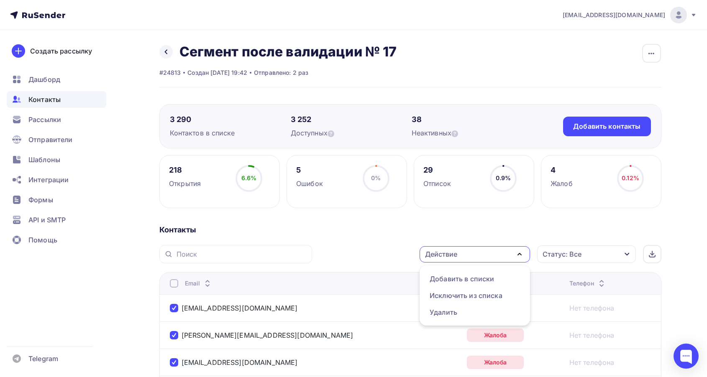
scroll to position [139, 0]
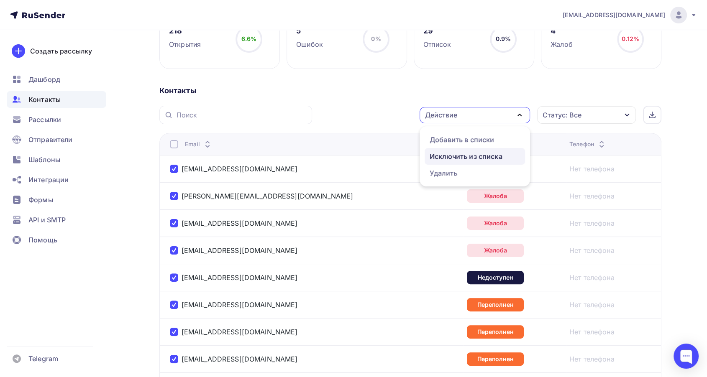
click at [482, 157] on div "Исключить из списка" at bounding box center [466, 156] width 73 height 10
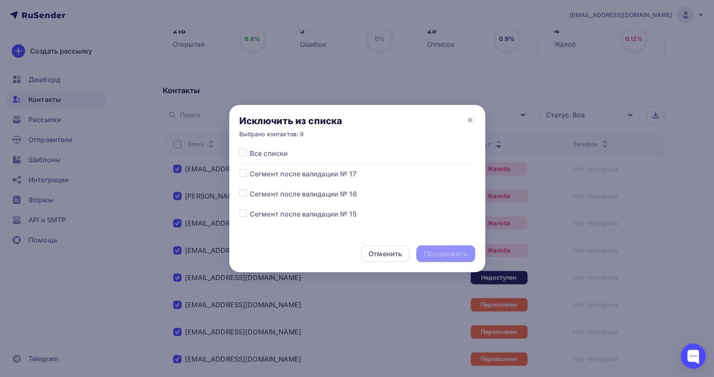
click at [250, 169] on label at bounding box center [250, 169] width 0 height 0
click at [242, 175] on input "checkbox" at bounding box center [243, 173] width 8 height 8
checkbox input "true"
click at [454, 251] on div "Продолжить" at bounding box center [446, 254] width 44 height 10
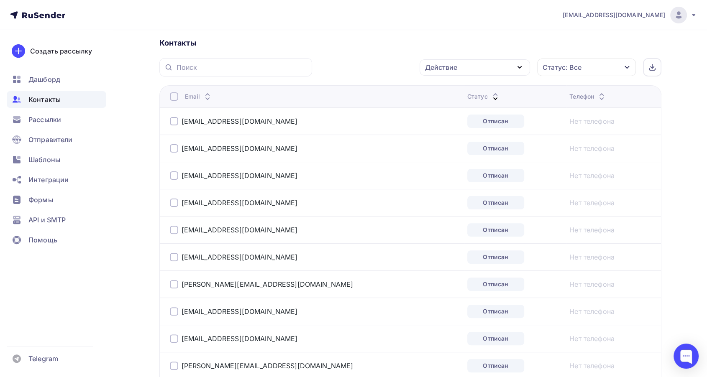
scroll to position [186, 0]
click at [603, 71] on div "Статус: Все" at bounding box center [586, 69] width 99 height 18
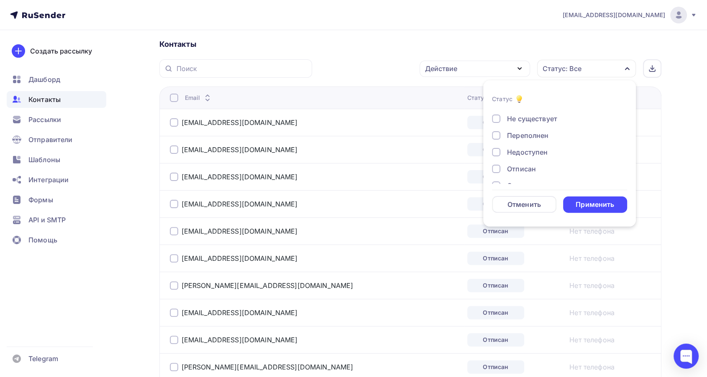
scroll to position [60, 0]
click at [511, 138] on div "Отписан" at bounding box center [521, 139] width 29 height 10
click at [587, 195] on form "Статус Новый Активный Не существует Переполнен Недоступен Отписан Отписан вручн…" at bounding box center [559, 153] width 135 height 119
click at [588, 200] on div "Применить" at bounding box center [595, 205] width 39 height 10
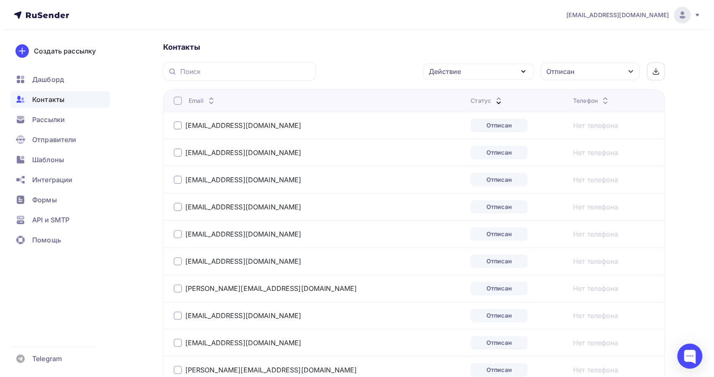
scroll to position [112, 0]
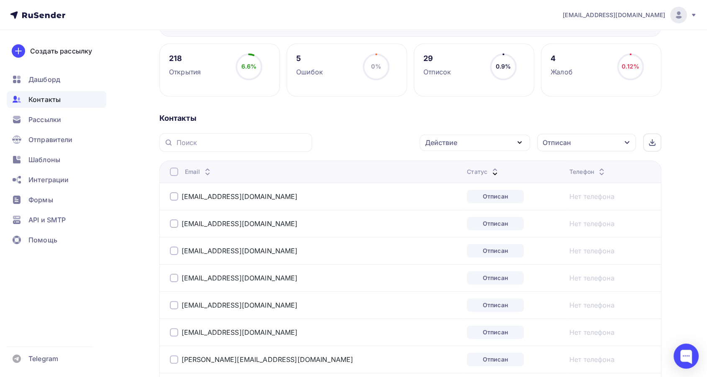
click at [170, 174] on div at bounding box center [174, 172] width 8 height 8
click at [472, 141] on div "Действие" at bounding box center [475, 143] width 110 height 16
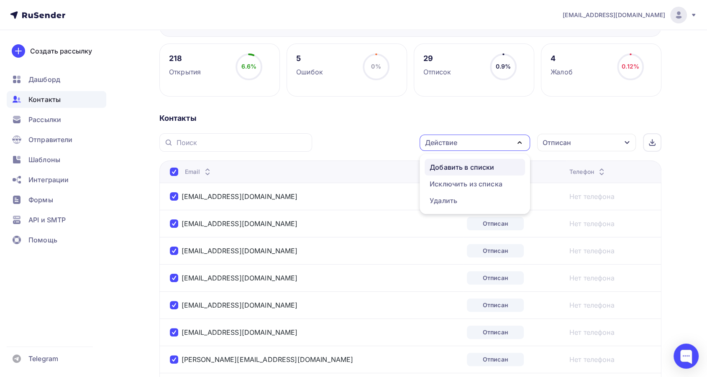
click at [446, 171] on div "Добавить в списки" at bounding box center [462, 167] width 64 height 10
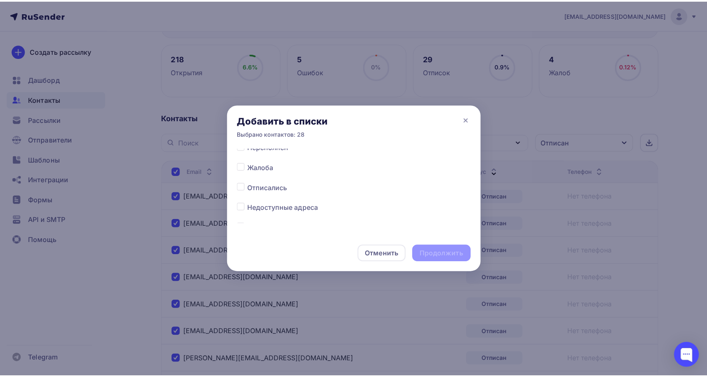
scroll to position [372, 0]
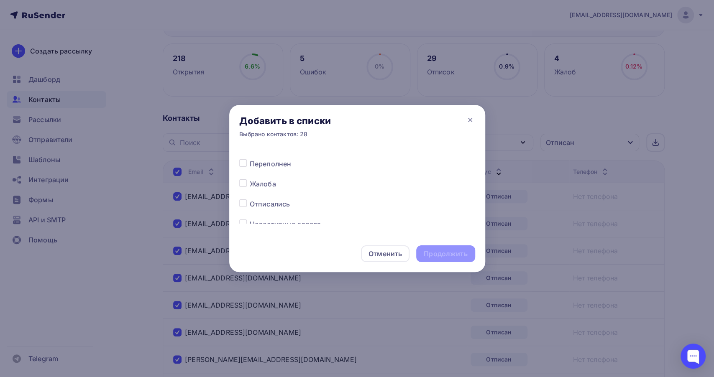
click at [250, 199] on label at bounding box center [250, 199] width 0 height 0
click at [244, 203] on input "checkbox" at bounding box center [243, 203] width 8 height 8
checkbox input "true"
click at [438, 251] on div "Продолжить" at bounding box center [446, 254] width 44 height 10
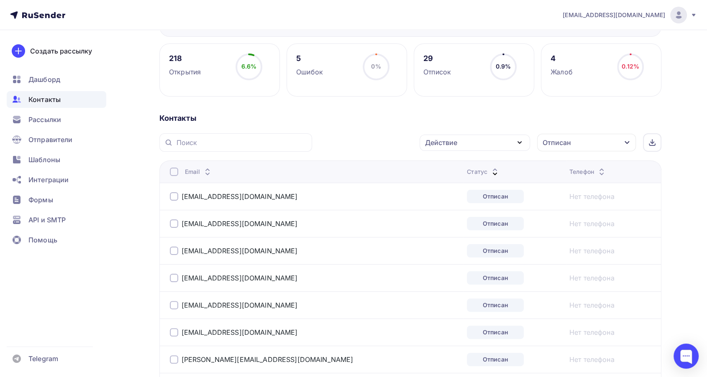
click at [177, 172] on div at bounding box center [174, 172] width 8 height 8
click at [174, 169] on div at bounding box center [174, 172] width 8 height 8
click at [450, 144] on div "Действие" at bounding box center [441, 143] width 32 height 10
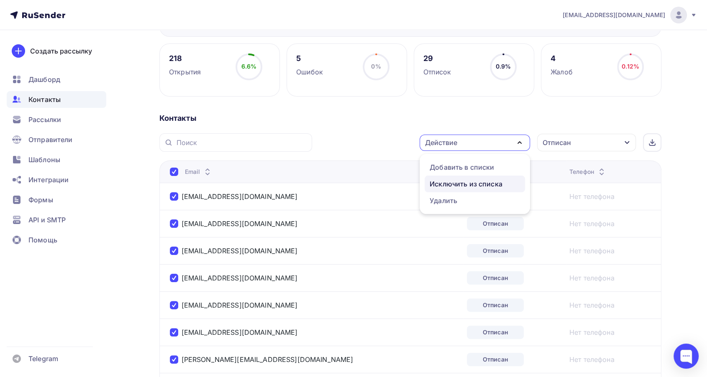
click at [455, 184] on div "Исключить из списка" at bounding box center [466, 184] width 73 height 10
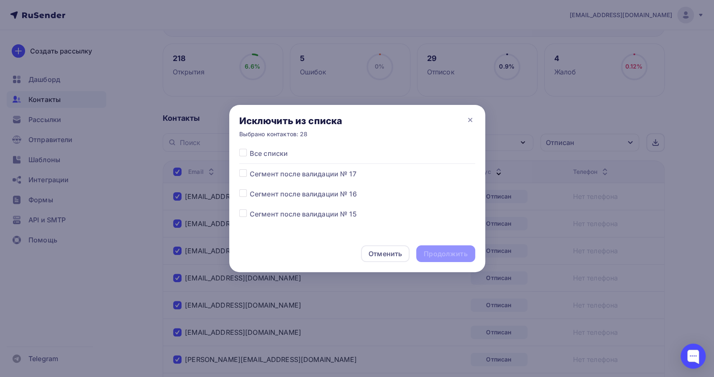
click at [307, 177] on span "Сегмент после валидации № 17" at bounding box center [303, 174] width 107 height 10
click at [250, 169] on label at bounding box center [250, 169] width 0 height 0
click at [241, 174] on input "checkbox" at bounding box center [243, 173] width 8 height 8
checkbox input "true"
click at [433, 255] on div "Продолжить" at bounding box center [446, 254] width 44 height 10
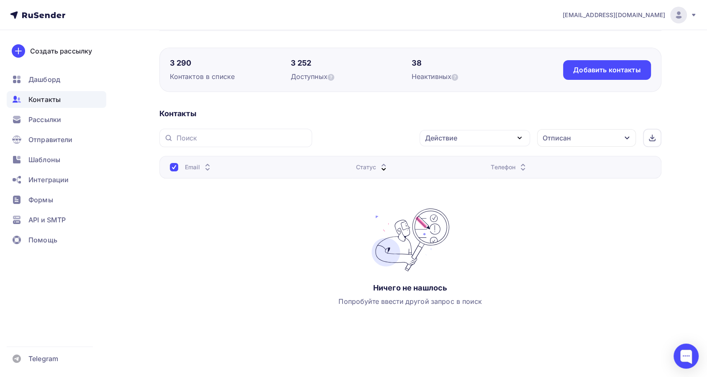
scroll to position [0, 0]
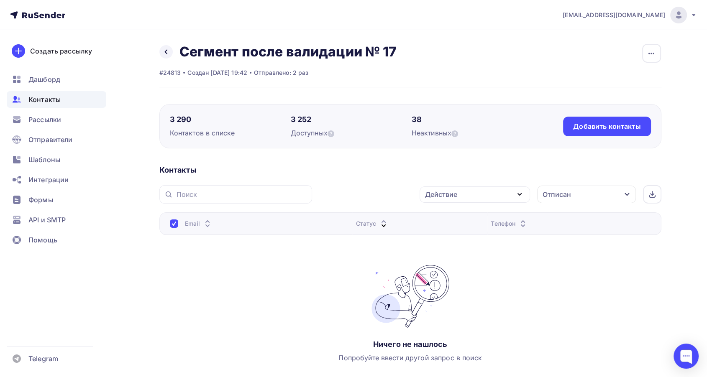
click at [575, 202] on div "Отписан" at bounding box center [586, 195] width 99 height 18
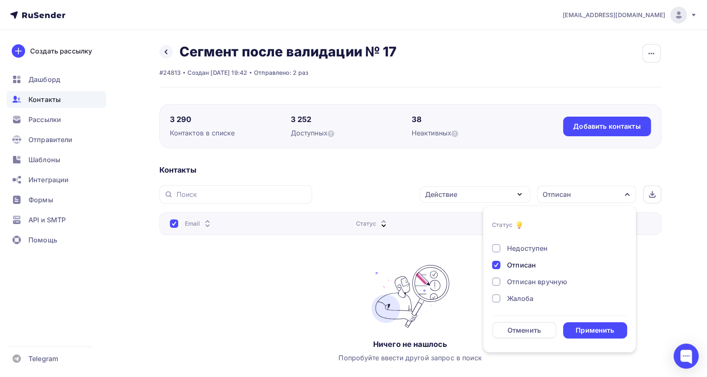
click at [519, 267] on div "Отписан" at bounding box center [521, 265] width 29 height 10
click at [582, 331] on div "Применить" at bounding box center [595, 331] width 39 height 10
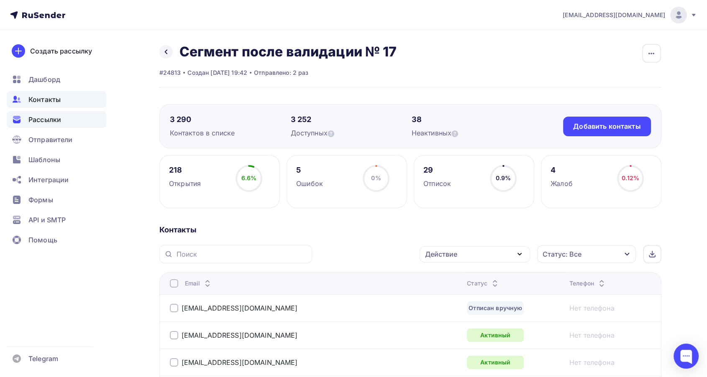
click at [44, 121] on span "Рассылки" at bounding box center [44, 120] width 33 height 10
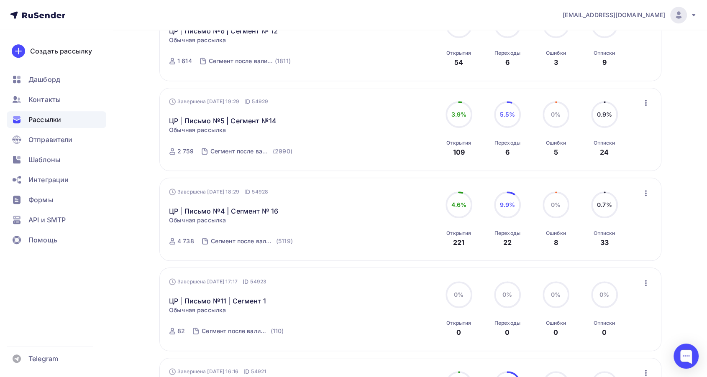
scroll to position [604, 0]
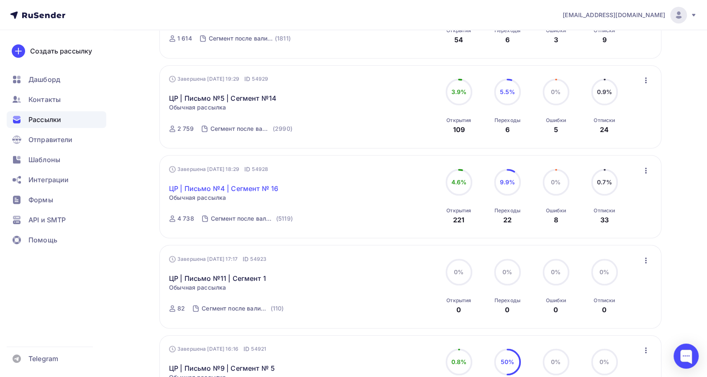
click at [237, 187] on link "ЦР | Письмо №4 | Сегмент № 16" at bounding box center [223, 189] width 109 height 10
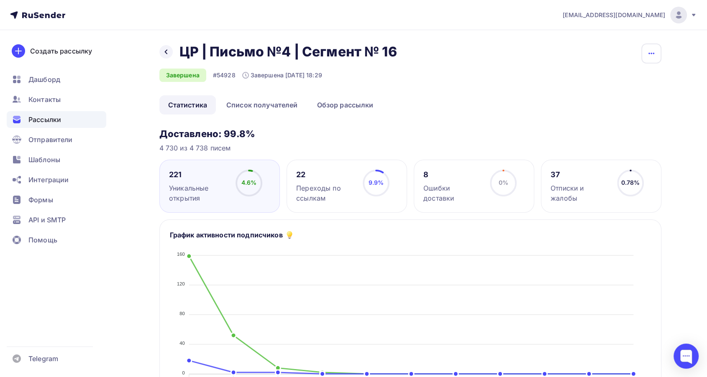
click at [649, 52] on icon "button" at bounding box center [652, 54] width 10 height 10
click at [606, 84] on div "Копировать" at bounding box center [619, 80] width 80 height 10
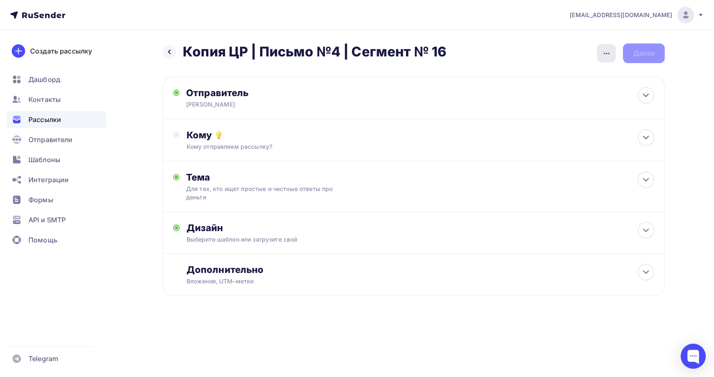
click at [600, 57] on div "button" at bounding box center [606, 53] width 19 height 19
click at [543, 96] on div "Переименовать рассылку" at bounding box center [563, 96] width 104 height 10
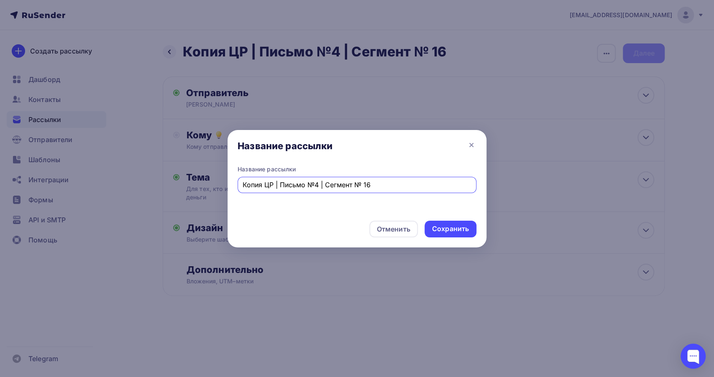
drag, startPoint x: 264, startPoint y: 186, endPoint x: 200, endPoint y: 192, distance: 64.7
click at [200, 192] on div "Название рассылки Название рассылки Копия ЦР | Письмо №4 | Сегмент № 16 Отменит…" at bounding box center [357, 188] width 714 height 377
click at [373, 188] on input "ЦР | Письмо №4 | Сегмент № 16" at bounding box center [357, 185] width 229 height 10
type input "ЦР | Письмо №4 | Сегмент № 17"
click at [438, 223] on div "Сохранить" at bounding box center [451, 229] width 52 height 17
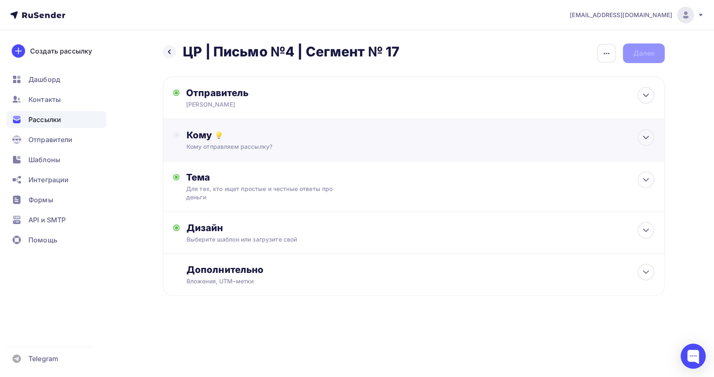
click at [261, 134] on div "Кому" at bounding box center [421, 135] width 468 height 12
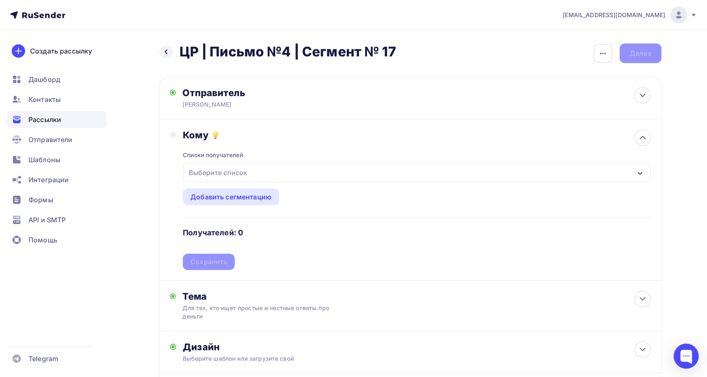
click at [261, 171] on div "Выберите список" at bounding box center [416, 172] width 467 height 19
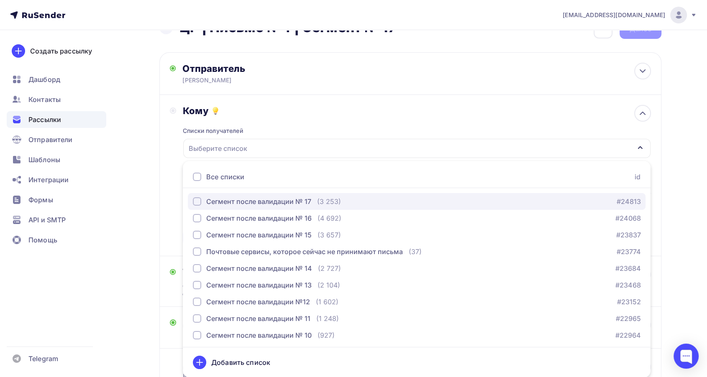
click at [290, 203] on div "Сегмент после валидации № 17" at bounding box center [258, 202] width 105 height 10
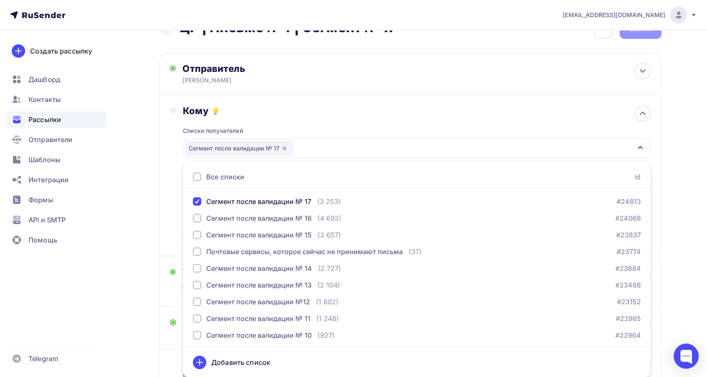
click at [290, 121] on div "Списки получателей Сегмент после валидации № 17 Все списки id Сегмент после вал…" at bounding box center [417, 181] width 468 height 129
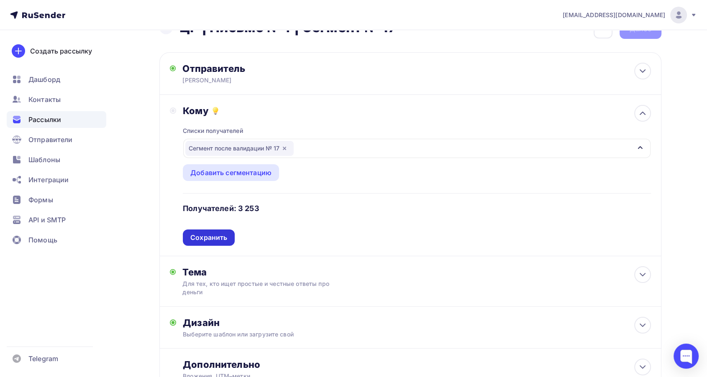
click at [219, 241] on div "Сохранить" at bounding box center [208, 238] width 37 height 10
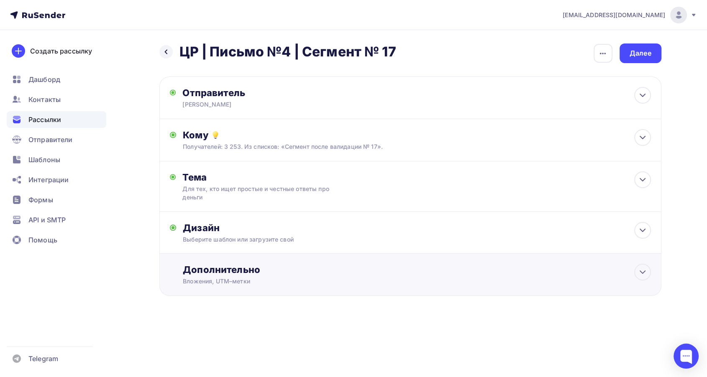
scroll to position [0, 0]
click at [402, 228] on div "Дизайн" at bounding box center [421, 228] width 468 height 12
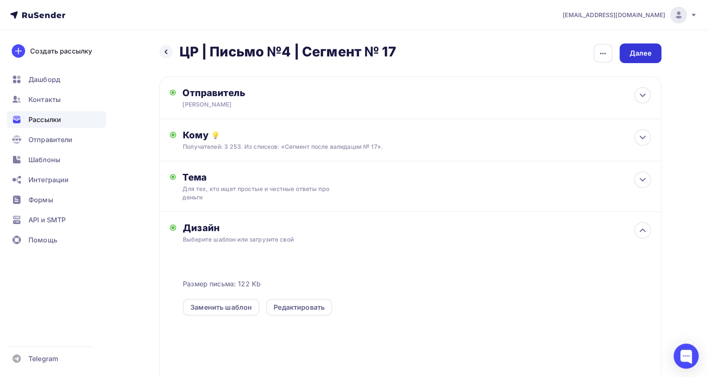
click at [624, 57] on div "Далее" at bounding box center [641, 54] width 42 height 20
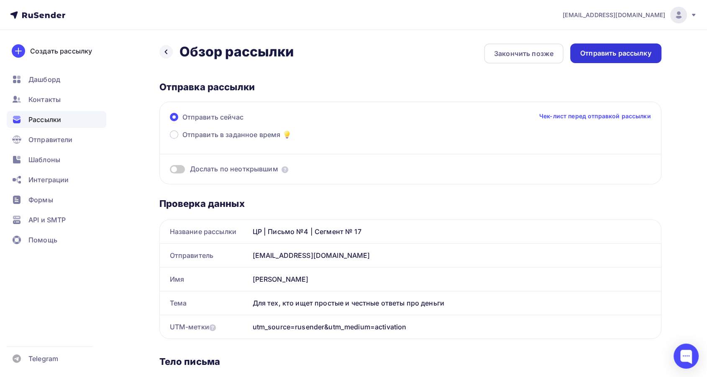
click at [620, 56] on div "Отправить рассылку" at bounding box center [615, 54] width 71 height 10
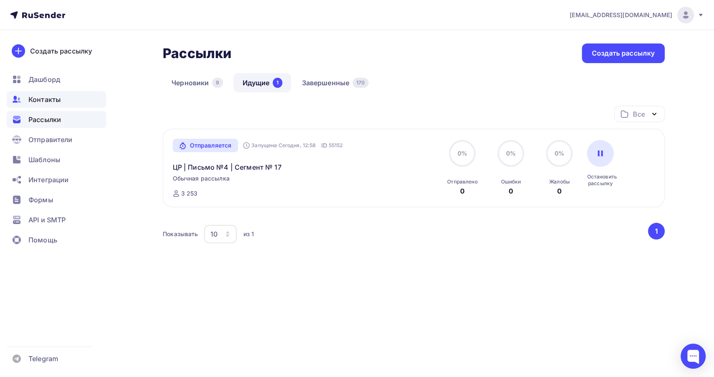
click at [44, 104] on span "Контакты" at bounding box center [44, 100] width 32 height 10
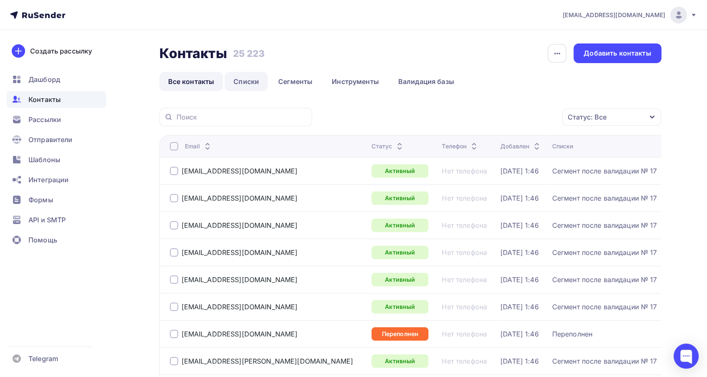
click at [249, 85] on link "Списки" at bounding box center [246, 81] width 43 height 19
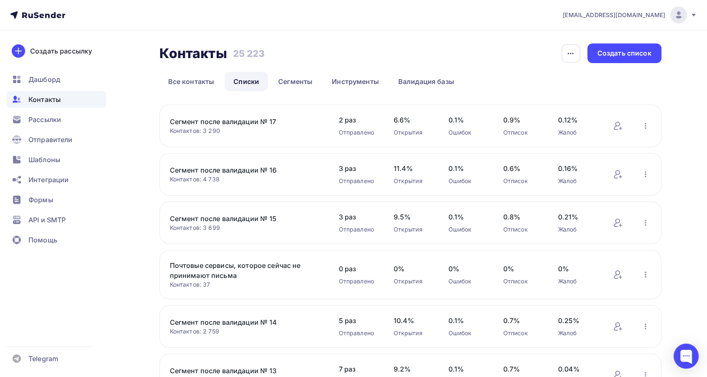
click at [253, 218] on link "Сегмент после валидации № 15" at bounding box center [241, 219] width 142 height 10
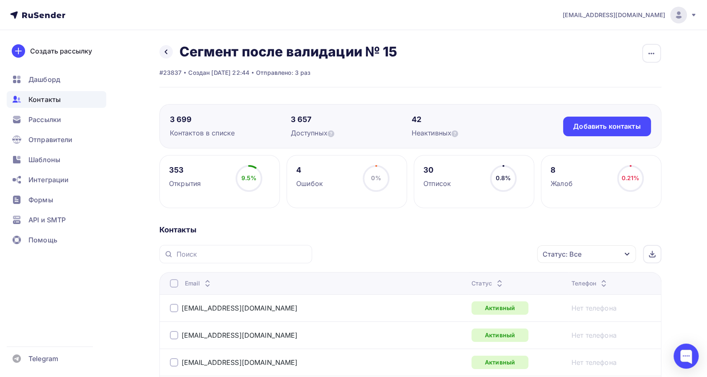
click at [495, 280] on icon at bounding box center [500, 282] width 10 height 10
click at [495, 284] on icon at bounding box center [500, 286] width 10 height 10
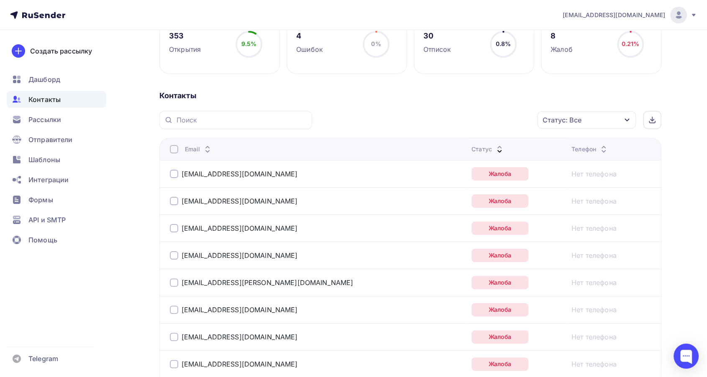
scroll to position [139, 0]
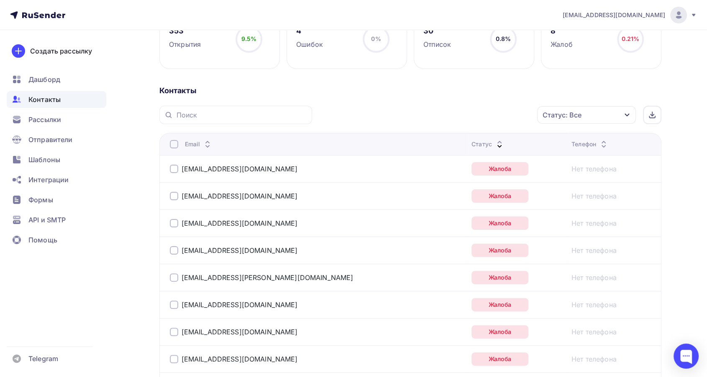
click at [589, 118] on div "Статус: Все" at bounding box center [586, 115] width 99 height 18
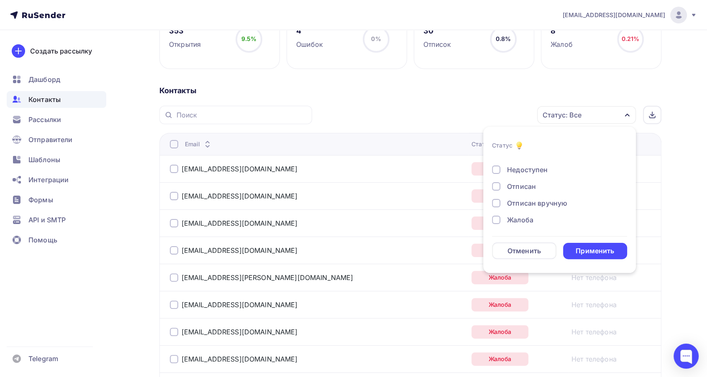
scroll to position [60, 0]
click at [520, 222] on div "Жалоба" at bounding box center [520, 219] width 26 height 10
click at [599, 252] on div "Применить" at bounding box center [595, 251] width 39 height 10
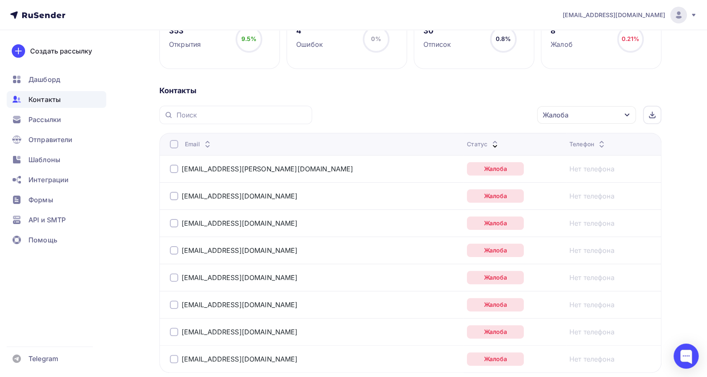
click at [172, 144] on div at bounding box center [174, 144] width 8 height 8
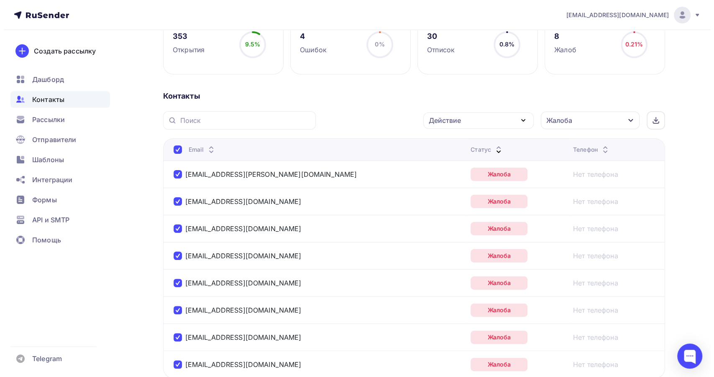
scroll to position [139, 0]
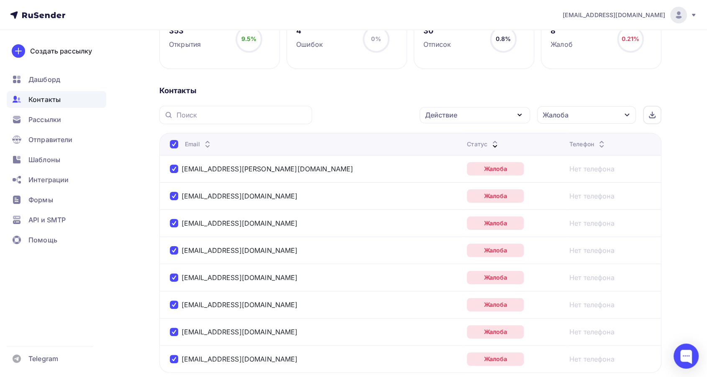
click at [473, 114] on div "Действие" at bounding box center [475, 115] width 110 height 16
click at [465, 138] on div "Добавить в списки" at bounding box center [462, 140] width 64 height 10
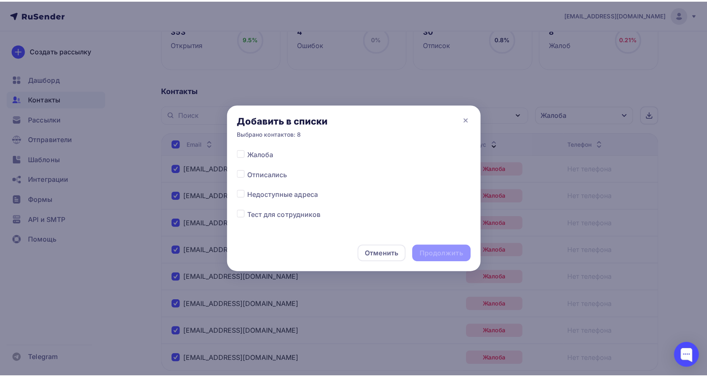
scroll to position [381, 0]
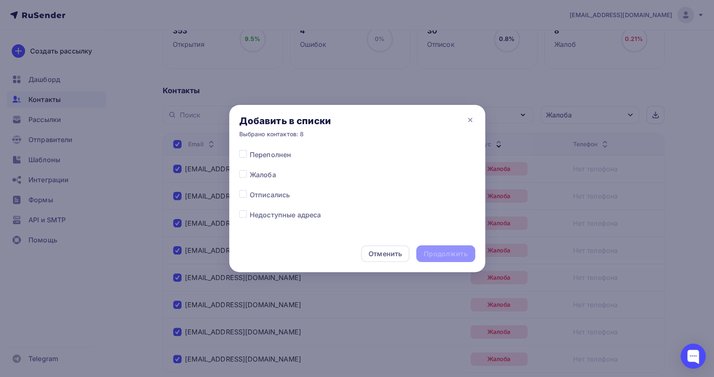
click at [240, 177] on div at bounding box center [244, 175] width 10 height 10
click at [247, 174] on div at bounding box center [244, 175] width 10 height 10
click at [250, 170] on label at bounding box center [250, 170] width 0 height 0
click at [245, 174] on input "checkbox" at bounding box center [243, 174] width 8 height 8
checkbox input "true"
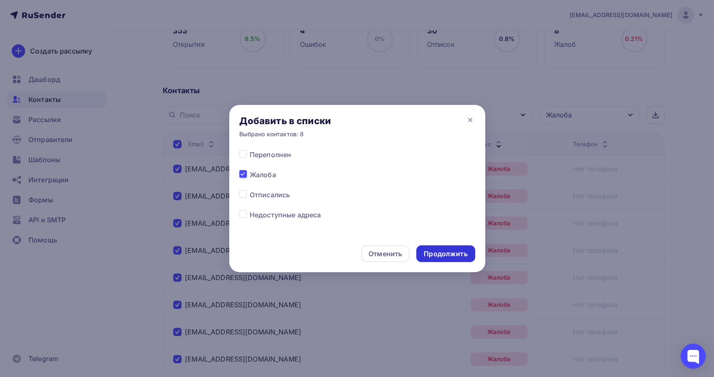
click at [459, 257] on div "Продолжить" at bounding box center [446, 254] width 44 height 10
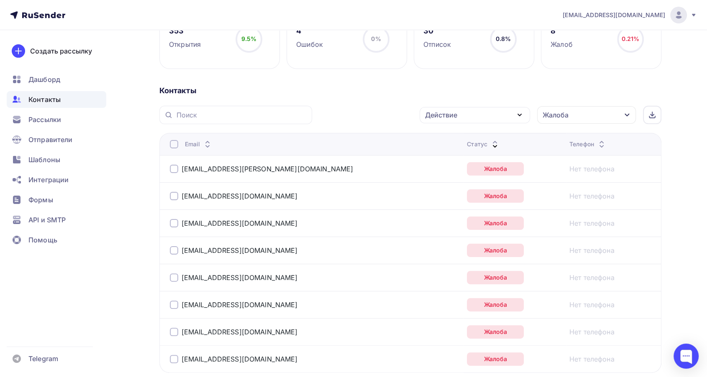
click at [172, 146] on div at bounding box center [174, 144] width 8 height 8
click at [425, 113] on div "Действие" at bounding box center [441, 115] width 32 height 10
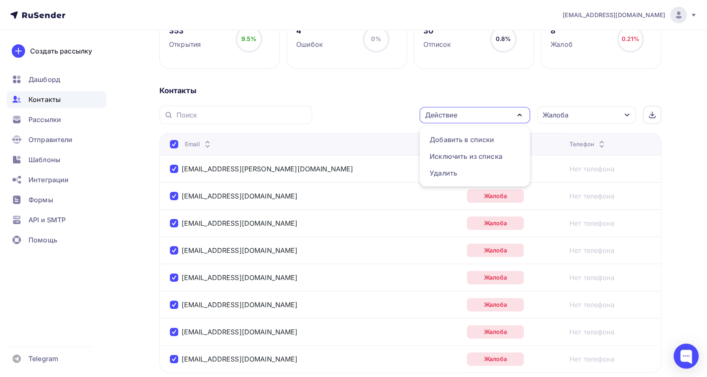
click at [385, 113] on div "Действие Добавить в списки Исключить из списка Удалить Жалоба Статус Новый Акти…" at bounding box center [490, 115] width 344 height 18
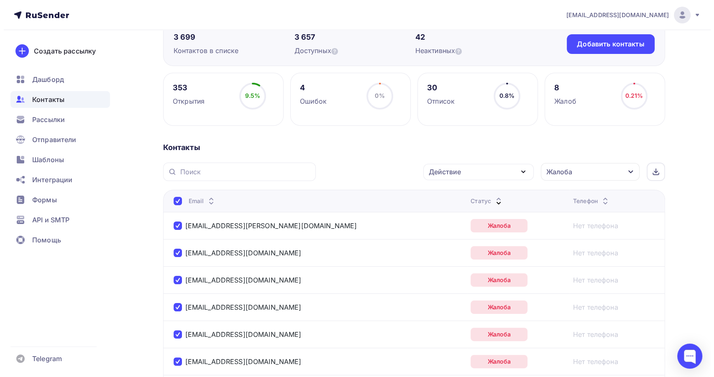
scroll to position [93, 0]
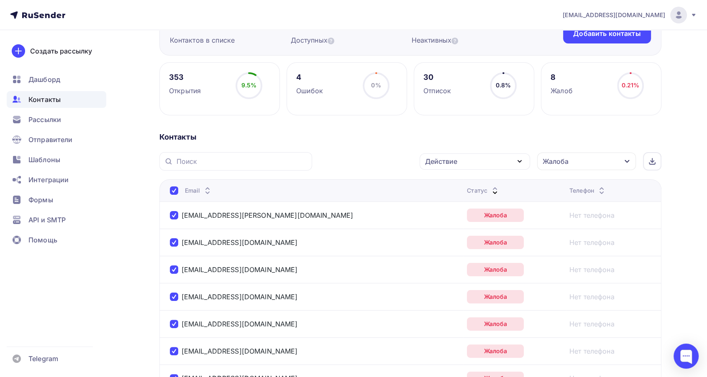
click at [463, 158] on div "Действие" at bounding box center [475, 162] width 110 height 16
click at [470, 201] on div "Исключить из списка" at bounding box center [466, 203] width 73 height 10
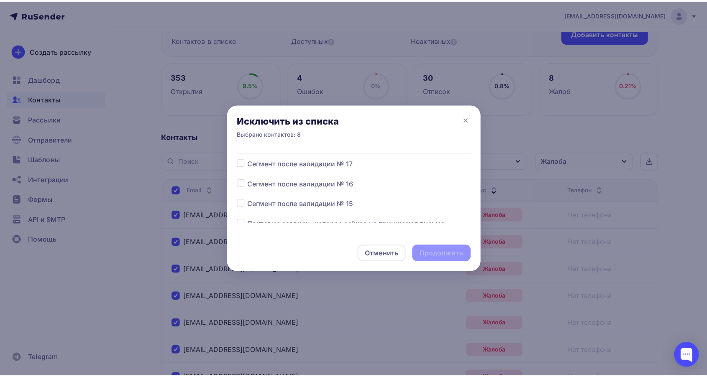
scroll to position [0, 0]
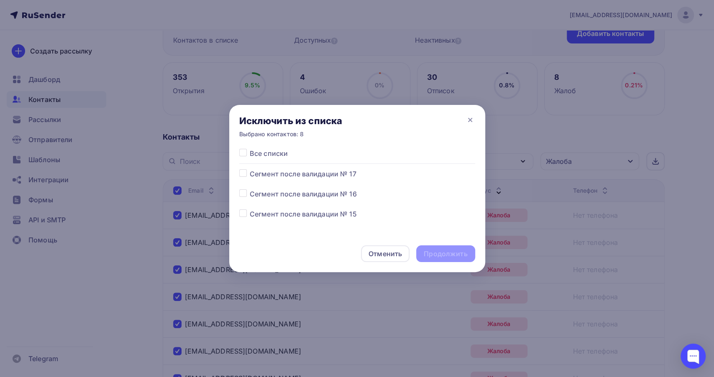
click at [238, 213] on div "Все списки Сегмент после валидации № 17 Сегмент после валидации № 16 Сегмент по…" at bounding box center [357, 192] width 256 height 87
click at [250, 209] on label at bounding box center [250, 209] width 0 height 0
click at [240, 215] on input "checkbox" at bounding box center [243, 213] width 8 height 8
checkbox input "true"
click at [454, 251] on div "Продолжить" at bounding box center [446, 254] width 44 height 10
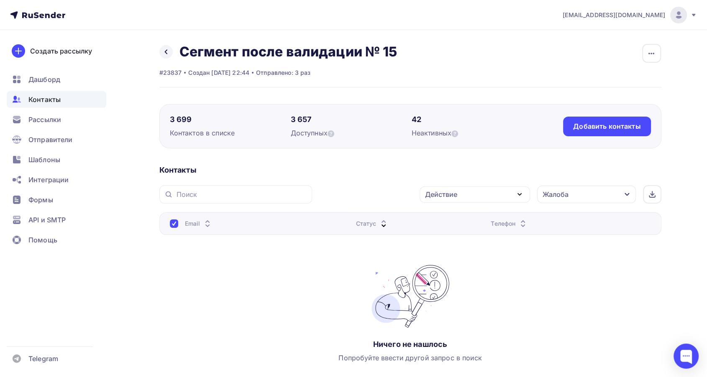
click at [604, 194] on div "Жалоба" at bounding box center [586, 195] width 99 height 18
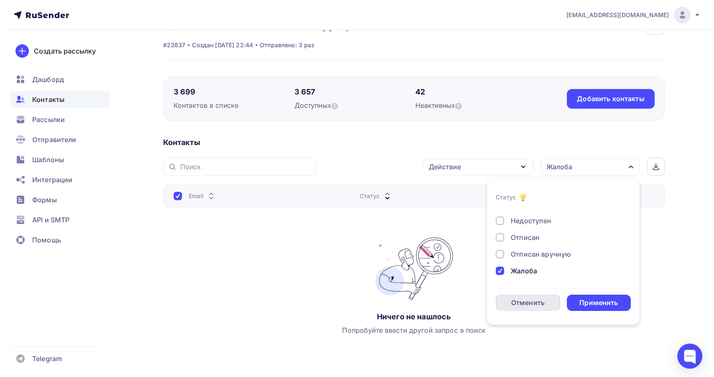
scroll to position [56, 0]
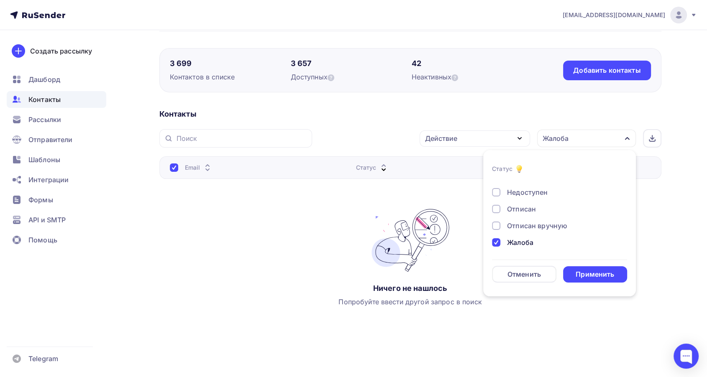
click at [517, 246] on div "Жалоба" at bounding box center [520, 243] width 26 height 10
click at [516, 204] on div "Отписан" at bounding box center [521, 209] width 29 height 10
click at [597, 278] on div "Применить" at bounding box center [595, 275] width 39 height 10
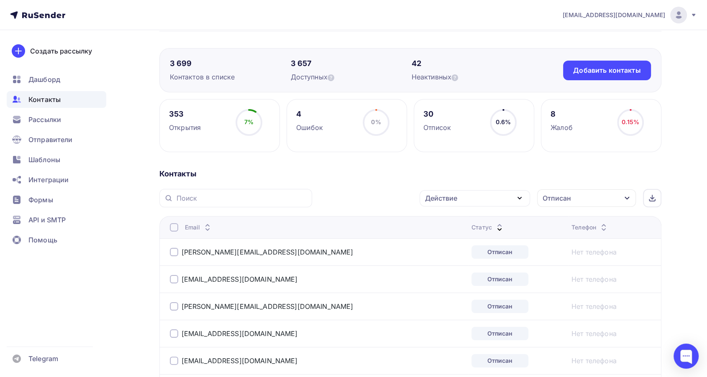
click at [172, 227] on div at bounding box center [174, 227] width 8 height 8
click at [468, 199] on div "Действие" at bounding box center [475, 198] width 110 height 16
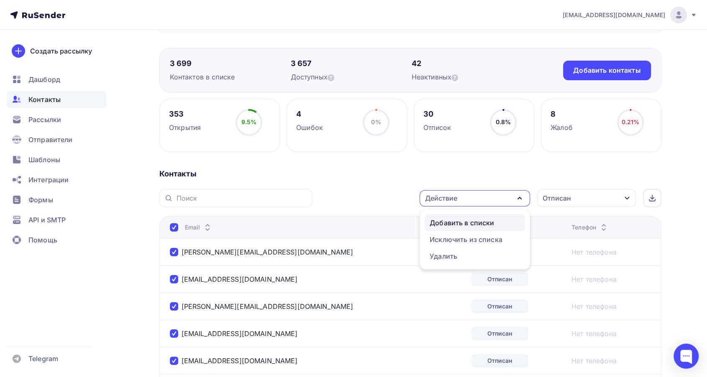
click at [457, 224] on div "Добавить в списки" at bounding box center [462, 223] width 64 height 10
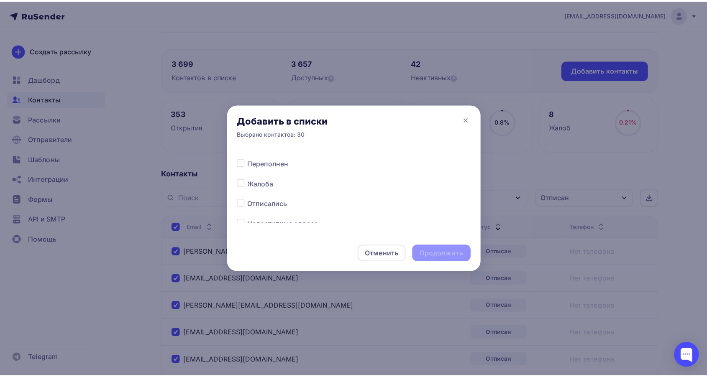
scroll to position [418, 0]
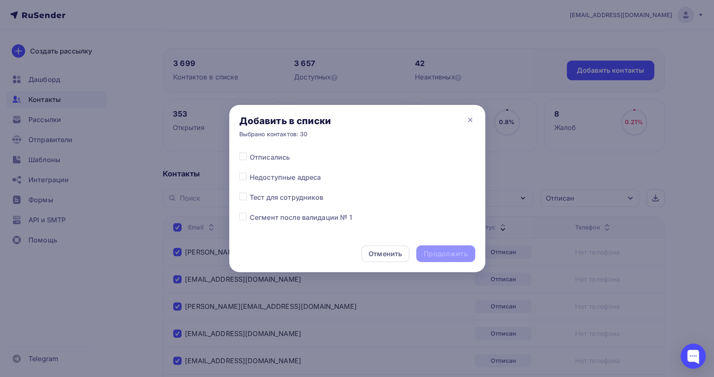
click at [250, 152] on label at bounding box center [250, 152] width 0 height 0
click at [244, 157] on input "checkbox" at bounding box center [243, 156] width 8 height 8
click at [250, 152] on label at bounding box center [250, 152] width 0 height 0
click at [244, 157] on input "checkbox" at bounding box center [243, 156] width 8 height 8
click at [250, 152] on label at bounding box center [250, 152] width 0 height 0
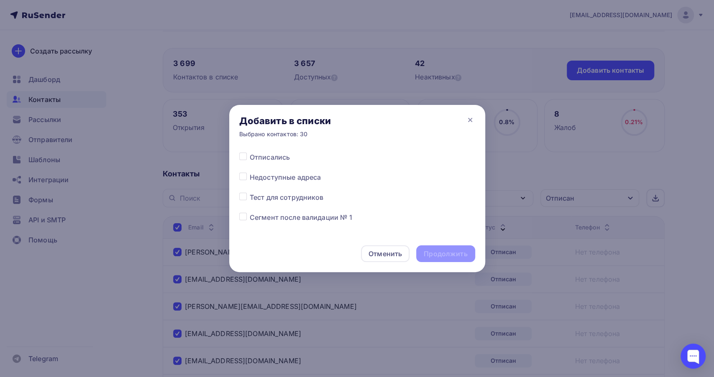
click at [246, 157] on input "checkbox" at bounding box center [243, 156] width 8 height 8
checkbox input "true"
click at [432, 257] on div "Продолжить" at bounding box center [446, 254] width 44 height 10
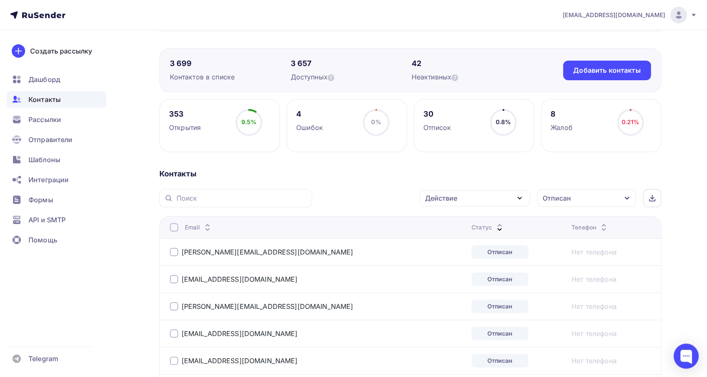
click at [169, 226] on th "Email" at bounding box center [313, 227] width 309 height 22
click at [171, 228] on div at bounding box center [174, 227] width 8 height 8
click at [175, 228] on div at bounding box center [174, 227] width 8 height 8
click at [510, 205] on div "Действие" at bounding box center [475, 198] width 110 height 16
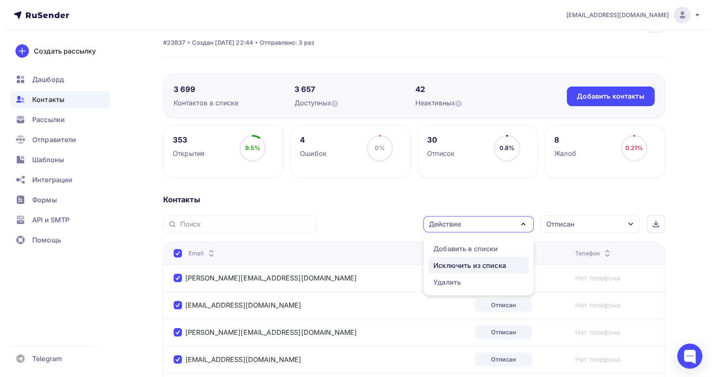
scroll to position [46, 0]
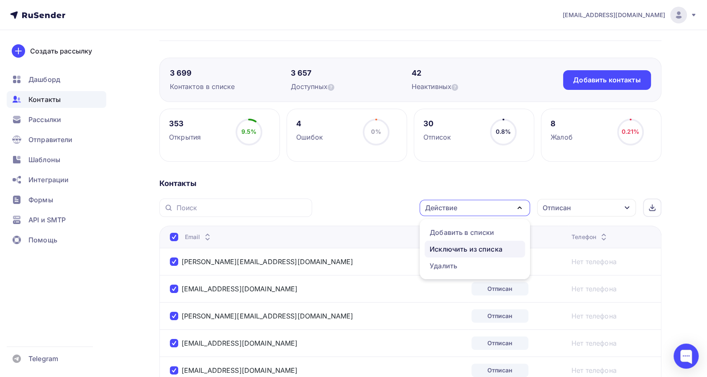
click at [456, 249] on div "Исключить из списка" at bounding box center [466, 249] width 73 height 10
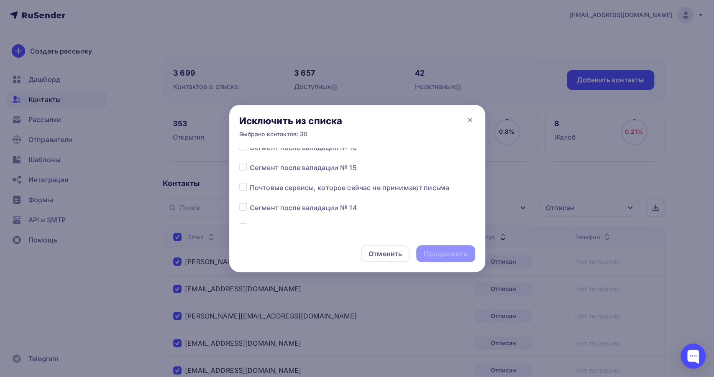
click at [250, 163] on label at bounding box center [250, 163] width 0 height 0
click at [244, 169] on input "checkbox" at bounding box center [243, 167] width 8 height 8
checkbox input "true"
click at [428, 252] on div "Продолжить" at bounding box center [446, 254] width 44 height 10
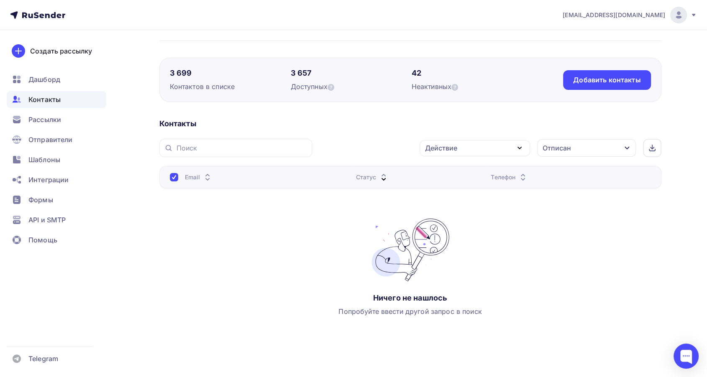
scroll to position [0, 0]
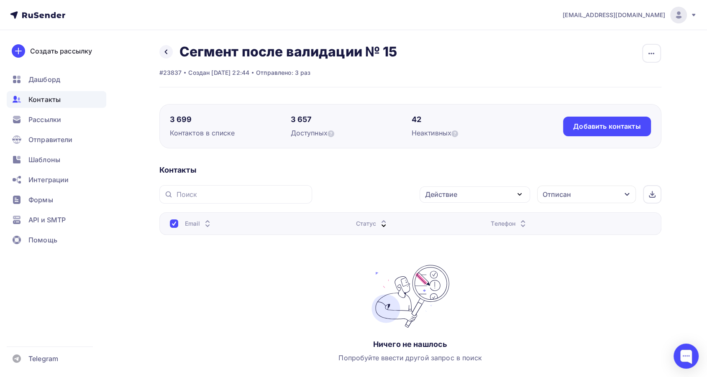
click at [603, 190] on div "Отписан" at bounding box center [586, 195] width 99 height 18
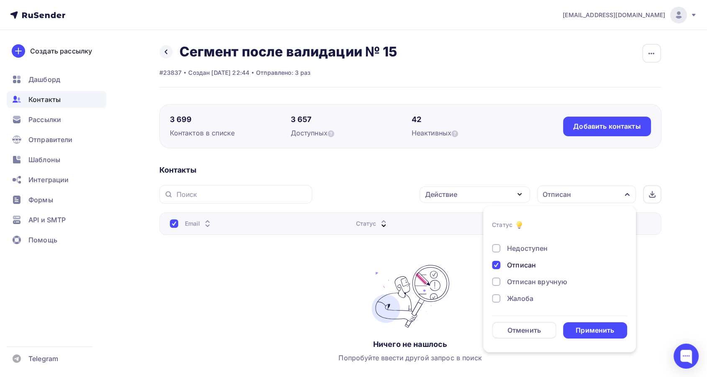
click at [517, 262] on div "Отписан" at bounding box center [521, 265] width 29 height 10
click at [582, 326] on div "Применить" at bounding box center [595, 331] width 39 height 10
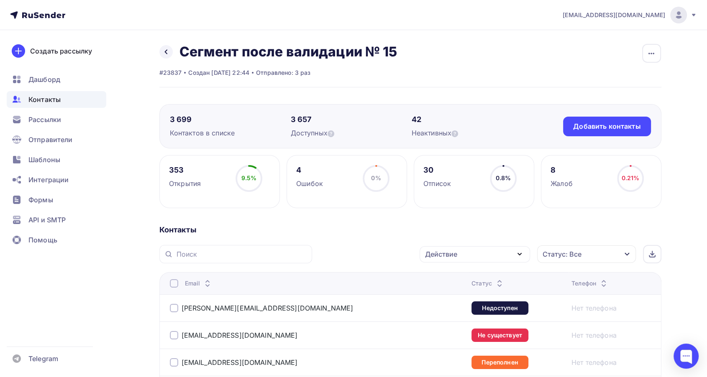
click at [495, 281] on icon at bounding box center [500, 286] width 10 height 10
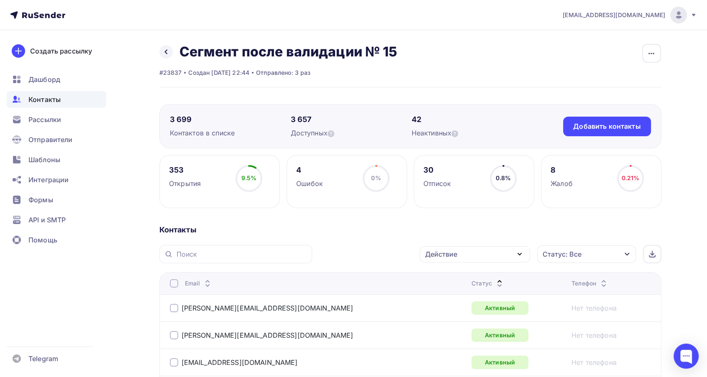
click at [495, 278] on icon at bounding box center [500, 282] width 10 height 10
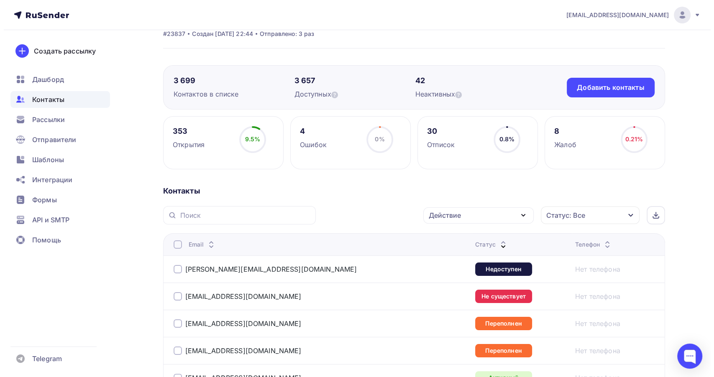
scroll to position [93, 0]
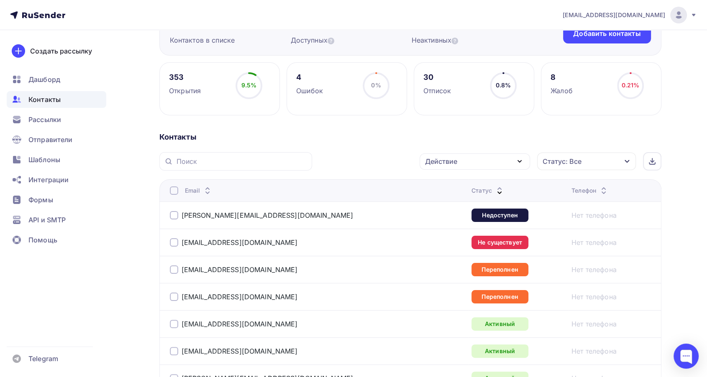
click at [172, 216] on div at bounding box center [174, 215] width 8 height 8
click at [450, 161] on div "Действие" at bounding box center [441, 162] width 32 height 10
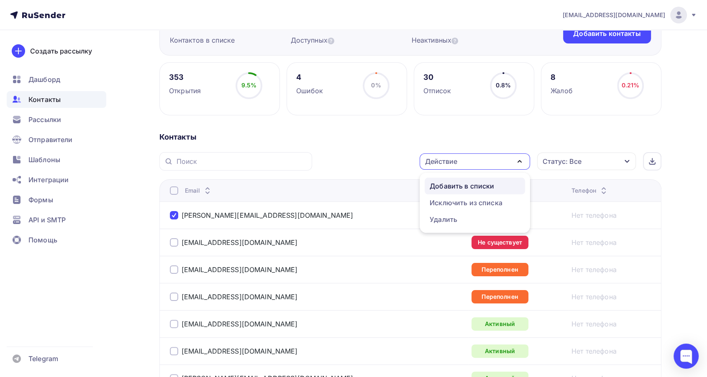
click at [453, 187] on div "Добавить в списки" at bounding box center [462, 186] width 64 height 10
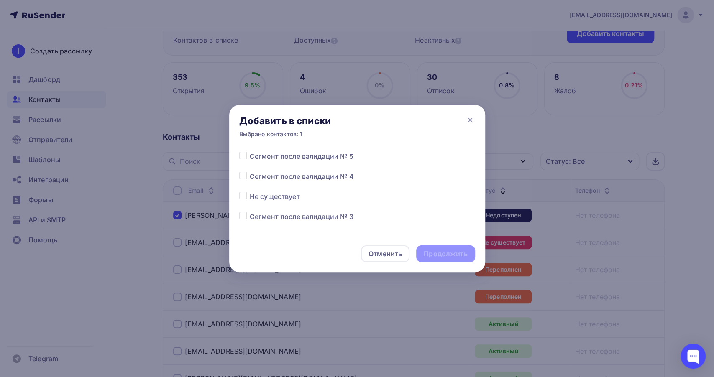
scroll to position [325, 0]
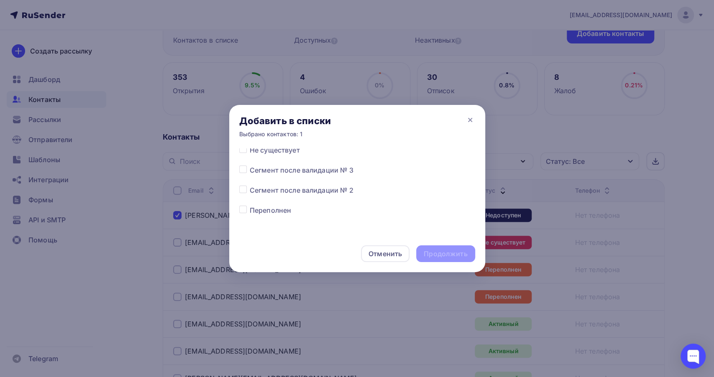
click at [250, 145] on label at bounding box center [250, 145] width 0 height 0
click at [239, 152] on input "checkbox" at bounding box center [243, 149] width 8 height 8
checkbox input "true"
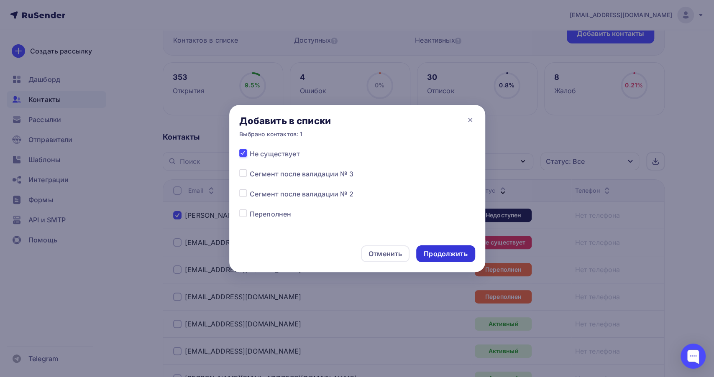
click at [432, 254] on div "Продолжить" at bounding box center [446, 254] width 44 height 10
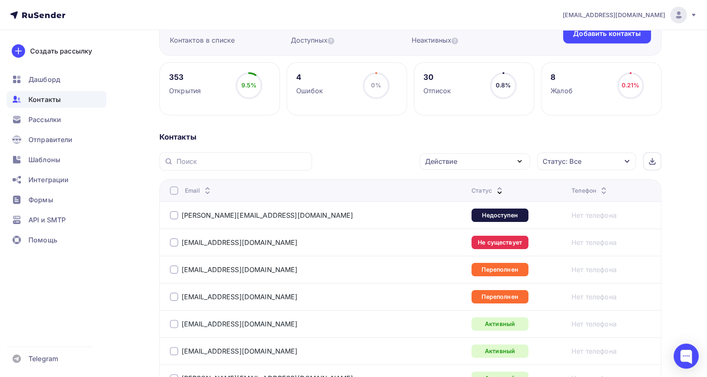
click at [171, 220] on div "e.dmitruk@asna.ru" at bounding box center [274, 215] width 209 height 13
click at [172, 218] on div at bounding box center [174, 215] width 8 height 8
click at [460, 161] on div "Действие" at bounding box center [475, 162] width 110 height 16
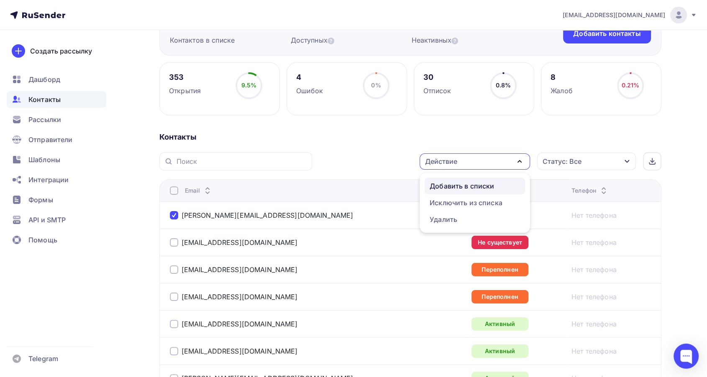
click at [445, 184] on div "Добавить в списки" at bounding box center [462, 186] width 64 height 10
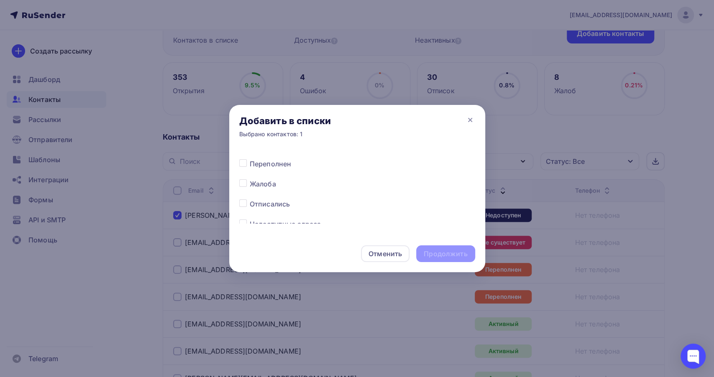
scroll to position [418, 0]
click at [250, 172] on label at bounding box center [250, 172] width 0 height 0
click at [242, 176] on input "checkbox" at bounding box center [243, 176] width 8 height 8
checkbox input "true"
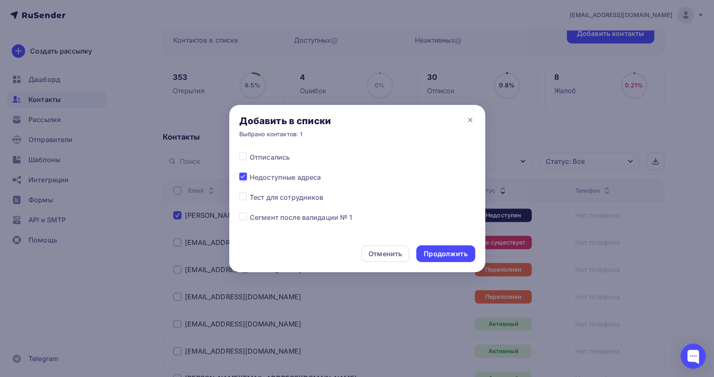
click at [459, 244] on div "Отменить Продолжить" at bounding box center [357, 254] width 256 height 37
click at [460, 251] on div "Продолжить" at bounding box center [446, 254] width 44 height 10
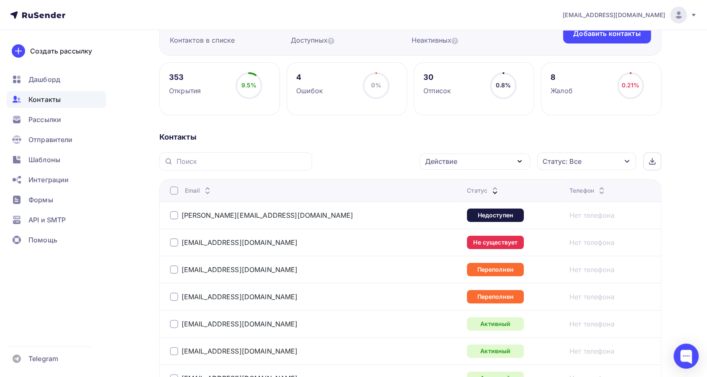
click at [170, 241] on div at bounding box center [174, 243] width 8 height 8
click at [458, 163] on div "Действие" at bounding box center [475, 162] width 110 height 16
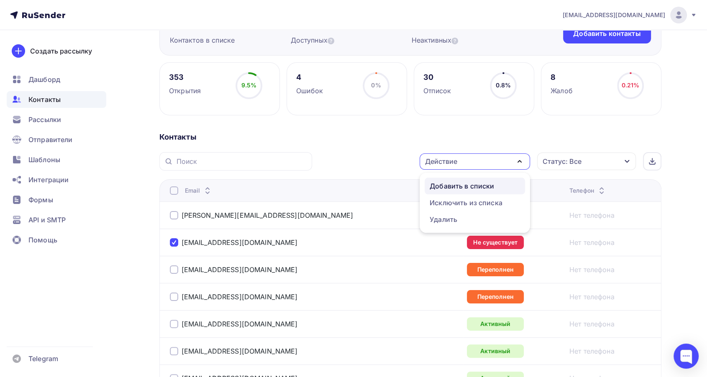
click at [458, 184] on div "Добавить в списки" at bounding box center [462, 186] width 64 height 10
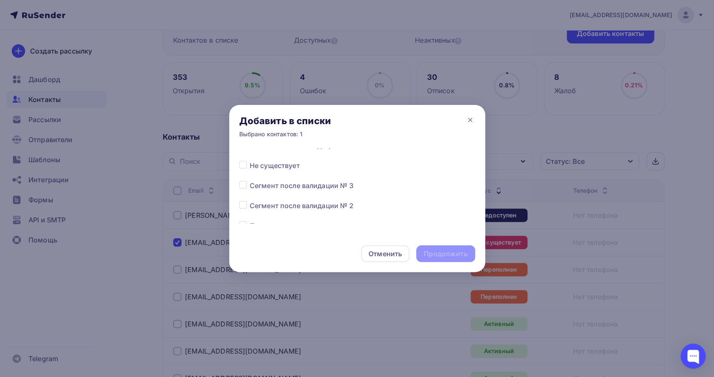
scroll to position [288, 0]
click at [250, 182] on label at bounding box center [250, 182] width 0 height 0
click at [242, 190] on input "checkbox" at bounding box center [243, 186] width 8 height 8
checkbox input "true"
click at [446, 251] on div "Продолжить" at bounding box center [446, 254] width 44 height 10
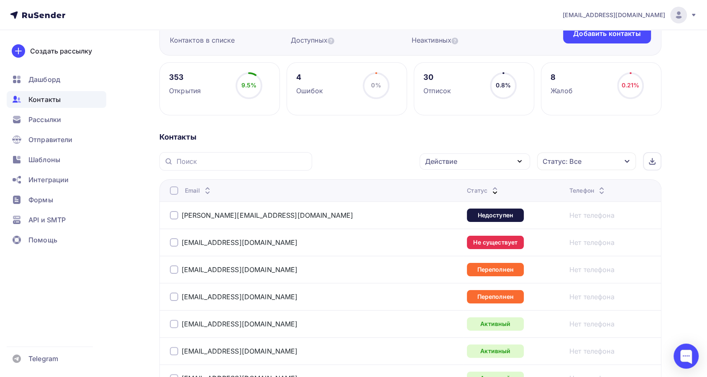
click at [171, 268] on div at bounding box center [174, 270] width 8 height 8
click at [174, 295] on div at bounding box center [174, 297] width 8 height 8
click at [457, 159] on div "Действие" at bounding box center [441, 162] width 32 height 10
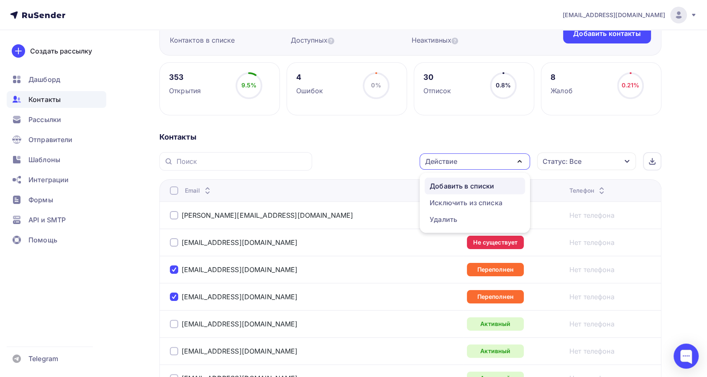
click at [449, 185] on div "Добавить в списки" at bounding box center [462, 186] width 64 height 10
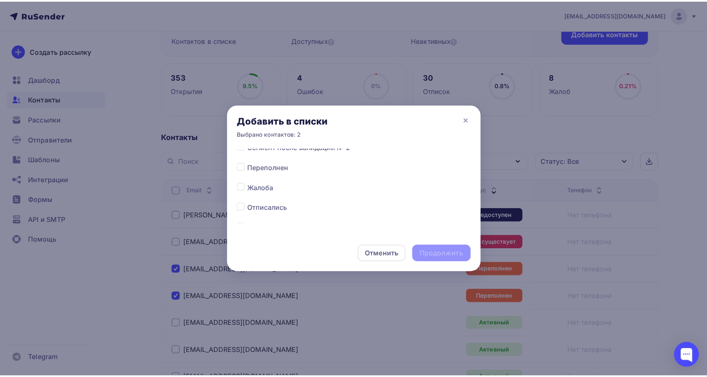
scroll to position [372, 0]
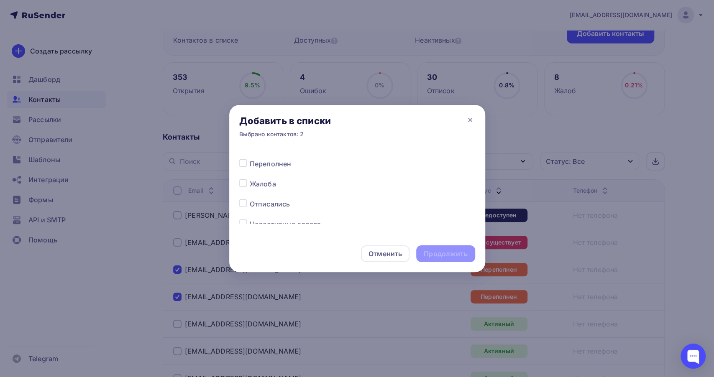
click at [250, 159] on label at bounding box center [250, 159] width 0 height 0
click at [241, 160] on input "checkbox" at bounding box center [243, 163] width 8 height 8
checkbox input "true"
click at [435, 250] on div "Продолжить" at bounding box center [446, 254] width 44 height 10
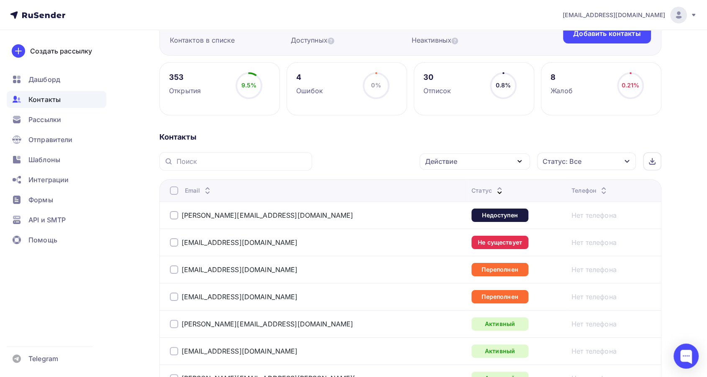
click at [173, 217] on div at bounding box center [174, 215] width 8 height 8
click at [171, 237] on div "irishe4ka121@rambler.ru" at bounding box center [274, 242] width 209 height 13
click at [171, 241] on div at bounding box center [174, 243] width 8 height 8
click at [170, 264] on div "m-p-dariya@hotmail.com" at bounding box center [274, 269] width 209 height 13
click at [170, 270] on div at bounding box center [174, 270] width 8 height 8
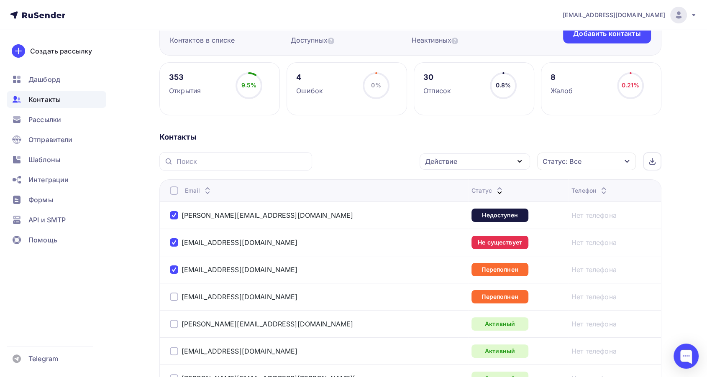
click at [168, 296] on td "valerijleontev40@gmail.com" at bounding box center [313, 296] width 309 height 27
click at [178, 297] on div "valerijleontev40@gmail.com" at bounding box center [234, 297] width 128 height 8
click at [170, 301] on div "valerijleontev40@gmail.com" at bounding box center [274, 296] width 209 height 13
click at [170, 298] on div at bounding box center [174, 297] width 8 height 8
click at [439, 162] on div "Действие" at bounding box center [441, 162] width 32 height 10
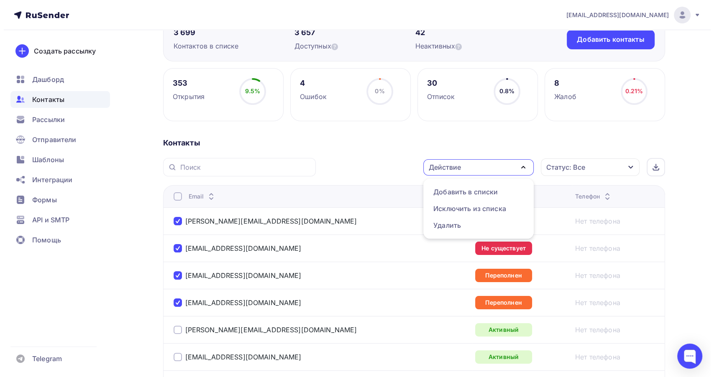
scroll to position [93, 0]
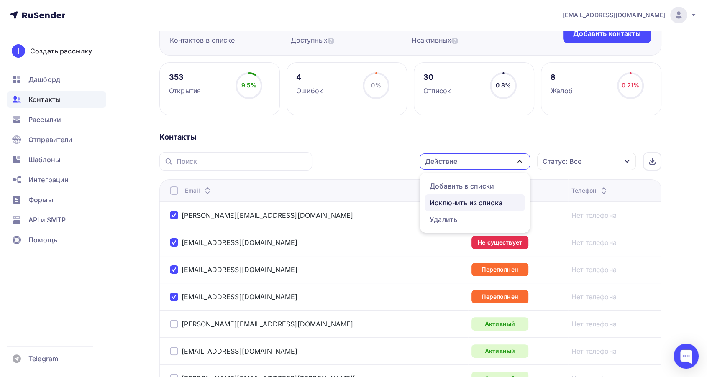
click at [444, 202] on div "Исключить из списка" at bounding box center [466, 203] width 73 height 10
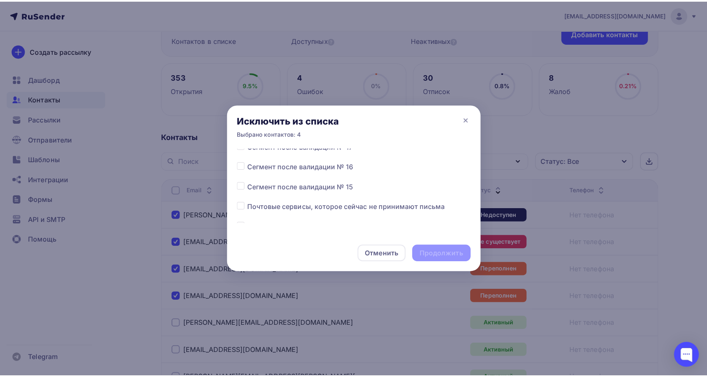
scroll to position [46, 0]
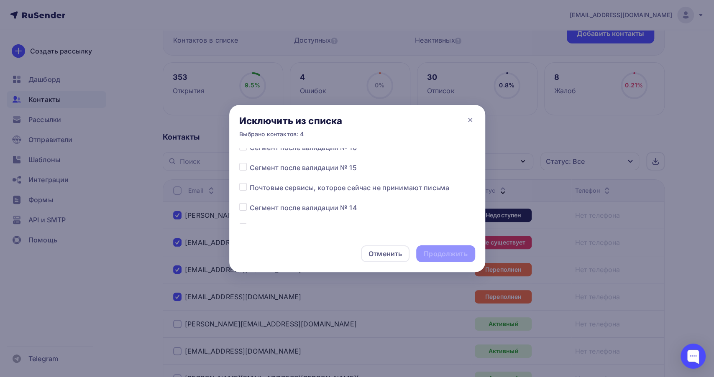
click at [250, 163] on label at bounding box center [250, 163] width 0 height 0
click at [244, 166] on input "checkbox" at bounding box center [243, 167] width 8 height 8
checkbox input "true"
click at [444, 250] on div "Продолжить" at bounding box center [446, 254] width 44 height 10
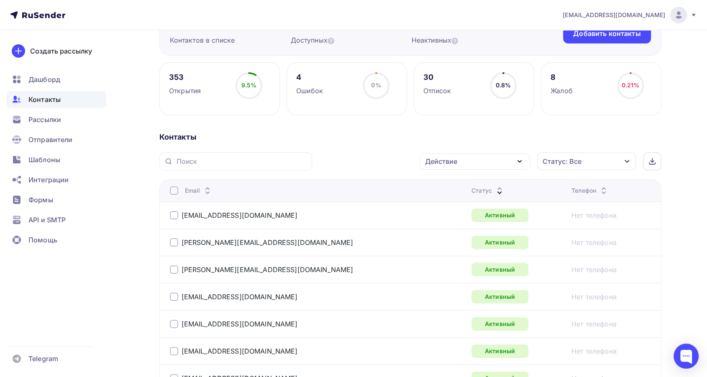
click at [495, 189] on icon at bounding box center [500, 193] width 10 height 10
click at [495, 190] on icon at bounding box center [500, 193] width 10 height 10
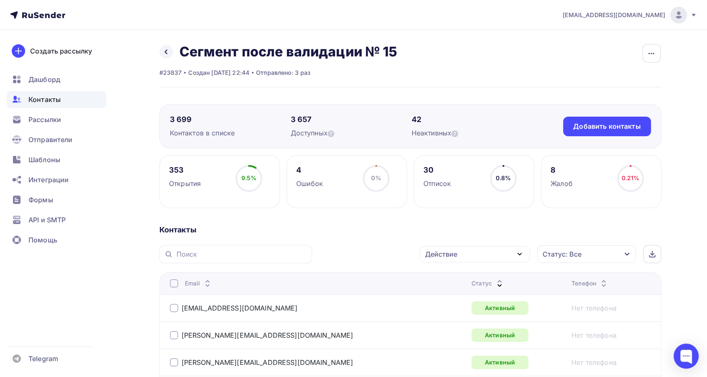
scroll to position [0, 0]
click at [495, 280] on icon at bounding box center [500, 282] width 10 height 10
click at [32, 124] on span "Рассылки" at bounding box center [44, 120] width 33 height 10
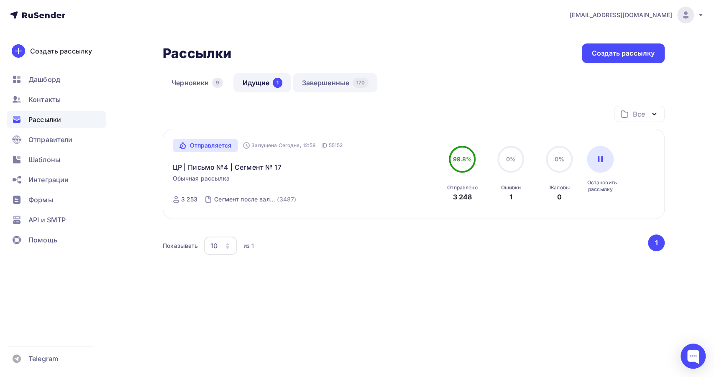
click at [317, 87] on link "Завершенные 170" at bounding box center [335, 82] width 85 height 19
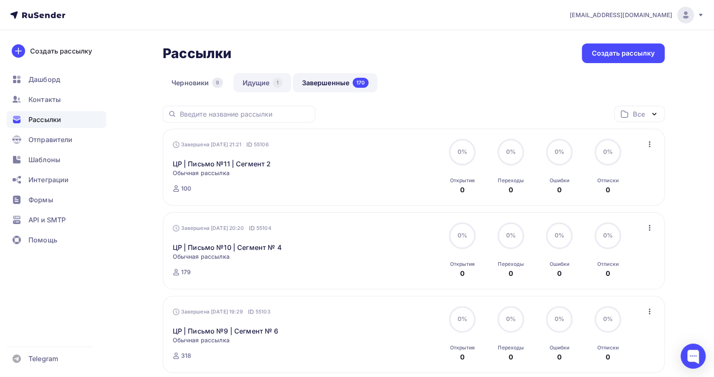
click at [247, 86] on link "Идущие 1" at bounding box center [263, 82] width 58 height 19
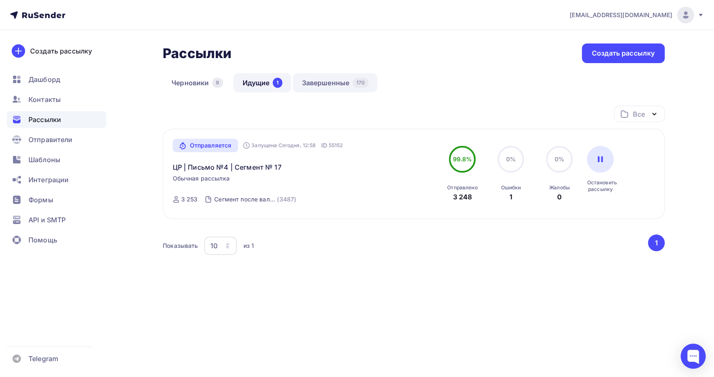
click at [324, 83] on link "Завершенные 170" at bounding box center [335, 82] width 85 height 19
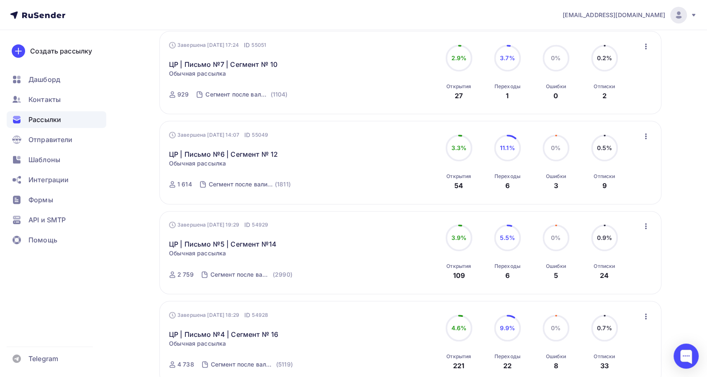
scroll to position [465, 0]
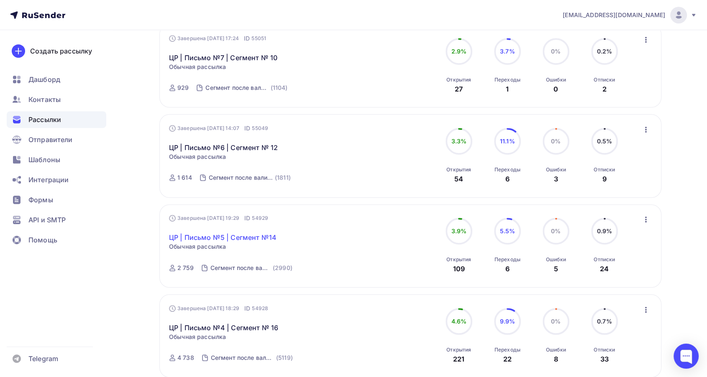
click at [221, 233] on link "ЦР | Письмо №5 | Сегмент №14" at bounding box center [223, 238] width 108 height 10
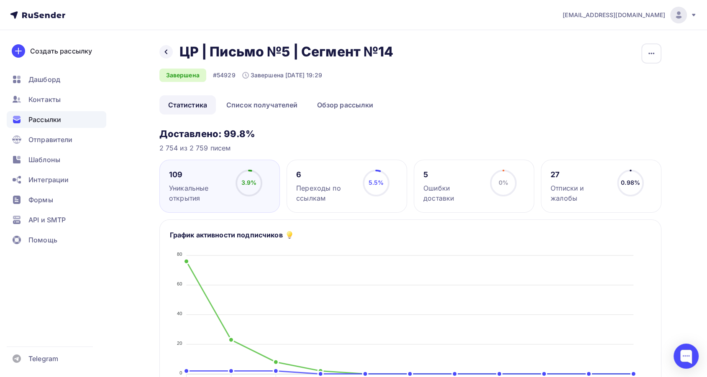
click at [640, 49] on div "Назад ЦР | Письмо №5 | Сегмент №14 ЦР | Письмо №5 | Сегмент №14 Завершена #5492…" at bounding box center [410, 70] width 502 height 52
click at [642, 51] on button "button" at bounding box center [652, 54] width 20 height 20
click at [601, 85] on div "Копировать" at bounding box center [619, 80] width 80 height 10
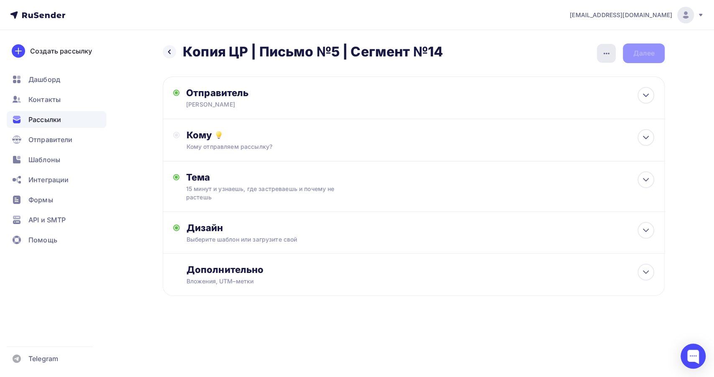
click at [605, 58] on icon "button" at bounding box center [607, 54] width 10 height 10
click at [553, 92] on div "Переименовать рассылку" at bounding box center [563, 96] width 104 height 10
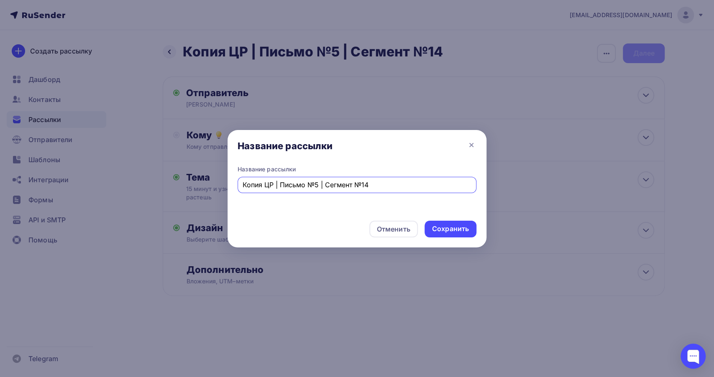
drag, startPoint x: 263, startPoint y: 188, endPoint x: 205, endPoint y: 188, distance: 58.2
click at [205, 188] on div "Название рассылки Название рассылки Копия ЦР | Письмо №5 | Сегмент №14 Отменить…" at bounding box center [357, 188] width 714 height 377
click at [371, 187] on input "ЦР | Письмо №5 | Сегмент №14" at bounding box center [357, 185] width 229 height 10
type input "ЦР | Письмо №5 | Сегмент №15"
click at [442, 223] on div "Сохранить" at bounding box center [451, 229] width 52 height 17
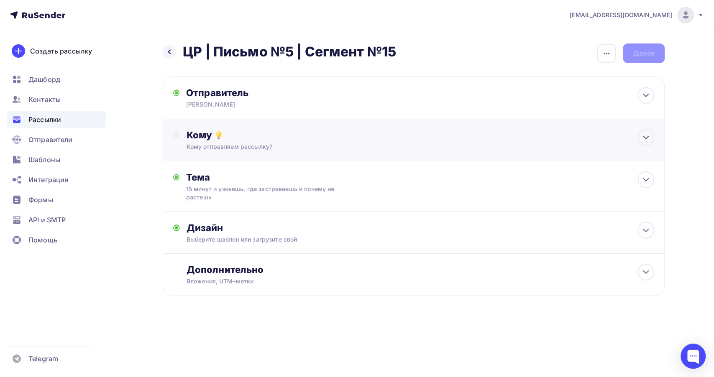
click at [315, 139] on div "Кому" at bounding box center [421, 135] width 468 height 12
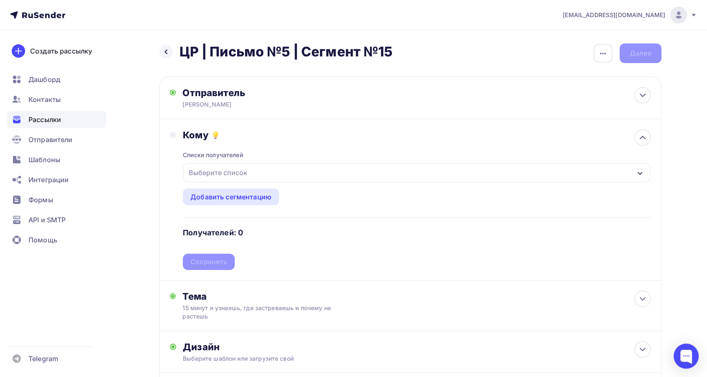
click at [263, 164] on div "Выберите список" at bounding box center [416, 172] width 467 height 19
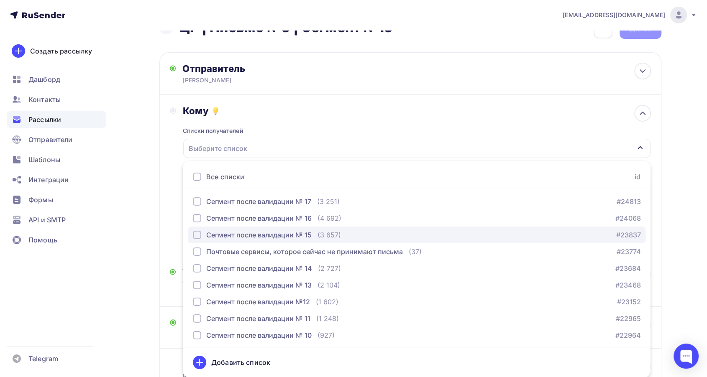
click at [313, 236] on div "Сегмент после валидации № 15 (3 657)" at bounding box center [267, 235] width 148 height 10
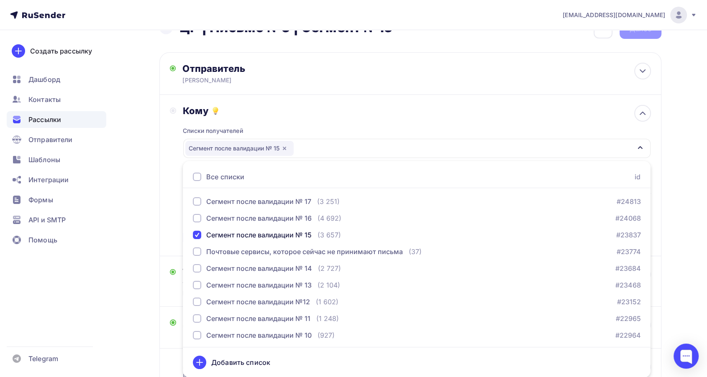
click at [321, 127] on div "Списки получателей Сегмент после валидации № 15 Все списки id Сегмент после вал…" at bounding box center [417, 181] width 468 height 129
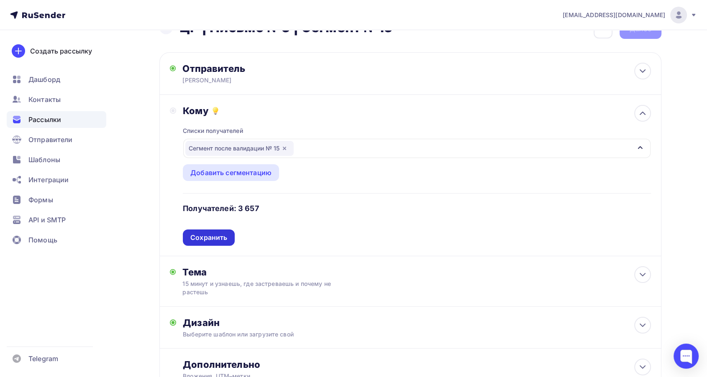
click at [217, 233] on div "Сохранить" at bounding box center [208, 238] width 37 height 10
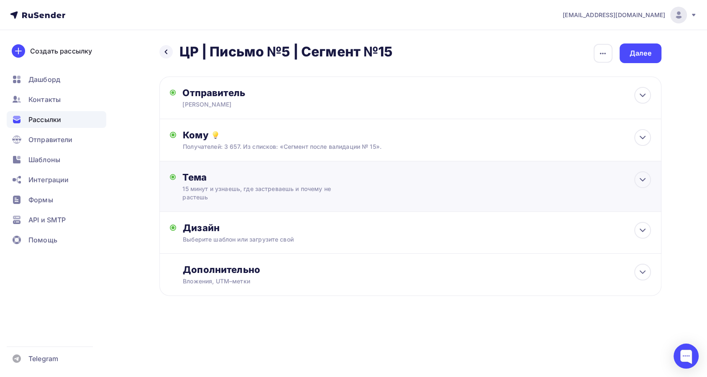
scroll to position [0, 0]
click at [374, 231] on div "Дизайн" at bounding box center [421, 228] width 468 height 12
click at [638, 234] on icon at bounding box center [643, 231] width 10 height 10
click at [645, 56] on div "Далее" at bounding box center [644, 54] width 22 height 10
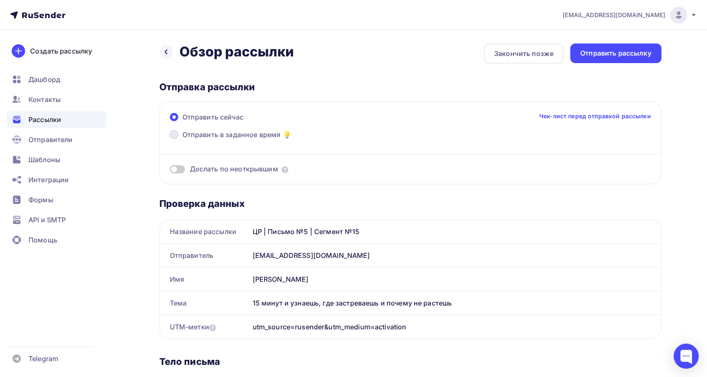
click at [191, 131] on span "Отправить в заданное время" at bounding box center [231, 135] width 98 height 10
click at [182, 140] on input "Отправить в заданное время" at bounding box center [182, 140] width 0 height 0
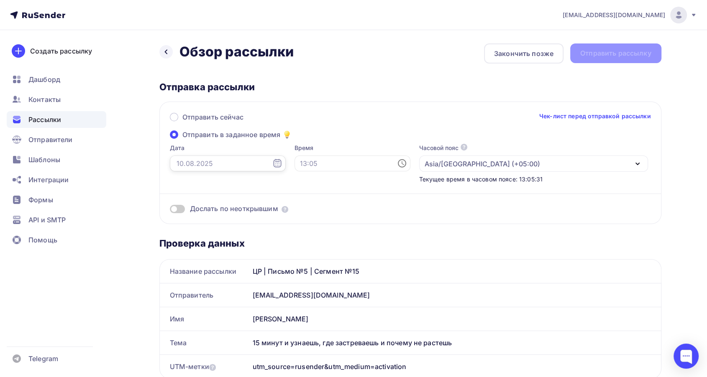
click at [214, 167] on input "text" at bounding box center [228, 164] width 116 height 16
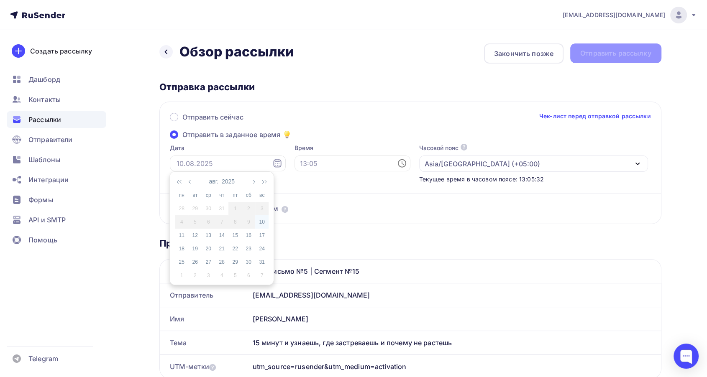
click at [258, 222] on div "10" at bounding box center [261, 222] width 13 height 8
type input "10.08.2025"
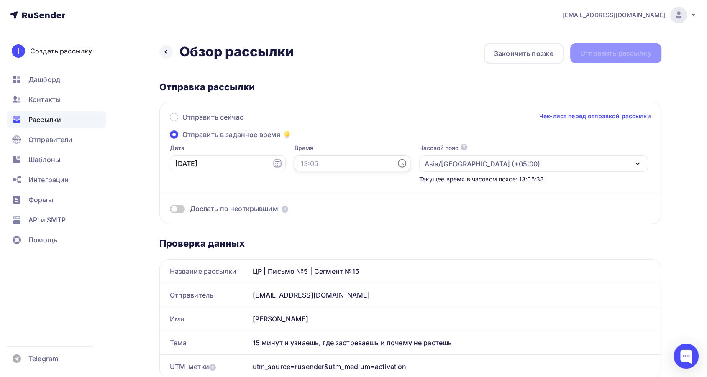
click at [304, 162] on input "text" at bounding box center [353, 164] width 116 height 16
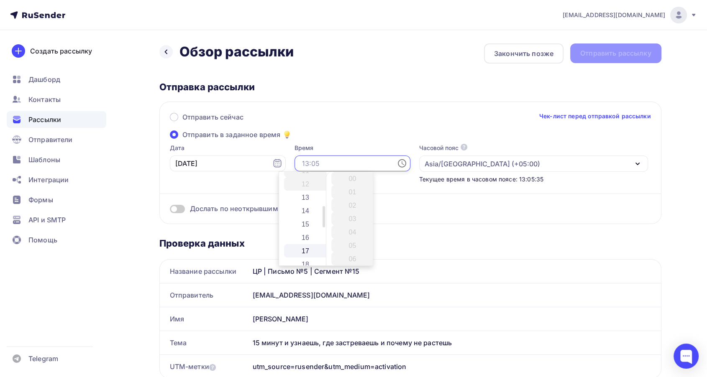
scroll to position [139, 0]
click at [305, 222] on li "14" at bounding box center [306, 226] width 44 height 13
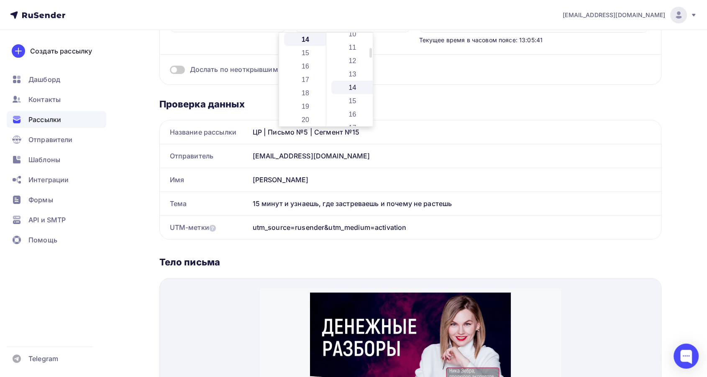
click at [353, 89] on li "14" at bounding box center [353, 87] width 44 height 13
type input "14:14"
click at [503, 62] on div "Дослать по неоткрывшим" at bounding box center [410, 59] width 481 height 30
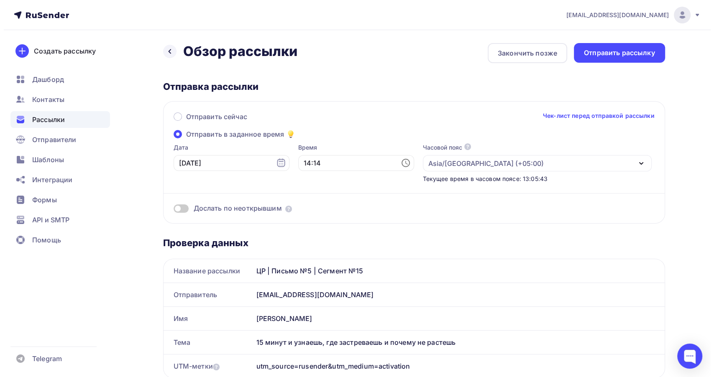
scroll to position [0, 0]
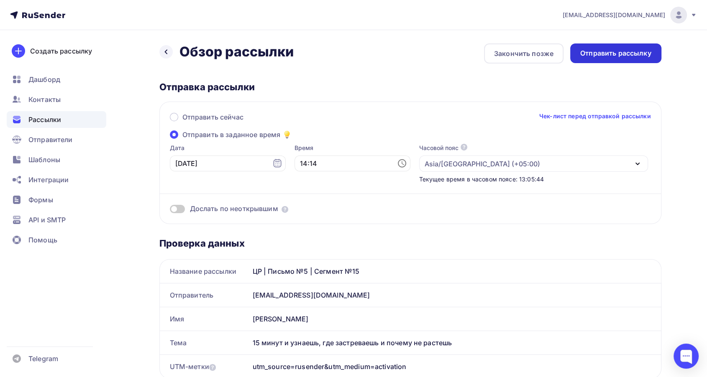
click at [605, 56] on div "Отправить рассылку" at bounding box center [615, 54] width 71 height 10
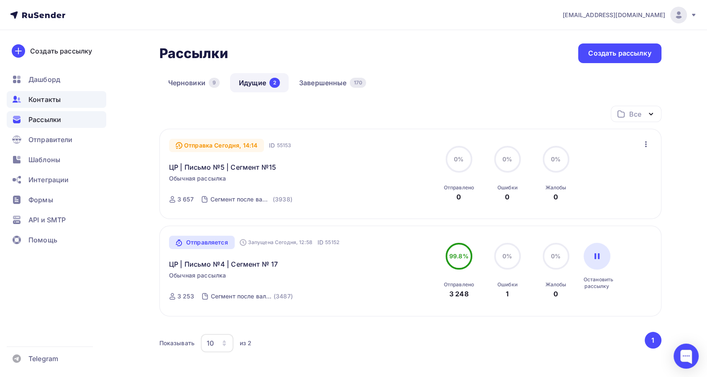
click at [36, 101] on span "Контакты" at bounding box center [44, 100] width 32 height 10
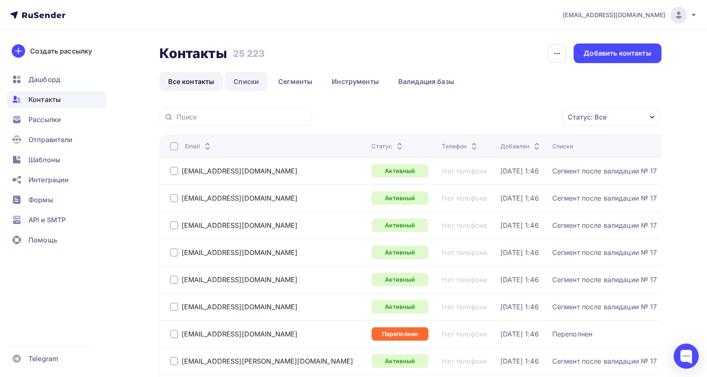
click at [243, 80] on link "Списки" at bounding box center [246, 81] width 43 height 19
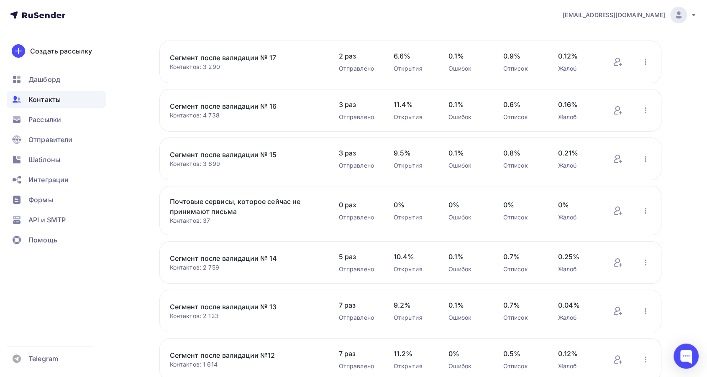
scroll to position [93, 0]
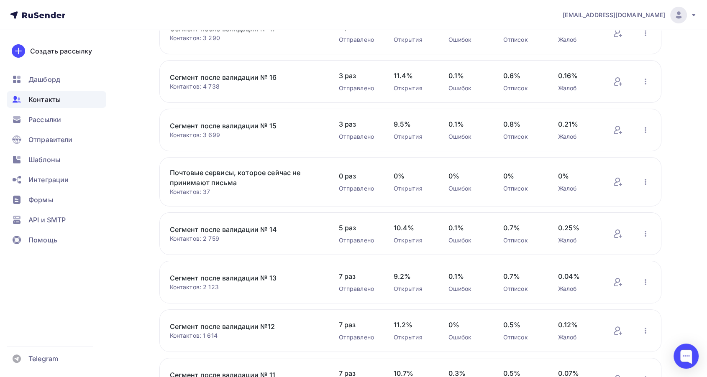
click at [255, 274] on link "Сегмент после валидации № 13" at bounding box center [241, 278] width 142 height 10
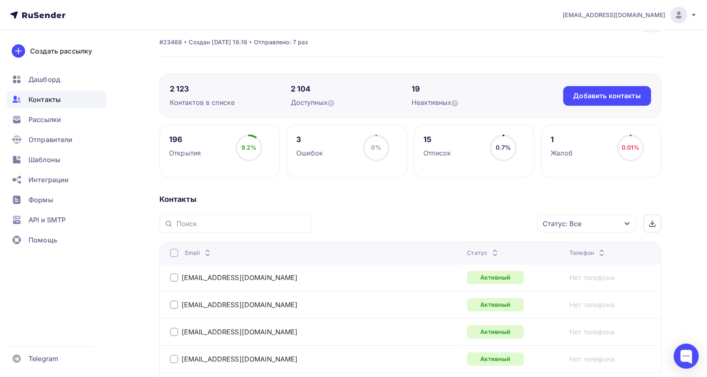
scroll to position [46, 0]
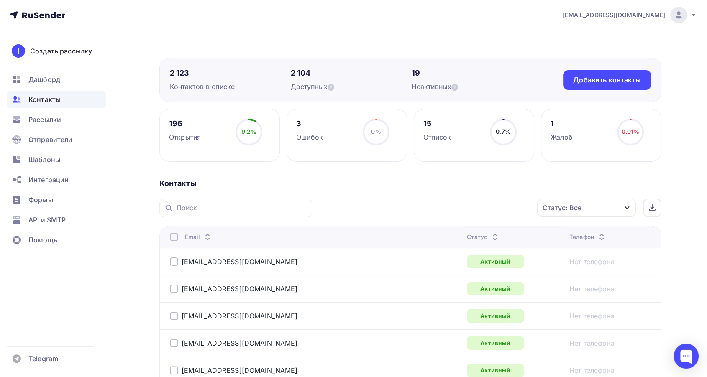
click at [490, 234] on icon at bounding box center [495, 239] width 10 height 10
click at [490, 235] on icon at bounding box center [495, 239] width 10 height 10
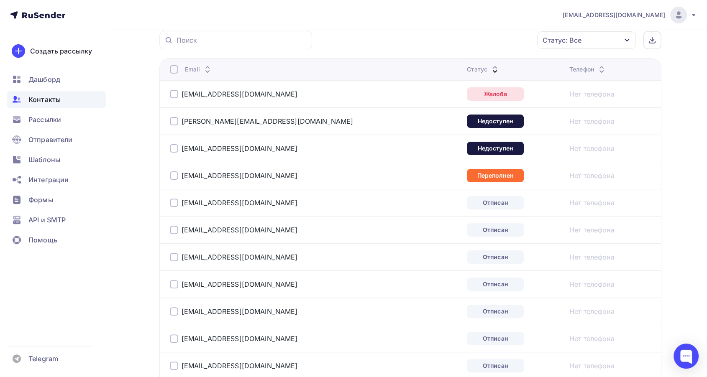
scroll to position [232, 0]
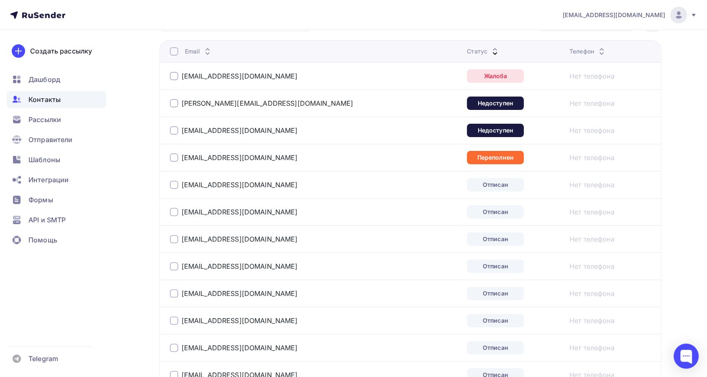
click at [171, 72] on div at bounding box center [174, 76] width 8 height 8
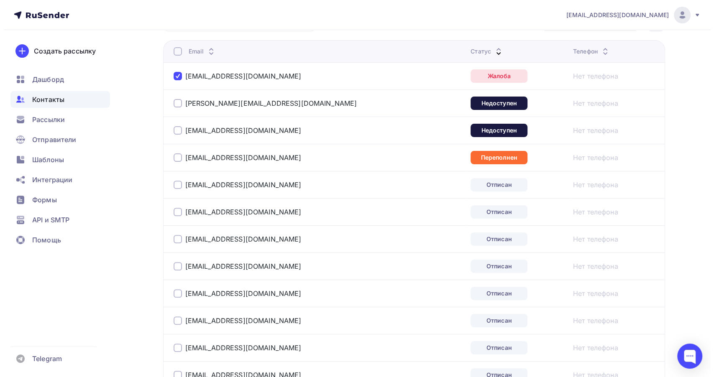
scroll to position [186, 0]
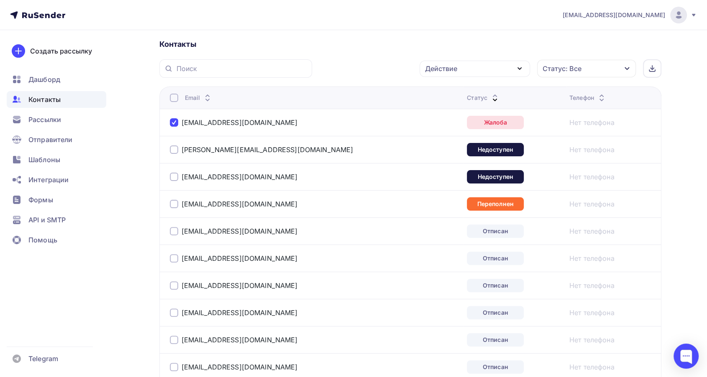
click at [479, 66] on div "Действие" at bounding box center [475, 69] width 110 height 16
click at [456, 92] on div "Добавить в списки" at bounding box center [462, 93] width 64 height 10
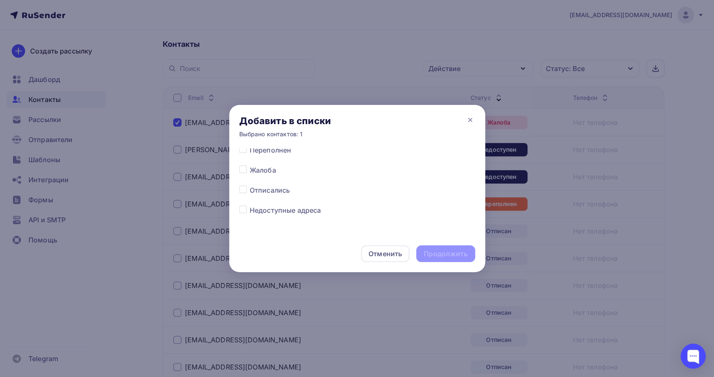
scroll to position [372, 0]
click at [250, 179] on label at bounding box center [250, 179] width 0 height 0
click at [241, 185] on input "checkbox" at bounding box center [243, 183] width 8 height 8
checkbox input "true"
click at [442, 256] on div "Продолжить" at bounding box center [446, 254] width 44 height 10
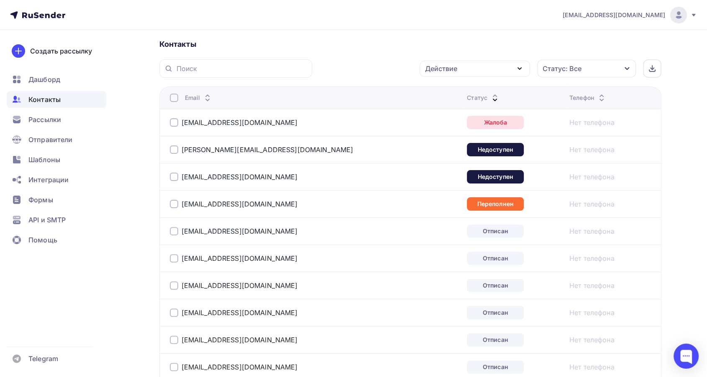
click at [167, 152] on td "g.a.teleshov@kaluga.etagi.com" at bounding box center [311, 149] width 305 height 27
click at [170, 153] on div at bounding box center [174, 150] width 8 height 8
click at [172, 177] on div at bounding box center [174, 177] width 8 height 8
click at [454, 72] on div "Действие" at bounding box center [441, 69] width 32 height 10
click at [467, 91] on div "Добавить в списки" at bounding box center [462, 93] width 64 height 10
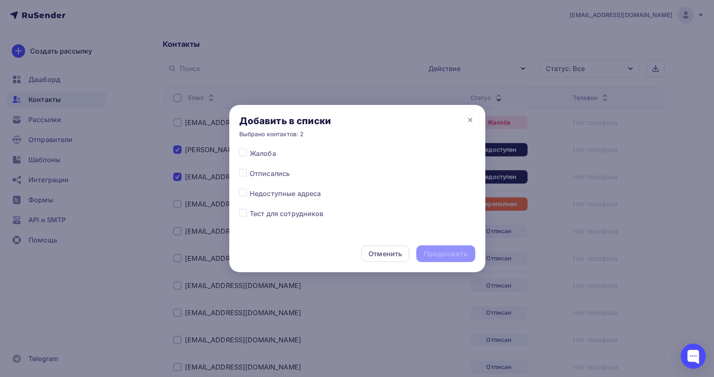
scroll to position [418, 0]
click at [268, 178] on span "Недоступные адреса" at bounding box center [286, 177] width 72 height 10
click at [250, 172] on label at bounding box center [250, 172] width 0 height 0
click at [246, 177] on input "checkbox" at bounding box center [243, 176] width 8 height 8
checkbox input "true"
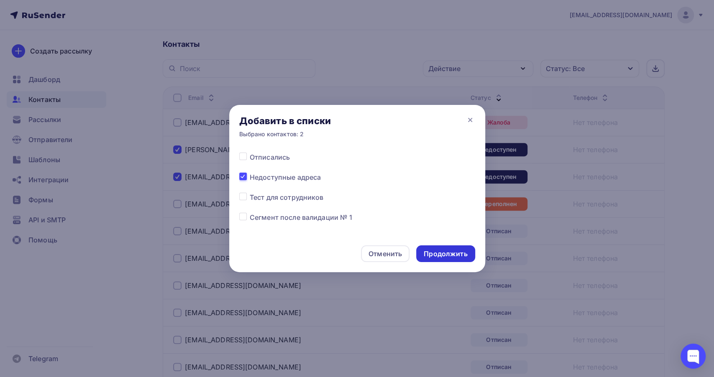
click at [450, 254] on div "Продолжить" at bounding box center [446, 254] width 44 height 10
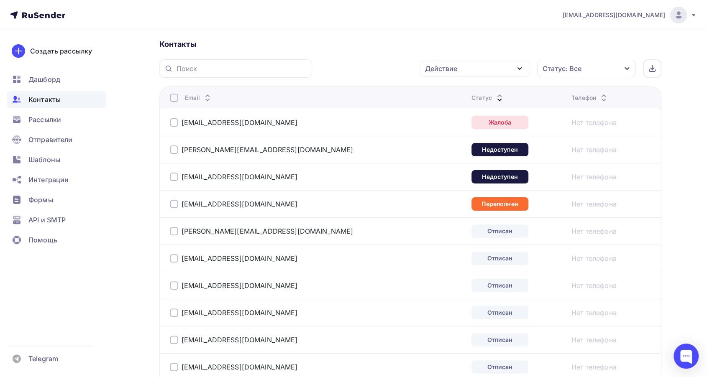
click at [174, 205] on div at bounding box center [174, 204] width 8 height 8
click at [457, 70] on div "Действие" at bounding box center [441, 69] width 32 height 10
click at [456, 88] on div "Добавить в списки" at bounding box center [462, 93] width 64 height 10
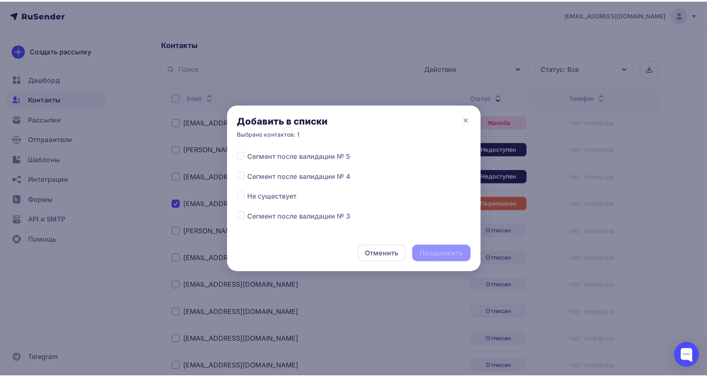
scroll to position [325, 0]
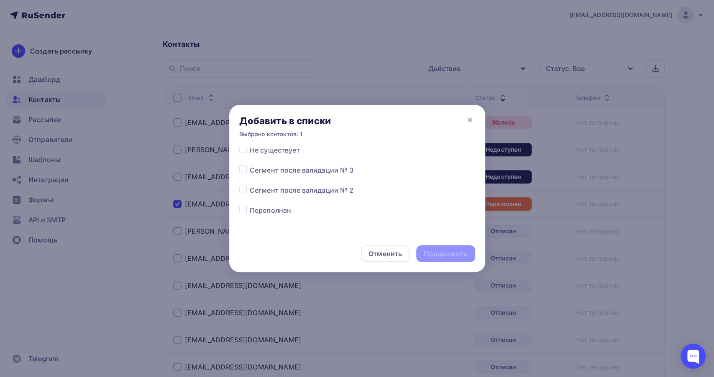
click at [237, 207] on div "Все списки Сегмент после валидации № 17 Сегмент после валидации № 16 Сегмент по…" at bounding box center [357, 192] width 256 height 87
click at [250, 205] on label at bounding box center [250, 205] width 0 height 0
click at [241, 209] on input "checkbox" at bounding box center [243, 209] width 8 height 8
checkbox input "true"
click at [465, 252] on div "Продолжить" at bounding box center [446, 254] width 44 height 10
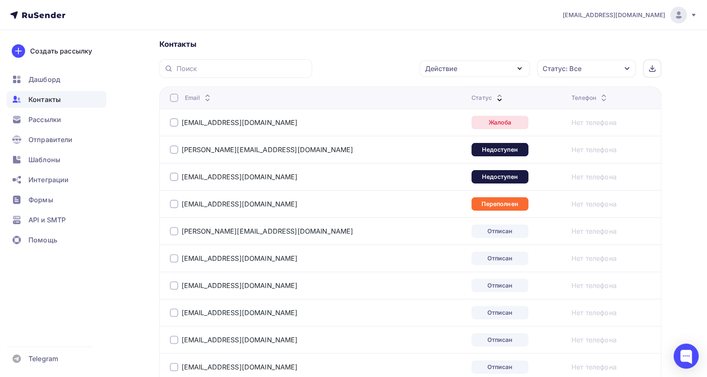
click at [170, 125] on div at bounding box center [174, 122] width 8 height 8
click at [170, 151] on div at bounding box center [174, 150] width 8 height 8
click at [171, 177] on div at bounding box center [174, 177] width 8 height 8
click at [170, 202] on div at bounding box center [174, 204] width 8 height 8
click at [449, 71] on div "Действие" at bounding box center [441, 69] width 32 height 10
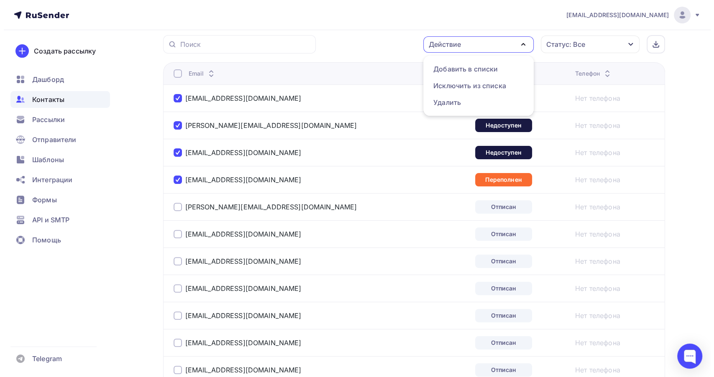
scroll to position [232, 0]
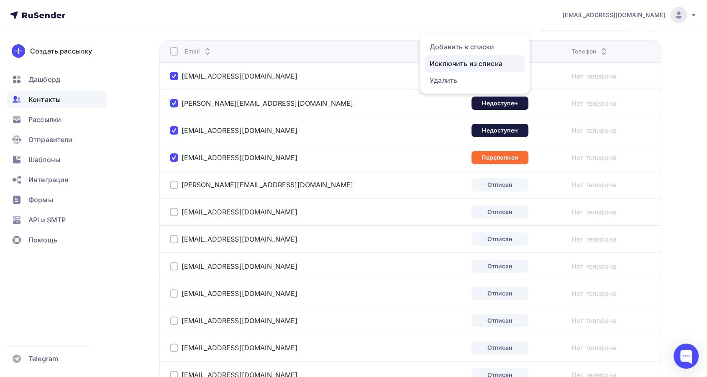
click at [475, 64] on div "Исключить из списка" at bounding box center [466, 64] width 73 height 10
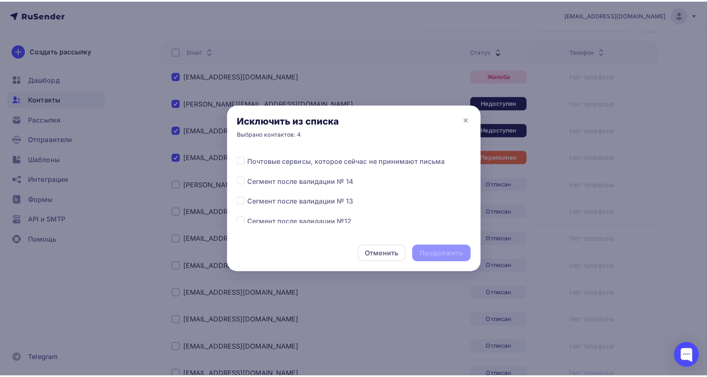
scroll to position [93, 0]
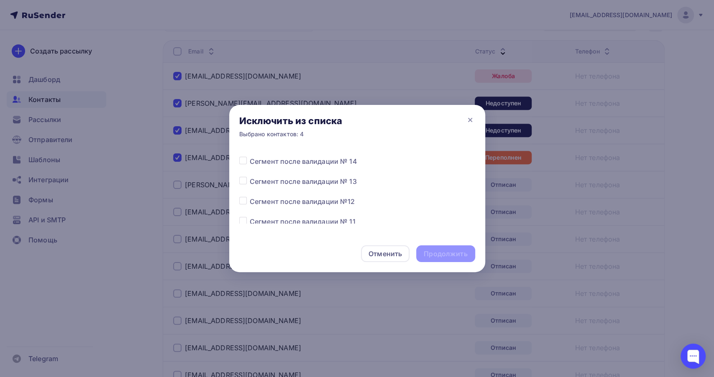
click at [250, 177] on label at bounding box center [250, 177] width 0 height 0
click at [242, 181] on input "checkbox" at bounding box center [243, 181] width 8 height 8
checkbox input "true"
click at [424, 253] on div "Продолжить" at bounding box center [445, 254] width 59 height 17
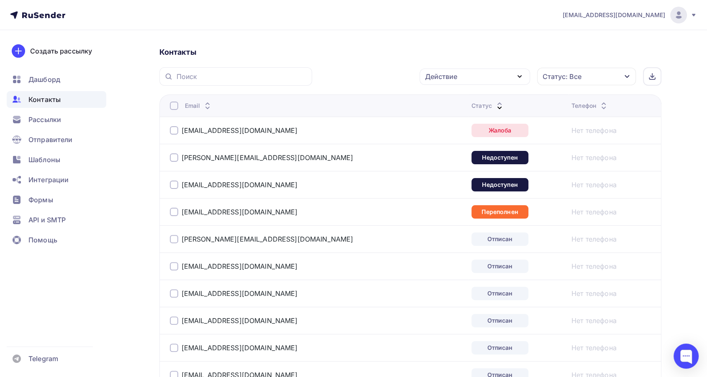
scroll to position [139, 0]
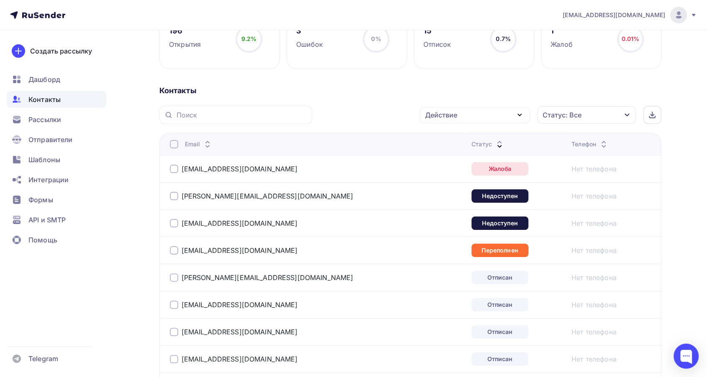
click at [598, 113] on div "Статус: Все" at bounding box center [586, 115] width 99 height 18
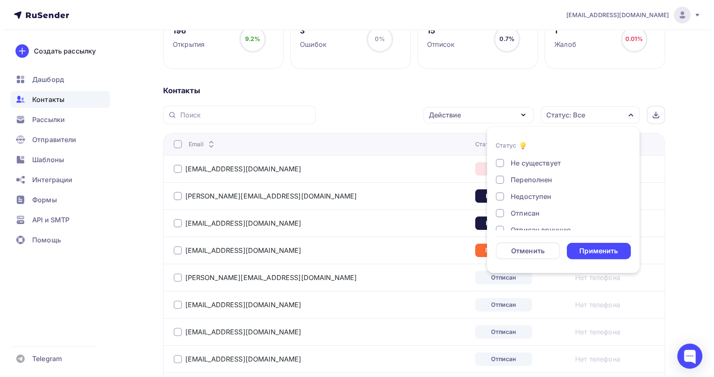
scroll to position [60, 0]
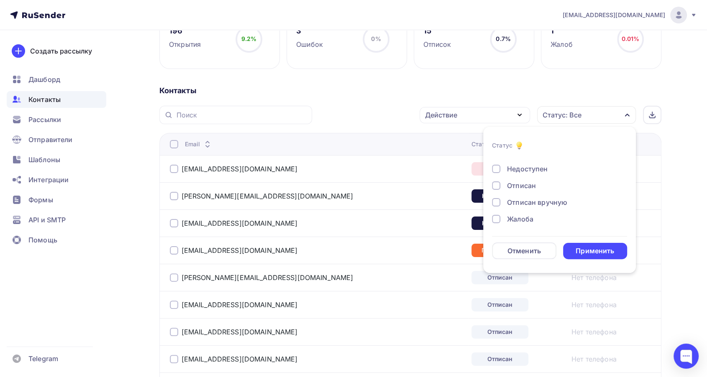
click at [524, 195] on div "Новый Активный Не существует Переполнен Недоступен Отписан Отписан вручную Жало…" at bounding box center [559, 160] width 135 height 127
click at [522, 189] on div "Отписан" at bounding box center [521, 186] width 29 height 10
click at [604, 264] on li "Статус Новый Активный Не существует Переполнен Недоступен Отписан Отписан вручн…" at bounding box center [559, 200] width 153 height 136
click at [594, 252] on div "Применить" at bounding box center [595, 251] width 39 height 10
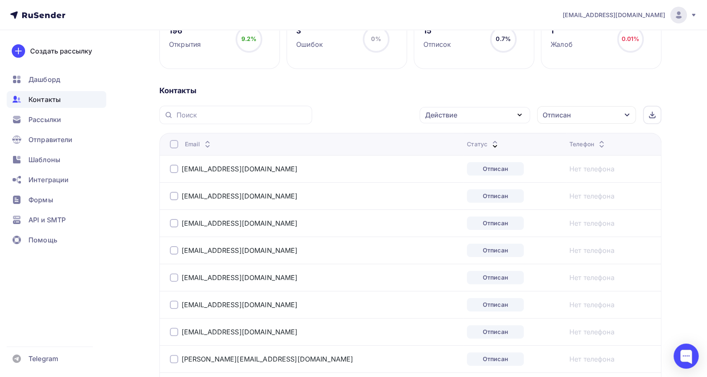
click at [173, 146] on div at bounding box center [174, 144] width 8 height 8
click at [429, 116] on div "Действие" at bounding box center [441, 115] width 32 height 10
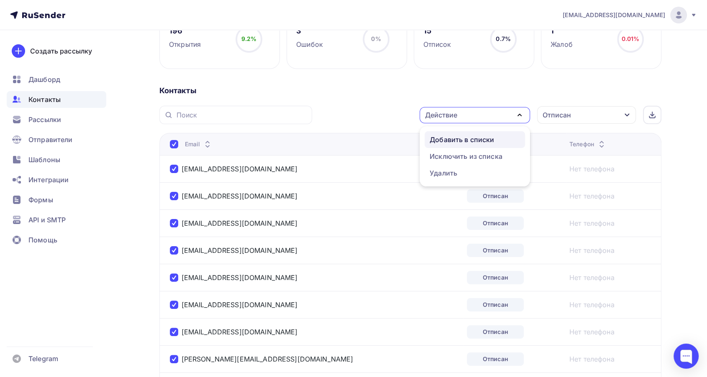
click at [460, 136] on div "Добавить в списки" at bounding box center [462, 140] width 64 height 10
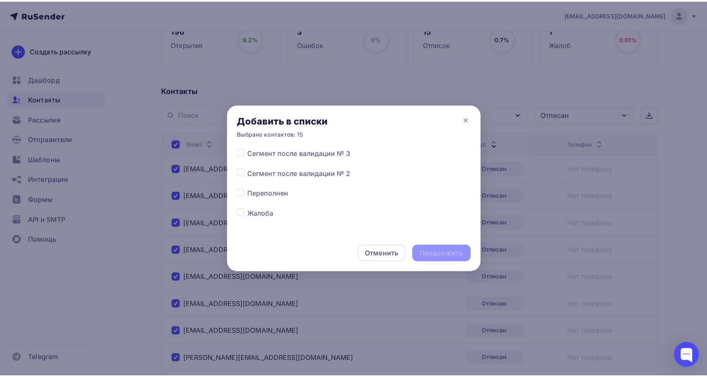
scroll to position [372, 0]
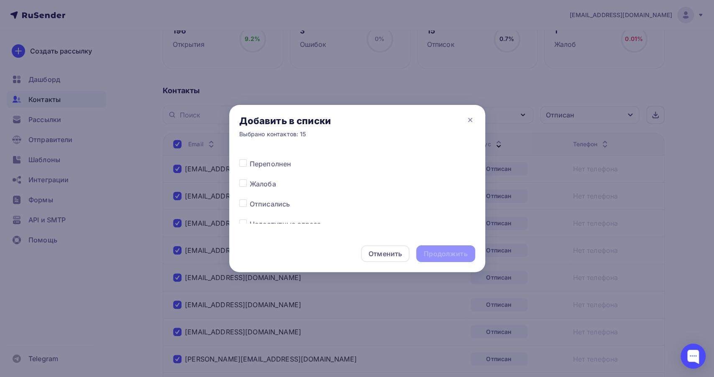
click at [250, 199] on label at bounding box center [250, 199] width 0 height 0
click at [240, 203] on input "checkbox" at bounding box center [243, 203] width 8 height 8
checkbox input "true"
click at [451, 257] on div "Продолжить" at bounding box center [446, 254] width 44 height 10
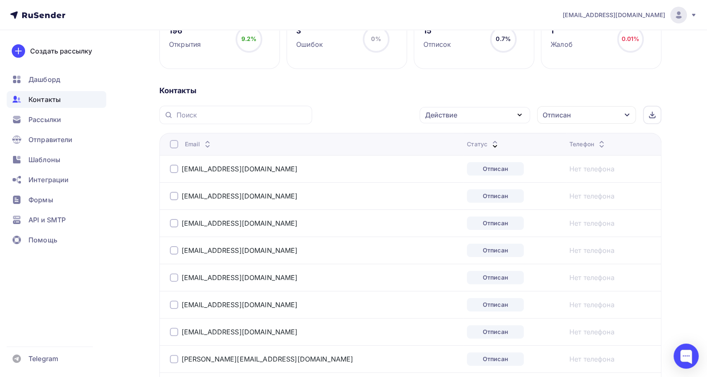
click at [171, 142] on div at bounding box center [174, 144] width 8 height 8
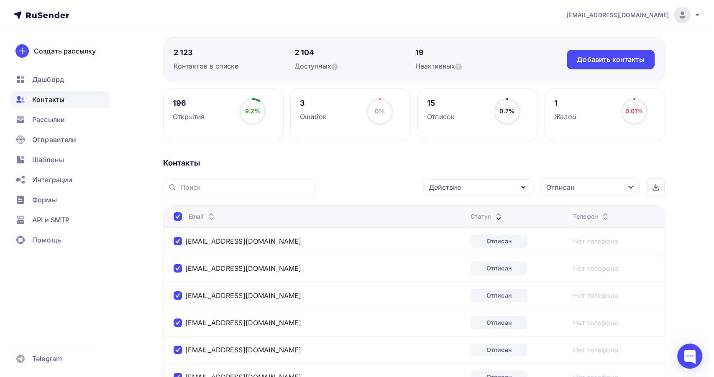
scroll to position [93, 0]
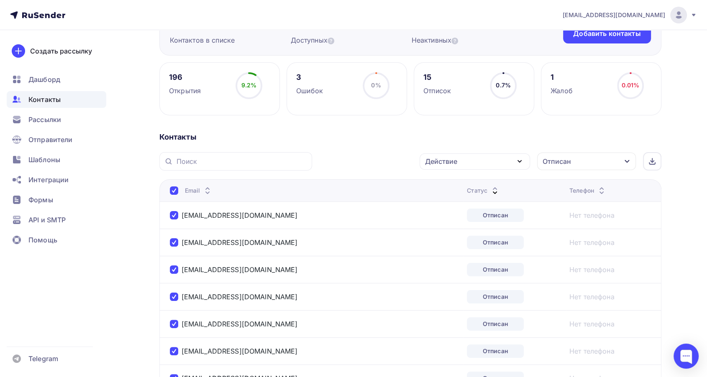
click at [488, 160] on div "Действие" at bounding box center [475, 162] width 110 height 16
click at [468, 186] on div "Добавить в списки" at bounding box center [462, 186] width 64 height 10
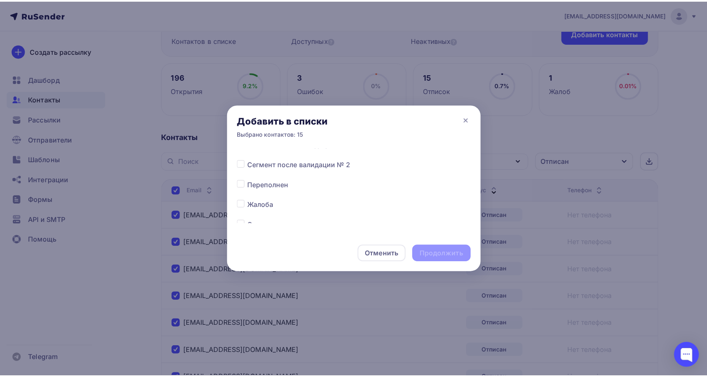
scroll to position [372, 0]
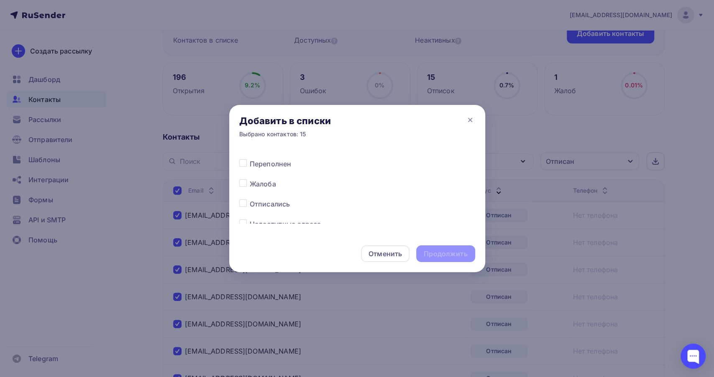
click at [250, 199] on label at bounding box center [250, 199] width 0 height 0
click at [241, 204] on input "checkbox" at bounding box center [243, 203] width 8 height 8
checkbox input "true"
click at [459, 246] on div "Продолжить" at bounding box center [445, 254] width 59 height 17
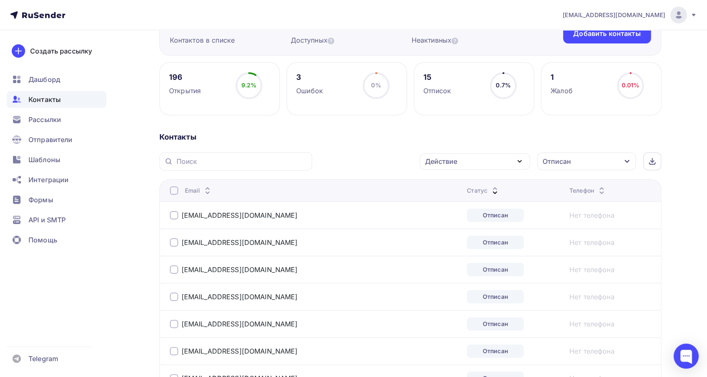
click at [172, 190] on div at bounding box center [174, 191] width 8 height 8
click at [470, 164] on div "Действие" at bounding box center [475, 162] width 110 height 16
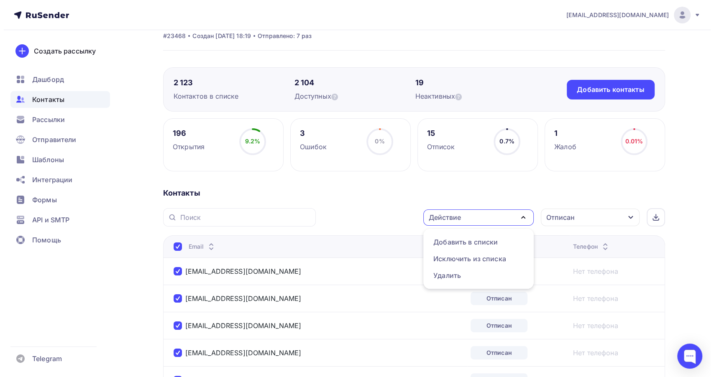
scroll to position [93, 0]
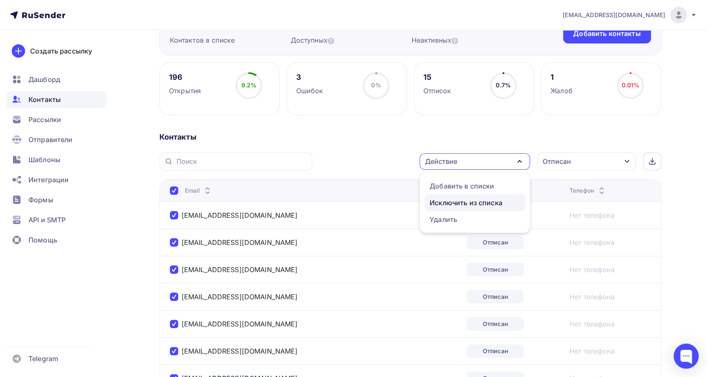
click at [441, 199] on div "Исключить из списка" at bounding box center [466, 203] width 73 height 10
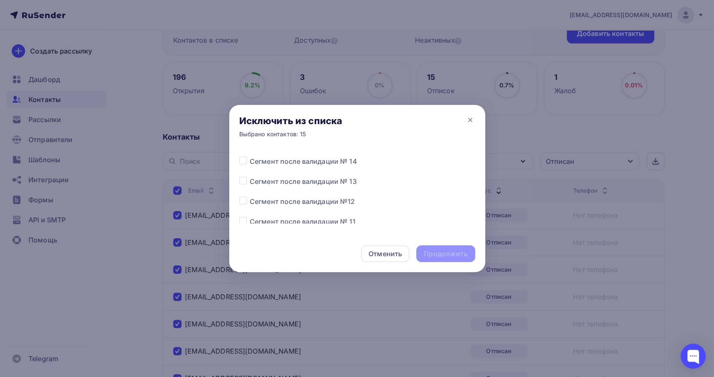
click at [250, 177] on label at bounding box center [250, 177] width 0 height 0
click at [241, 181] on input "checkbox" at bounding box center [243, 181] width 8 height 8
checkbox input "true"
click at [440, 254] on div "Продолжить" at bounding box center [446, 254] width 44 height 10
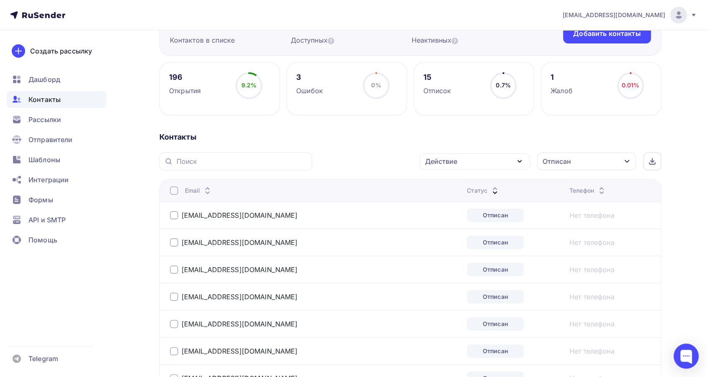
click at [580, 158] on div "Отписан" at bounding box center [586, 162] width 99 height 18
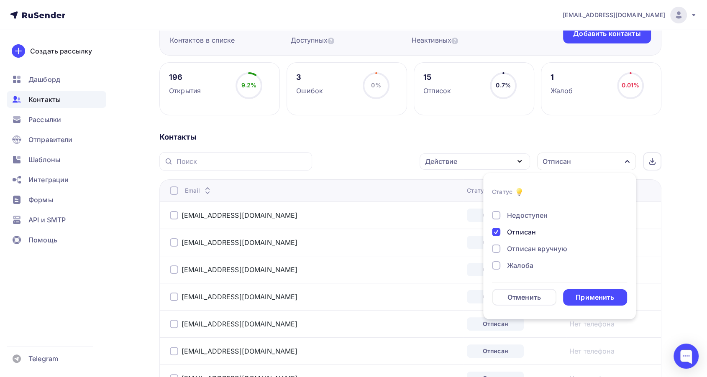
click at [524, 229] on div "Отписан" at bounding box center [521, 232] width 29 height 10
click at [608, 297] on div "Применить" at bounding box center [595, 298] width 39 height 10
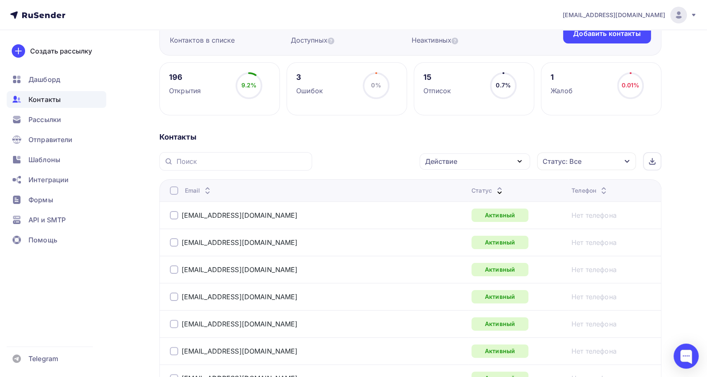
click at [495, 187] on icon at bounding box center [500, 189] width 10 height 10
click at [62, 113] on div "Рассылки" at bounding box center [57, 119] width 100 height 17
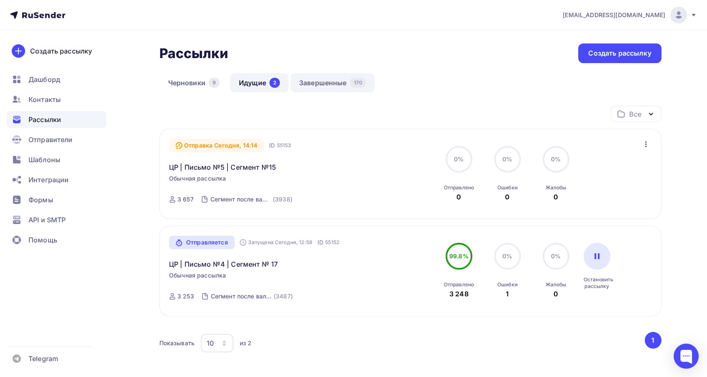
click at [316, 85] on link "Завершенные 170" at bounding box center [332, 82] width 85 height 19
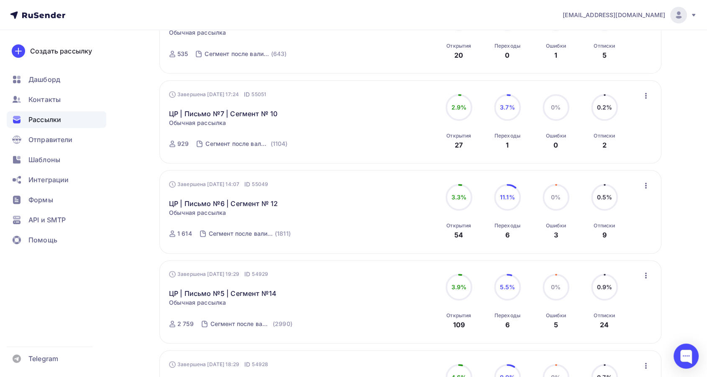
scroll to position [465, 0]
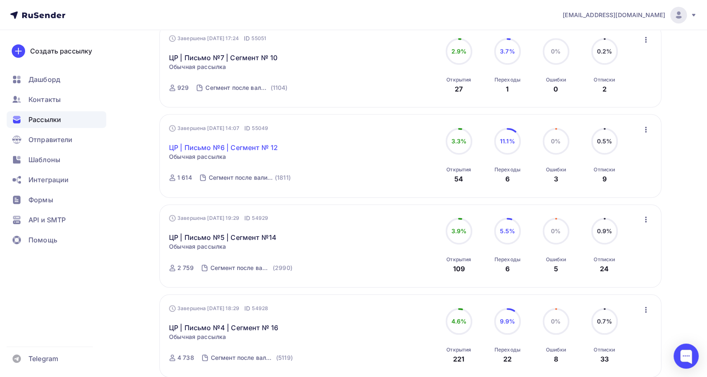
click at [236, 148] on link "ЦР | Письмо №6 | Сегмент № 12" at bounding box center [223, 148] width 109 height 10
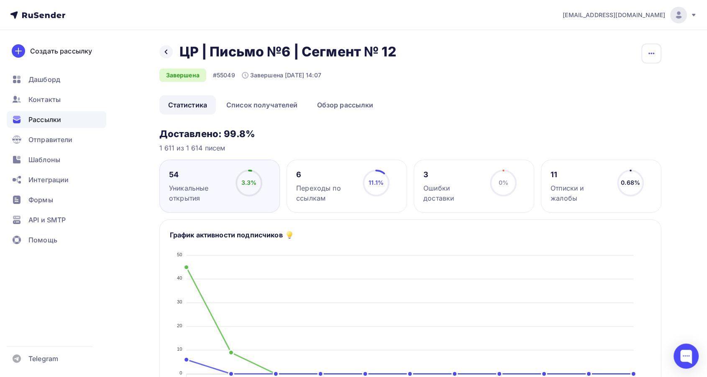
click at [650, 52] on icon "button" at bounding box center [652, 54] width 10 height 10
click at [607, 82] on div "Копировать" at bounding box center [619, 80] width 80 height 10
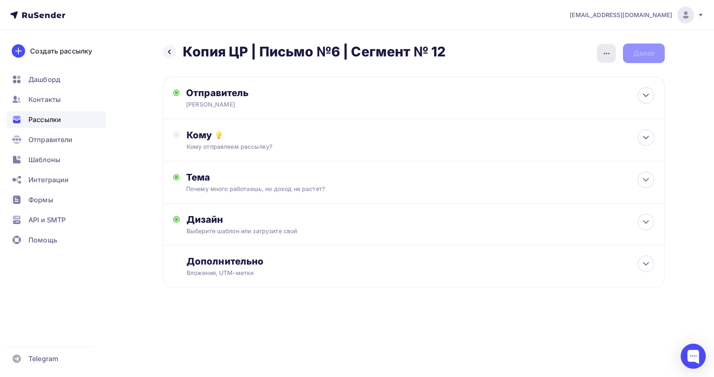
click at [601, 55] on div "button" at bounding box center [606, 53] width 19 height 19
click at [561, 100] on div "Переименовать рассылку" at bounding box center [563, 96] width 104 height 10
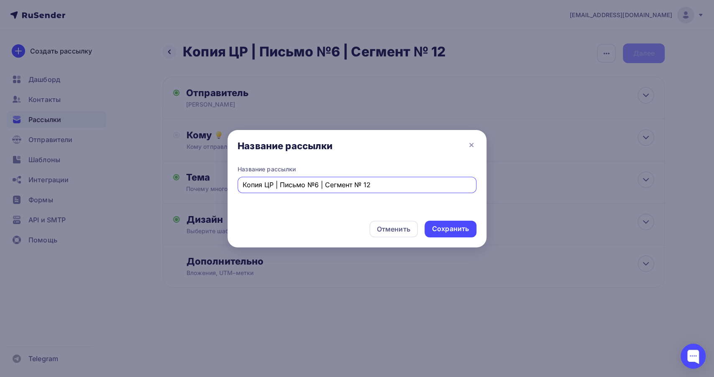
drag, startPoint x: 262, startPoint y: 184, endPoint x: 198, endPoint y: 182, distance: 64.5
click at [198, 182] on div "Название рассылки Название рассылки Копия ЦР | Письмо №6 | Сегмент № 12 Отменит…" at bounding box center [357, 188] width 714 height 377
click at [352, 185] on input "ЦР | Письмо №6 | Сегмент № 12" at bounding box center [357, 185] width 229 height 10
type input "ЦР | Письмо №6 | Сегмент № 13"
click at [454, 231] on div "Сохранить" at bounding box center [450, 229] width 37 height 10
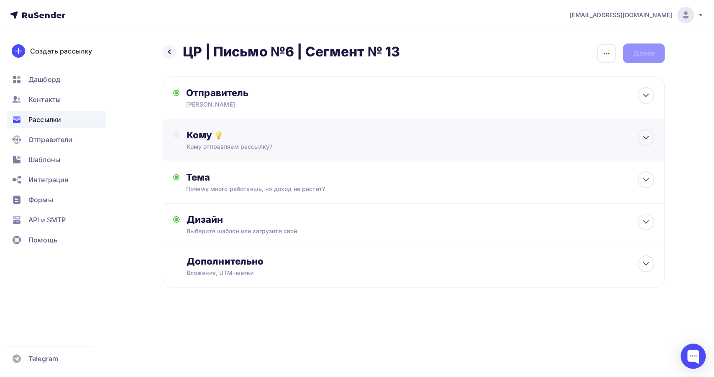
click at [339, 147] on div "Кому отправляем рассылку?" at bounding box center [397, 147] width 421 height 8
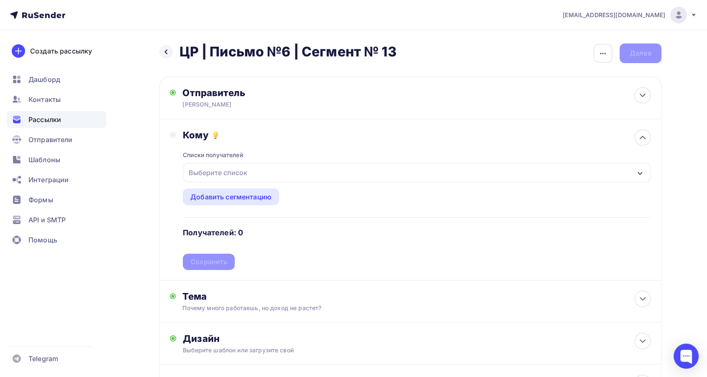
click at [310, 180] on div "Выберите список" at bounding box center [416, 172] width 467 height 19
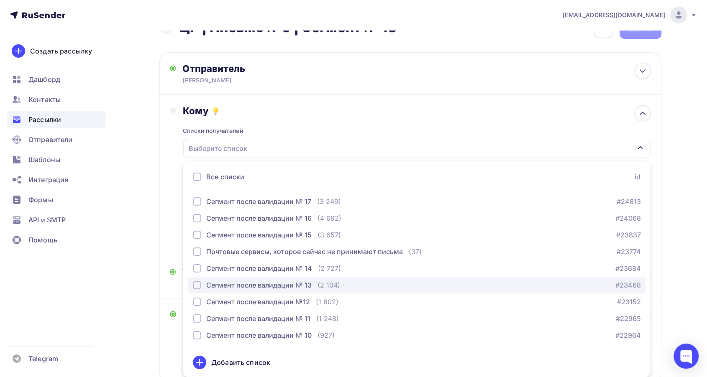
click at [311, 285] on div "Сегмент после валидации № 13" at bounding box center [258, 285] width 105 height 10
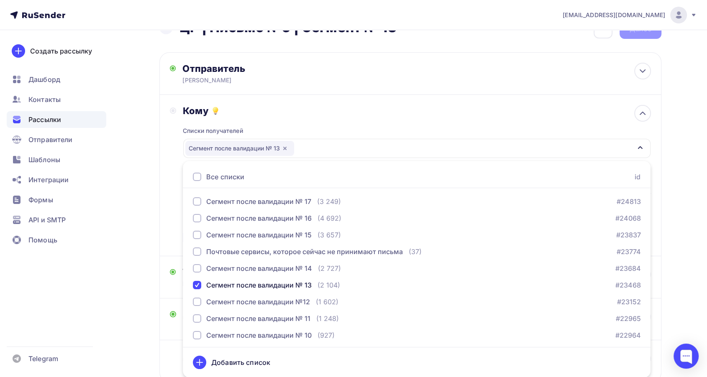
click at [299, 110] on div "Кому" at bounding box center [417, 111] width 468 height 12
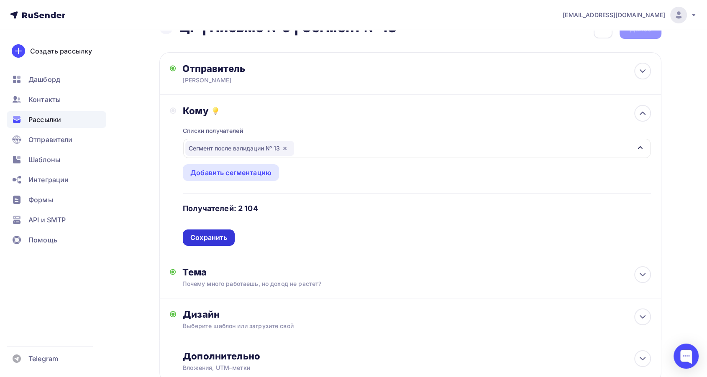
click at [226, 233] on div "Сохранить" at bounding box center [208, 238] width 37 height 10
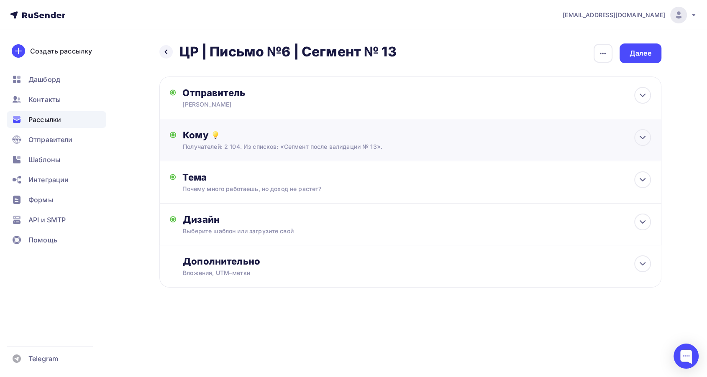
scroll to position [0, 0]
click at [275, 209] on div "Дизайн Выберите шаблон или загрузите свой Размер письма: 122 Kb Заменить шаблон…" at bounding box center [414, 225] width 502 height 42
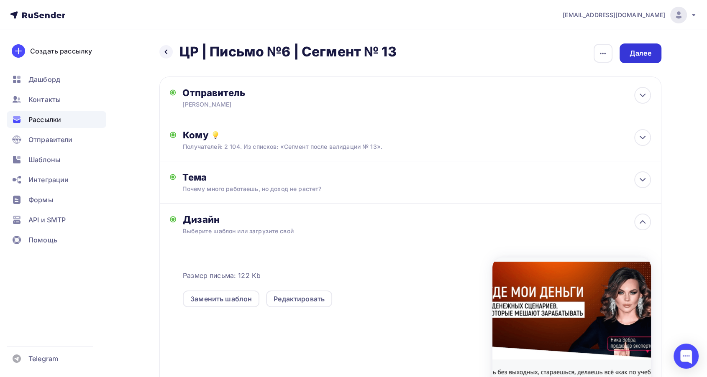
click at [644, 58] on div "Далее" at bounding box center [641, 54] width 22 height 10
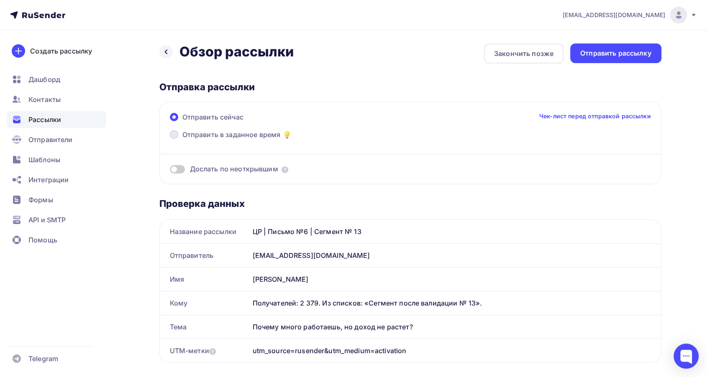
click at [226, 137] on span "Отправить в заданное время" at bounding box center [231, 135] width 98 height 10
click at [182, 140] on input "Отправить в заданное время" at bounding box center [182, 140] width 0 height 0
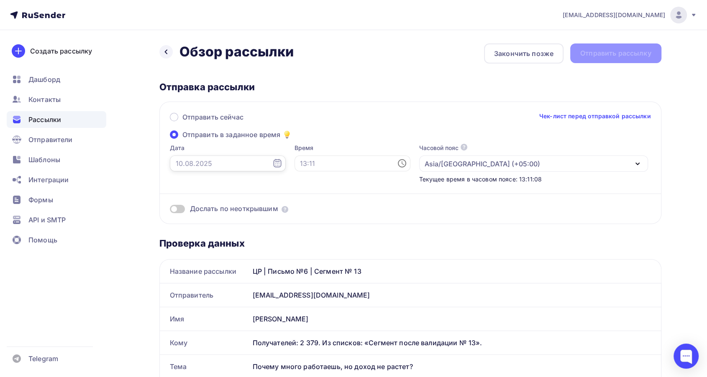
click at [214, 162] on input "text" at bounding box center [228, 164] width 116 height 16
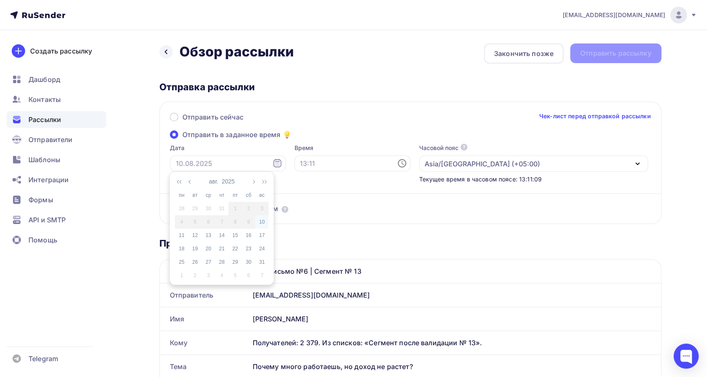
click at [262, 222] on div "10" at bounding box center [261, 222] width 13 height 8
type input "10.08.2025"
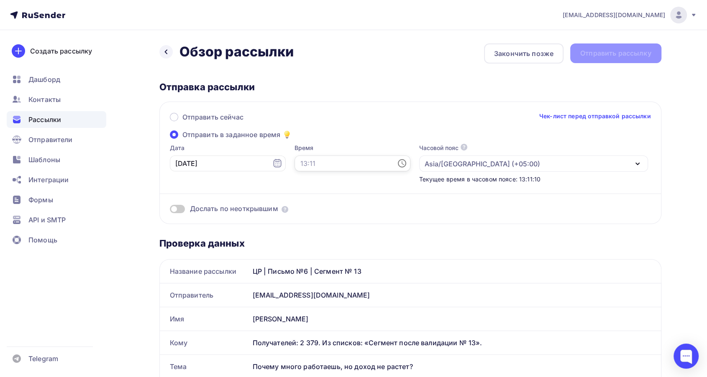
click at [295, 159] on input "text" at bounding box center [353, 164] width 116 height 16
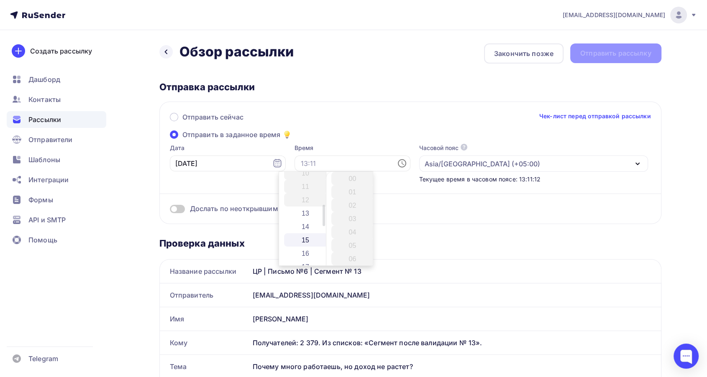
click at [315, 238] on li "15" at bounding box center [306, 240] width 44 height 13
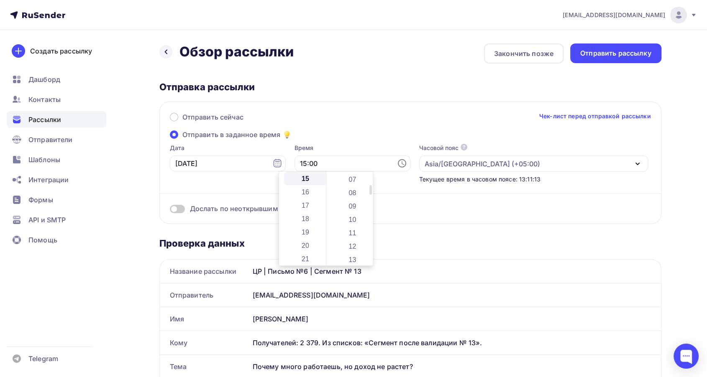
scroll to position [139, 0]
click at [354, 238] on li "15" at bounding box center [353, 240] width 44 height 13
type input "15:15"
click at [340, 141] on div "Отправить сейчас Чек-лист перед отправкой рассылки Отправить в заданное время Д…" at bounding box center [410, 163] width 502 height 123
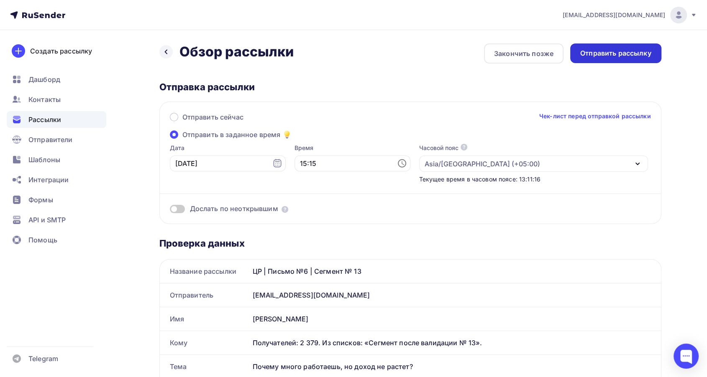
click at [608, 53] on div "Отправить рассылку" at bounding box center [615, 54] width 71 height 10
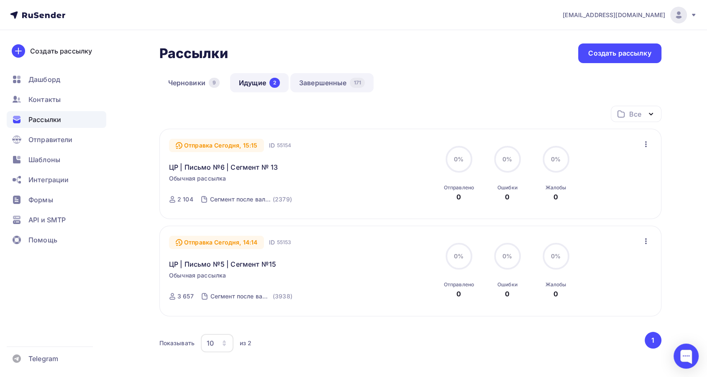
click at [333, 87] on link "Завершенные 171" at bounding box center [331, 82] width 83 height 19
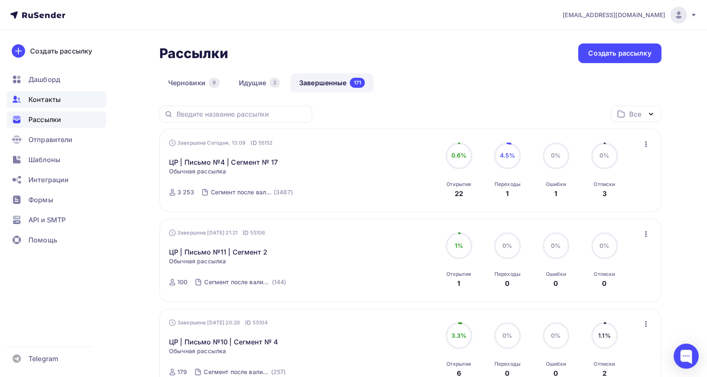
click at [48, 107] on div "Контакты" at bounding box center [57, 99] width 100 height 17
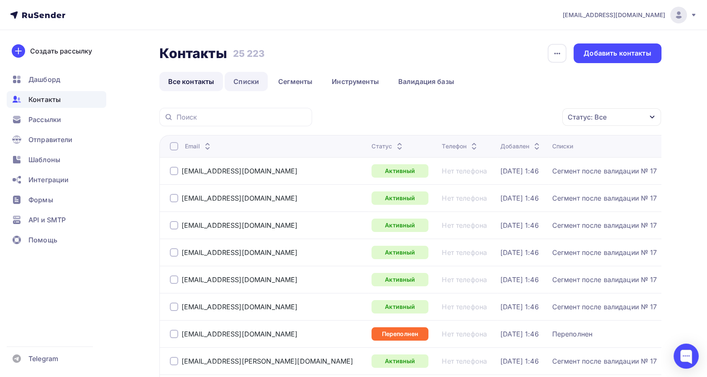
click at [258, 81] on link "Списки" at bounding box center [246, 81] width 43 height 19
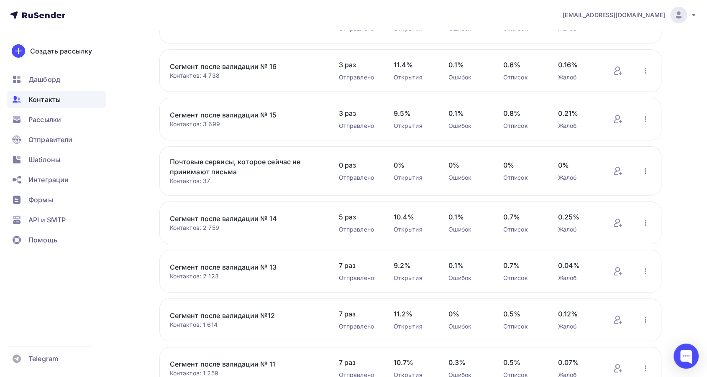
scroll to position [139, 0]
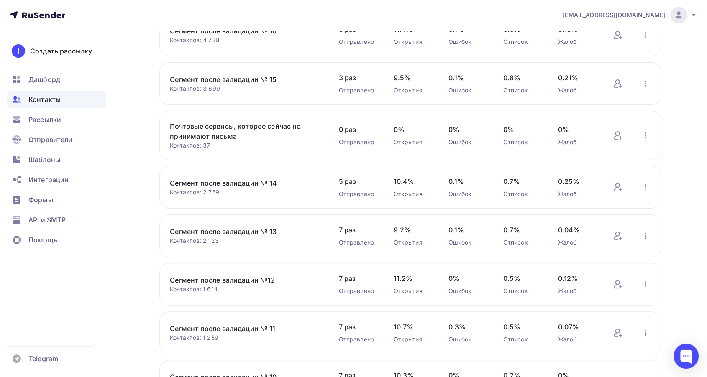
click at [268, 328] on link "Сегмент после валидации № 11" at bounding box center [241, 329] width 142 height 10
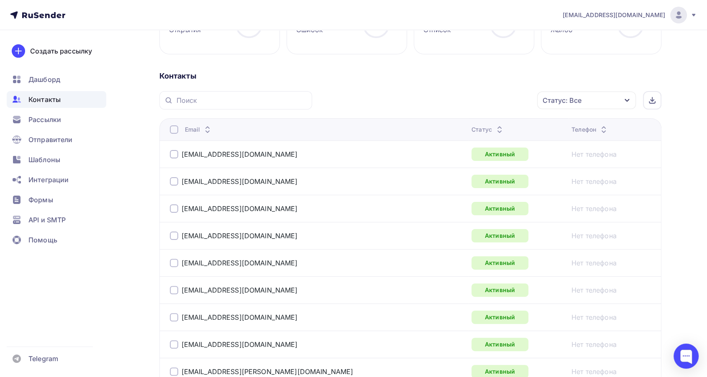
scroll to position [93, 0]
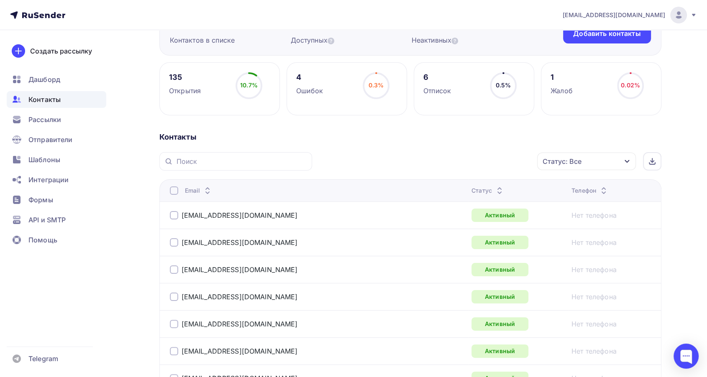
click at [495, 188] on icon at bounding box center [500, 193] width 10 height 10
click at [495, 189] on icon at bounding box center [500, 193] width 10 height 10
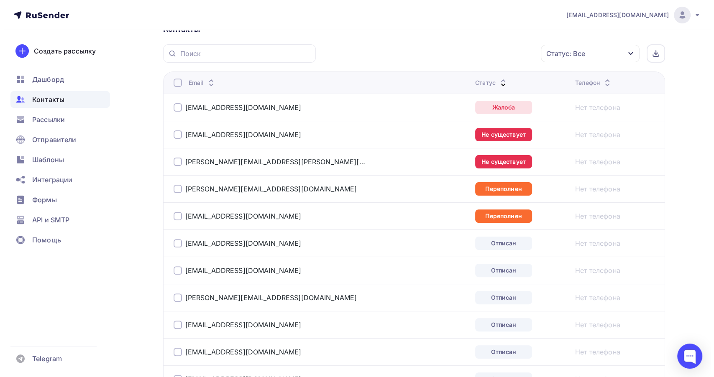
scroll to position [186, 0]
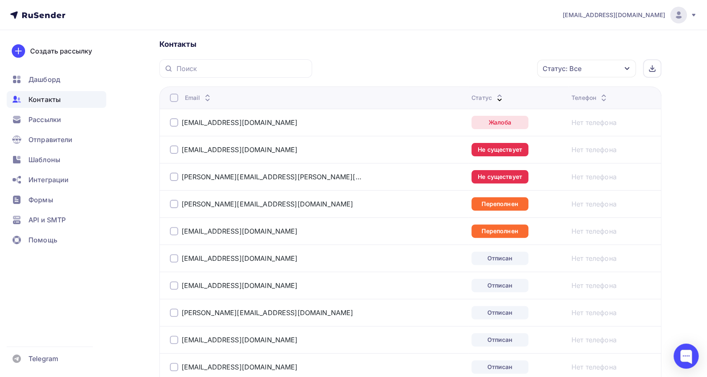
click at [176, 118] on div at bounding box center [174, 122] width 8 height 8
click at [427, 64] on div "Действие" at bounding box center [441, 69] width 32 height 10
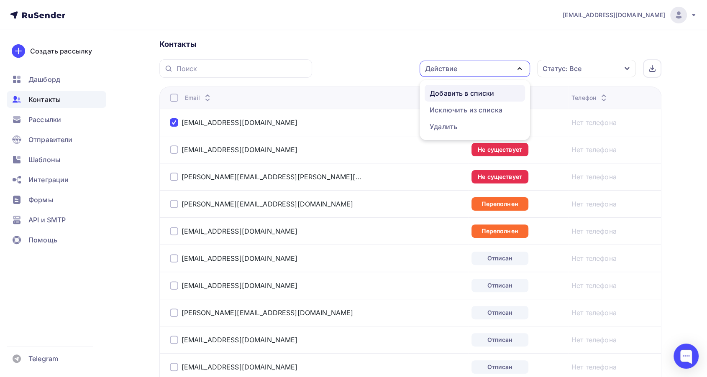
click at [440, 97] on div "Добавить в списки" at bounding box center [462, 93] width 64 height 10
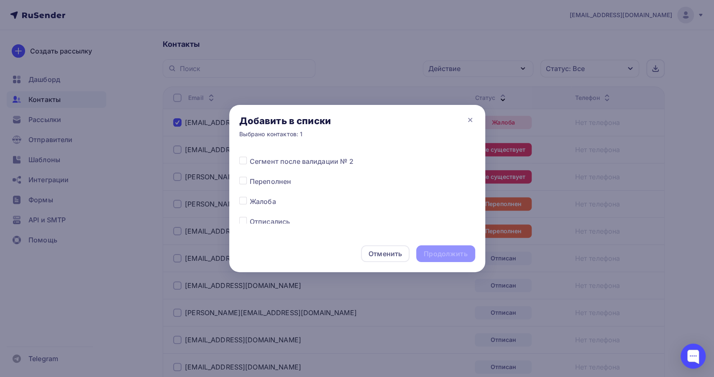
scroll to position [381, 0]
click at [244, 180] on div "Все списки Сегмент после валидации № 17 Сегмент после валидации № 16 Сегмент по…" at bounding box center [357, 14] width 236 height 493
click at [250, 170] on label at bounding box center [250, 170] width 0 height 0
click at [241, 174] on input "checkbox" at bounding box center [243, 174] width 8 height 8
checkbox input "true"
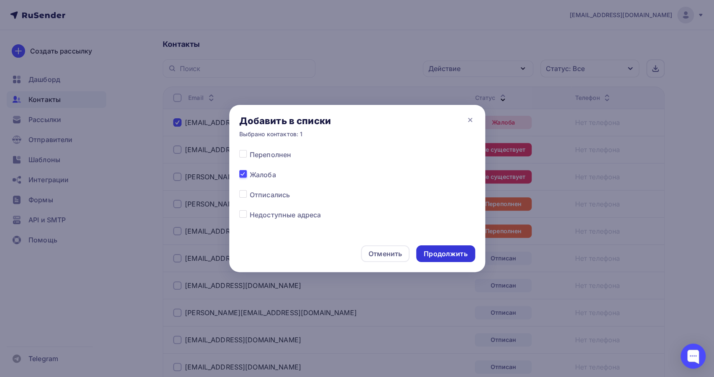
click at [450, 249] on div "Продолжить" at bounding box center [446, 254] width 44 height 10
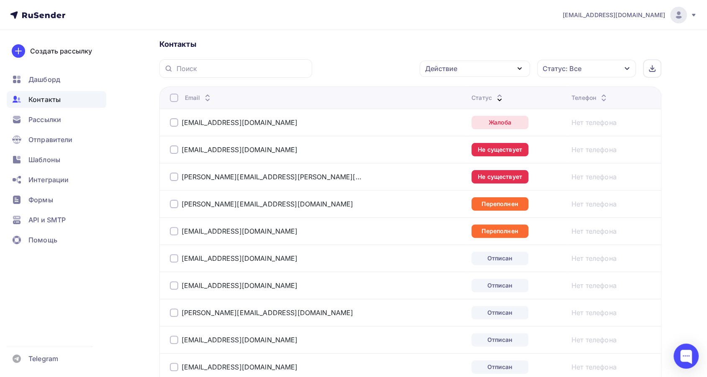
click at [173, 151] on div at bounding box center [174, 150] width 8 height 8
click at [174, 175] on div at bounding box center [174, 177] width 8 height 8
click at [439, 67] on div "Действие" at bounding box center [441, 69] width 32 height 10
click at [447, 92] on div "Добавить в списки" at bounding box center [462, 93] width 64 height 10
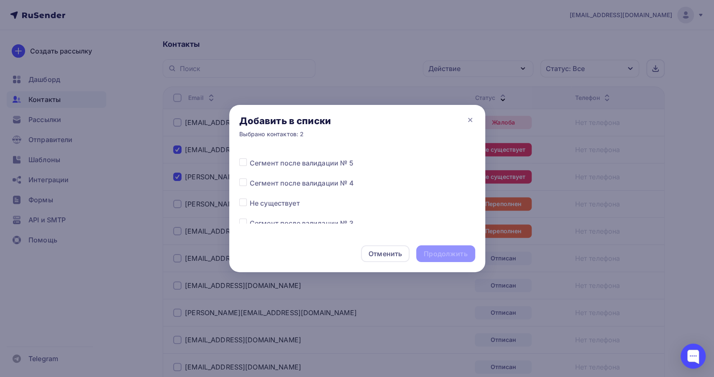
scroll to position [418, 0]
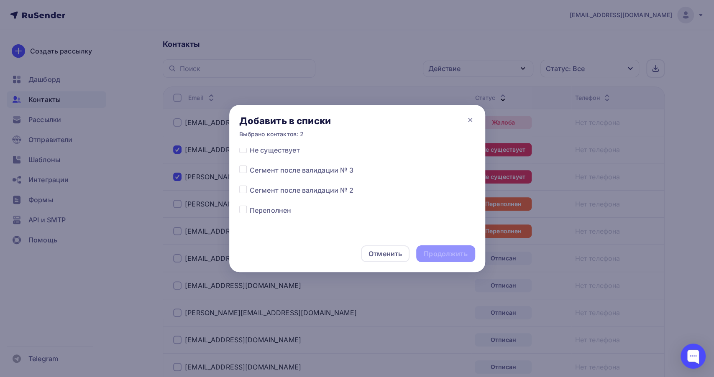
click at [250, 145] on label at bounding box center [250, 145] width 0 height 0
click at [241, 150] on input "checkbox" at bounding box center [243, 149] width 8 height 8
checkbox input "true"
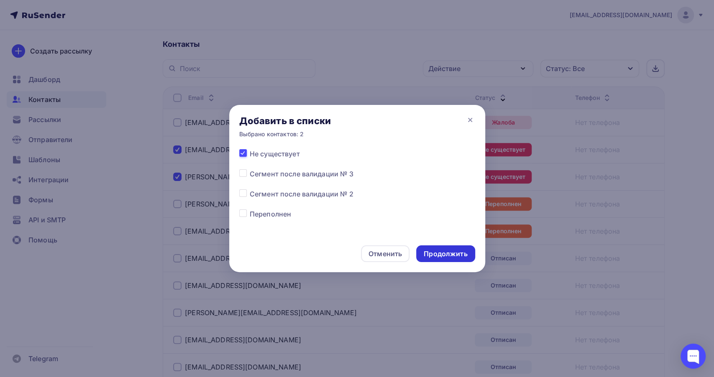
click at [451, 254] on div "Продолжить" at bounding box center [446, 254] width 44 height 10
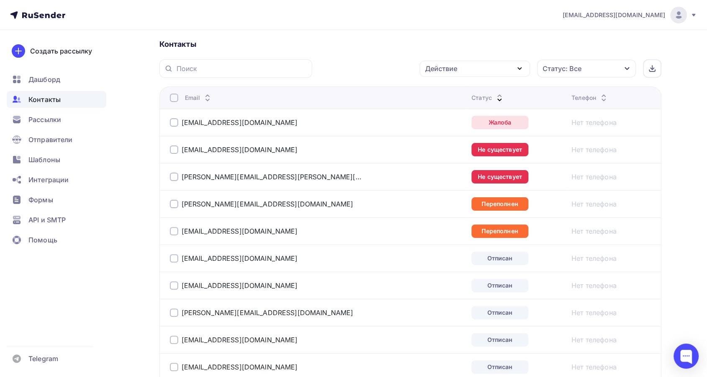
click at [172, 204] on div at bounding box center [174, 204] width 8 height 8
click at [174, 228] on div at bounding box center [174, 231] width 8 height 8
click at [472, 67] on div "Действие" at bounding box center [475, 69] width 110 height 16
click at [469, 87] on link "Добавить в списки" at bounding box center [475, 93] width 100 height 17
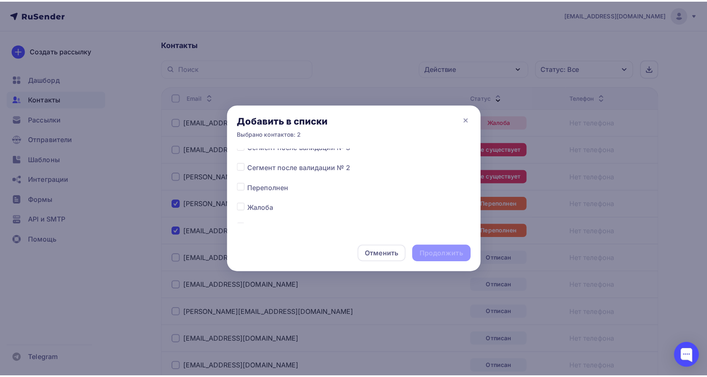
scroll to position [334, 0]
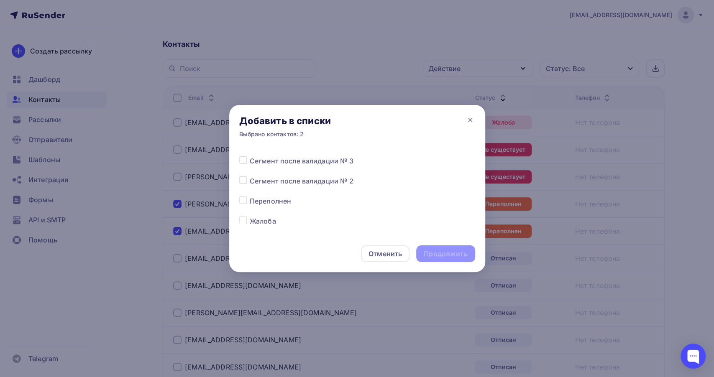
click at [250, 196] on label at bounding box center [250, 196] width 0 height 0
click at [246, 198] on input "checkbox" at bounding box center [243, 200] width 8 height 8
checkbox input "true"
click at [439, 252] on div "Продолжить" at bounding box center [446, 254] width 44 height 10
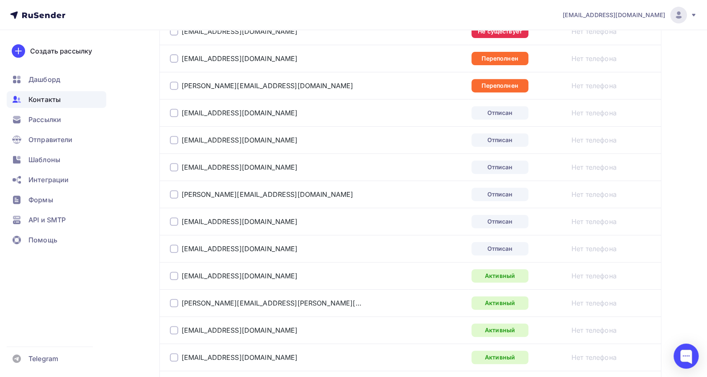
scroll to position [372, 0]
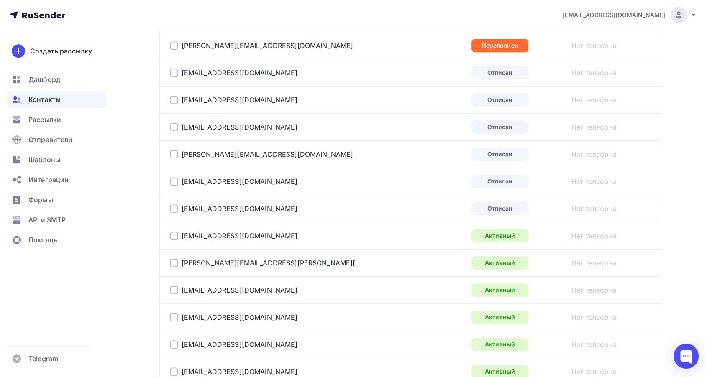
click at [170, 74] on div at bounding box center [174, 73] width 8 height 8
click at [175, 99] on div at bounding box center [174, 100] width 8 height 8
click at [174, 124] on div at bounding box center [174, 127] width 8 height 8
click at [174, 150] on div at bounding box center [174, 154] width 8 height 8
click at [169, 180] on td "filinov86@bk.ru" at bounding box center [313, 181] width 309 height 27
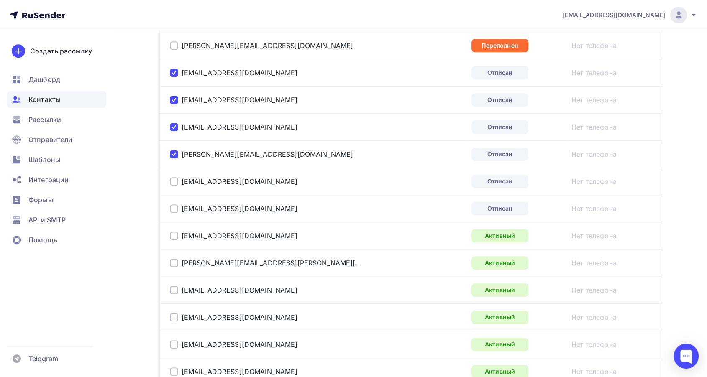
click at [174, 184] on div at bounding box center [174, 181] width 8 height 8
click at [172, 203] on div "arsmirno@yandex.ru" at bounding box center [274, 208] width 209 height 13
click at [174, 210] on div at bounding box center [174, 209] width 8 height 8
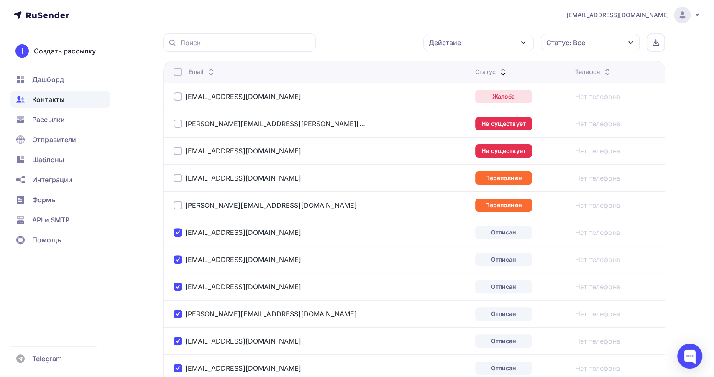
scroll to position [139, 0]
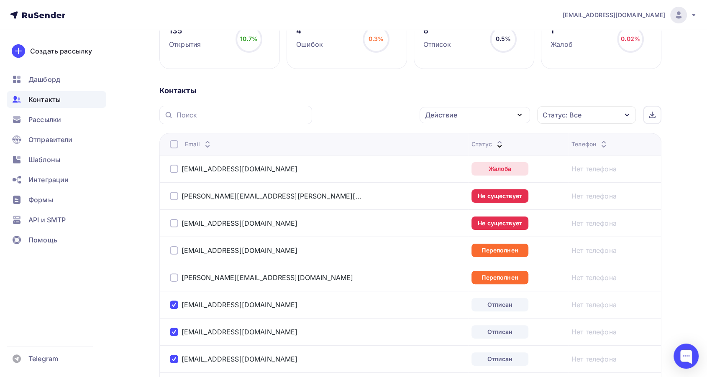
click at [472, 114] on div "Действие" at bounding box center [475, 115] width 110 height 16
click at [462, 139] on div "Добавить в списки" at bounding box center [462, 140] width 64 height 10
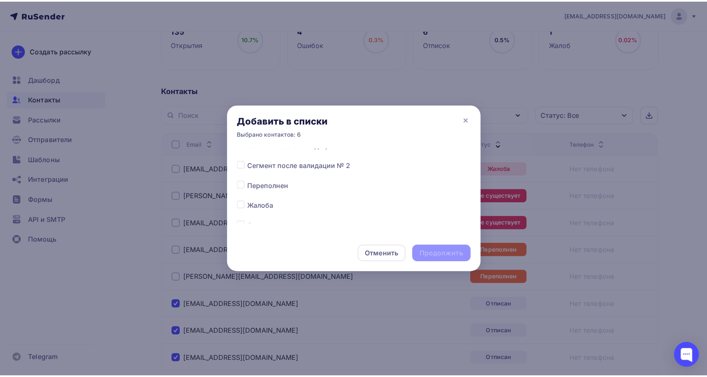
scroll to position [372, 0]
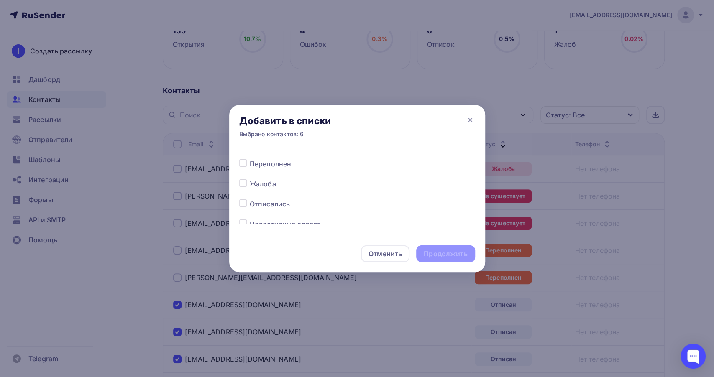
click at [250, 199] on label at bounding box center [250, 199] width 0 height 0
click at [244, 206] on input "checkbox" at bounding box center [243, 203] width 8 height 8
checkbox input "true"
click at [439, 252] on div "Продолжить" at bounding box center [446, 254] width 44 height 10
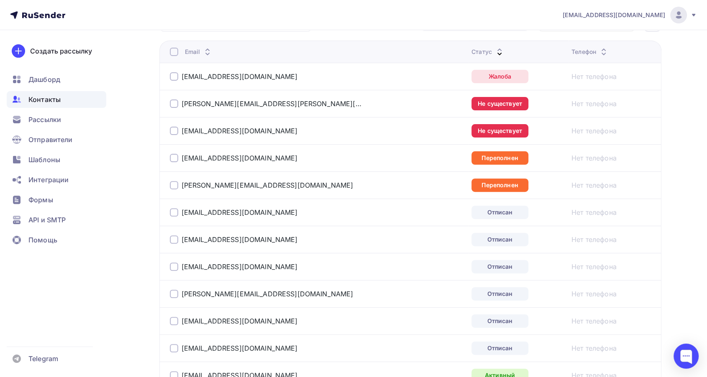
scroll to position [232, 0]
click at [171, 77] on div at bounding box center [174, 76] width 8 height 8
click at [171, 108] on div "vitalina.baranovskaya@tikkurila.com" at bounding box center [274, 103] width 209 height 13
click at [176, 103] on div at bounding box center [174, 103] width 8 height 8
click at [174, 132] on div at bounding box center [174, 130] width 8 height 8
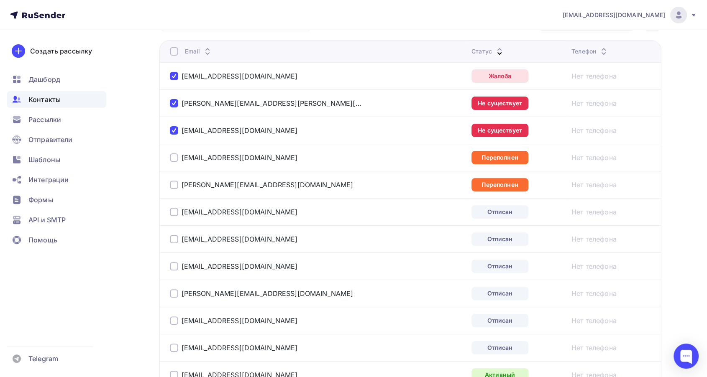
click at [178, 159] on div "abbyasova11@gmail.com" at bounding box center [234, 158] width 128 height 8
click at [176, 158] on div at bounding box center [174, 158] width 8 height 8
click at [175, 184] on div at bounding box center [174, 185] width 8 height 8
click at [174, 210] on div at bounding box center [174, 212] width 8 height 8
click at [174, 240] on div at bounding box center [174, 239] width 8 height 8
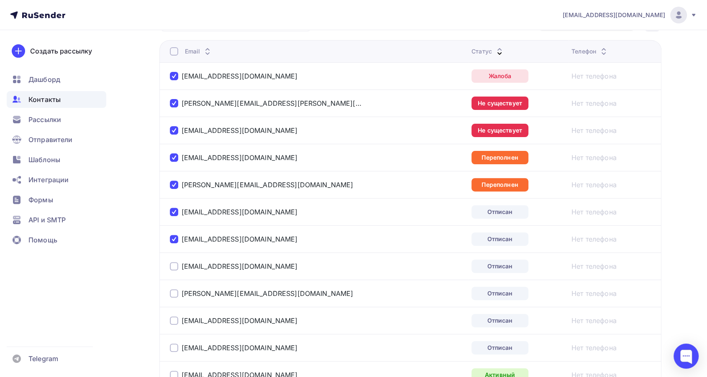
click at [177, 262] on div "sve1981@mail.ru" at bounding box center [274, 266] width 209 height 13
click at [175, 285] on td "apasov.roman@mail.ru" at bounding box center [313, 293] width 309 height 27
click at [174, 292] on div at bounding box center [174, 294] width 8 height 8
click at [172, 264] on div at bounding box center [174, 266] width 8 height 8
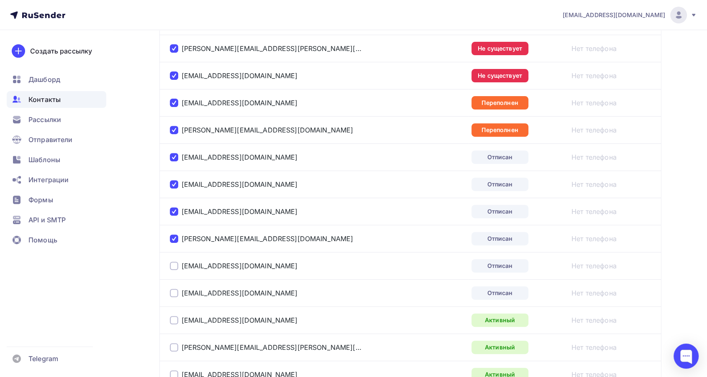
scroll to position [325, 0]
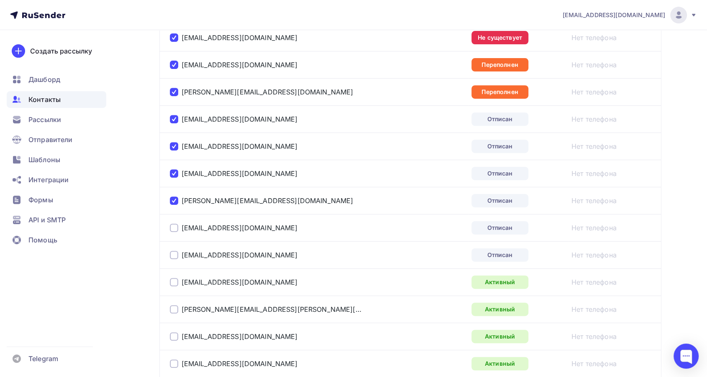
click at [174, 228] on div at bounding box center [174, 228] width 8 height 8
click at [172, 252] on div at bounding box center [174, 255] width 8 height 8
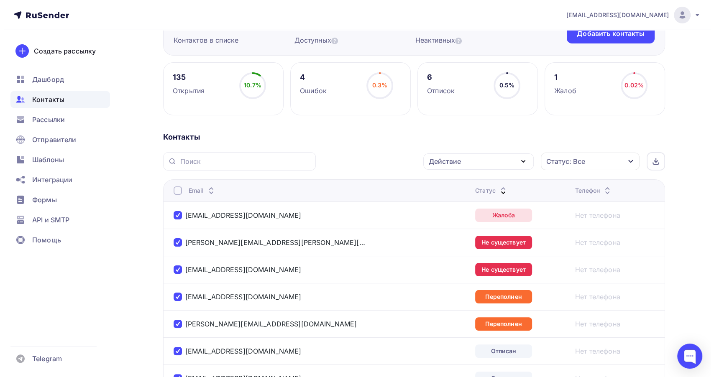
scroll to position [0, 0]
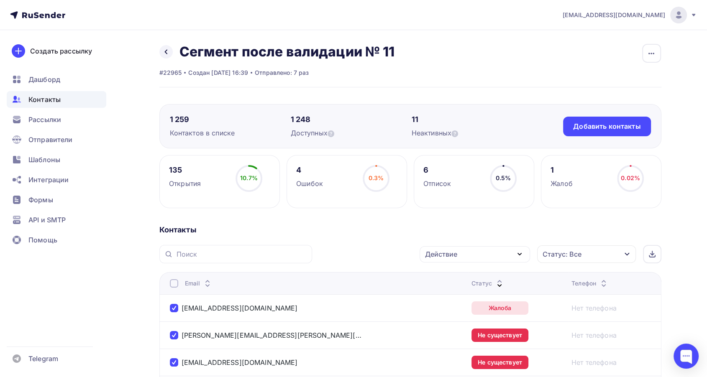
drag, startPoint x: 529, startPoint y: 253, endPoint x: 528, endPoint y: 257, distance: 4.7
click at [528, 253] on div "Действие" at bounding box center [475, 254] width 110 height 16
click at [460, 296] on div "Исключить из списка" at bounding box center [466, 296] width 73 height 10
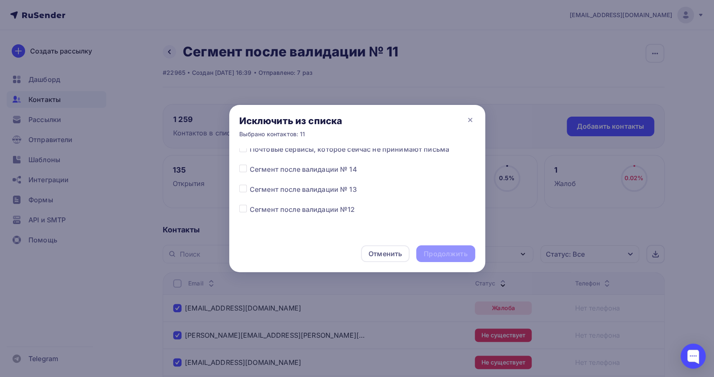
scroll to position [93, 0]
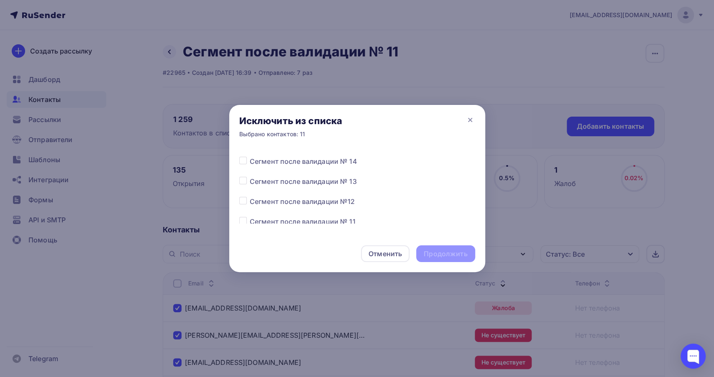
click at [250, 217] on label at bounding box center [250, 217] width 0 height 0
click at [246, 218] on input "checkbox" at bounding box center [243, 221] width 8 height 8
checkbox input "true"
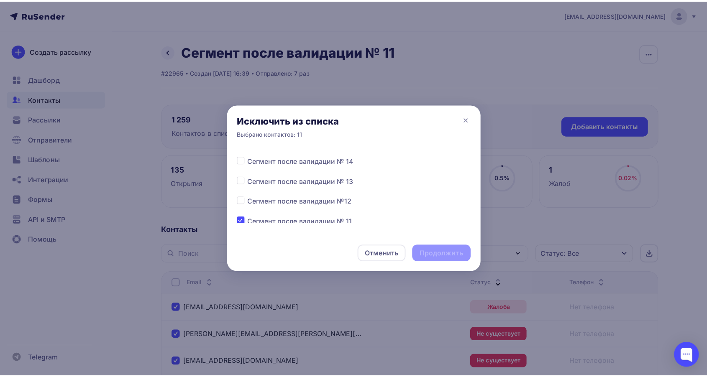
scroll to position [93, 0]
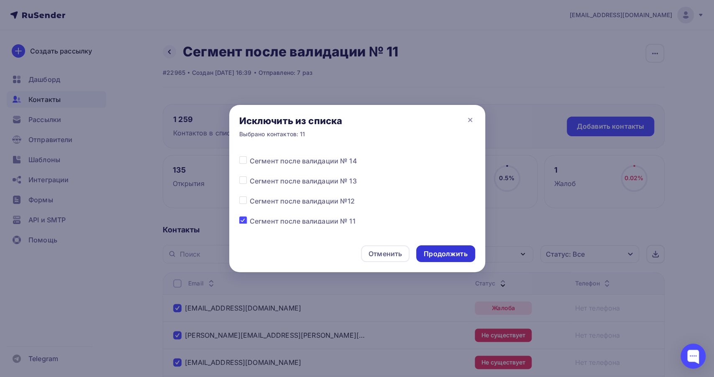
click at [434, 254] on div "Продолжить" at bounding box center [446, 254] width 44 height 10
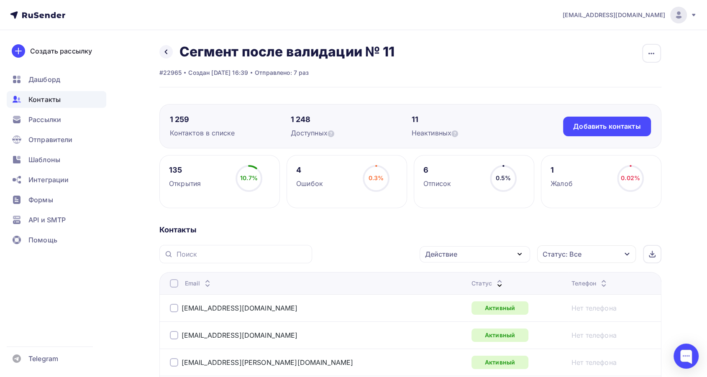
click at [495, 280] on icon at bounding box center [500, 282] width 10 height 10
click at [495, 281] on icon at bounding box center [500, 286] width 10 height 10
click at [36, 121] on span "Рассылки" at bounding box center [44, 120] width 33 height 10
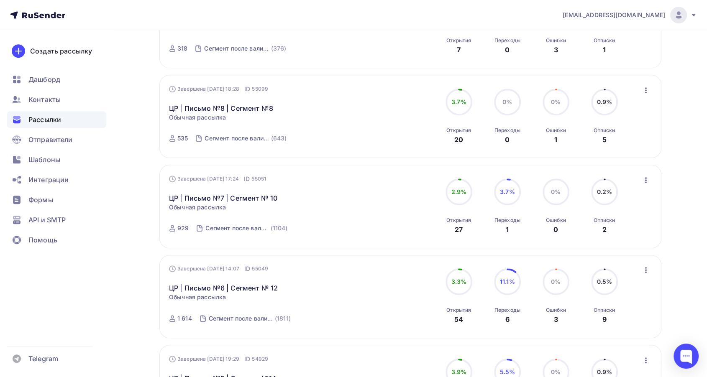
scroll to position [418, 0]
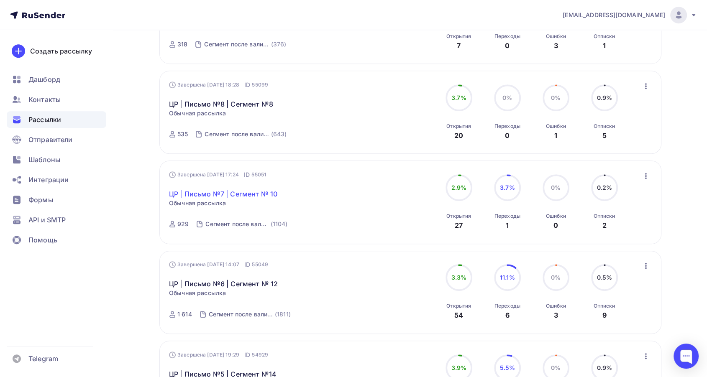
click at [236, 195] on link "ЦР | Письмо №7 | Сегмент № 10" at bounding box center [223, 194] width 108 height 10
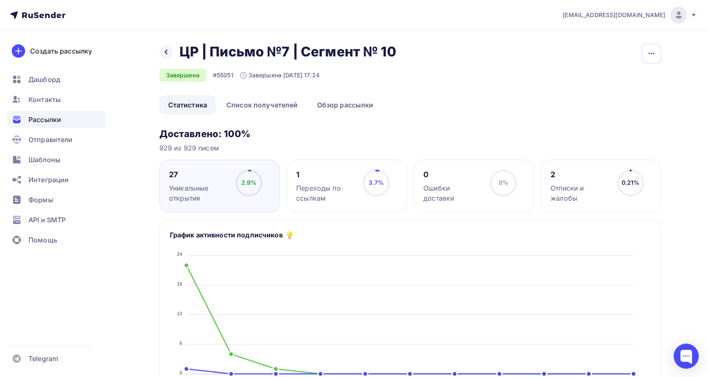
click at [649, 56] on icon "button" at bounding box center [652, 54] width 10 height 10
click at [594, 81] on div "Копировать" at bounding box center [619, 80] width 80 height 10
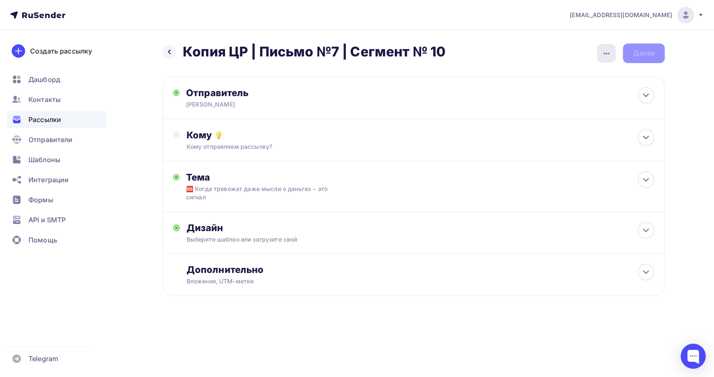
click at [597, 54] on div "button" at bounding box center [606, 53] width 19 height 19
click at [569, 97] on div "Переименовать рассылку" at bounding box center [563, 96] width 104 height 10
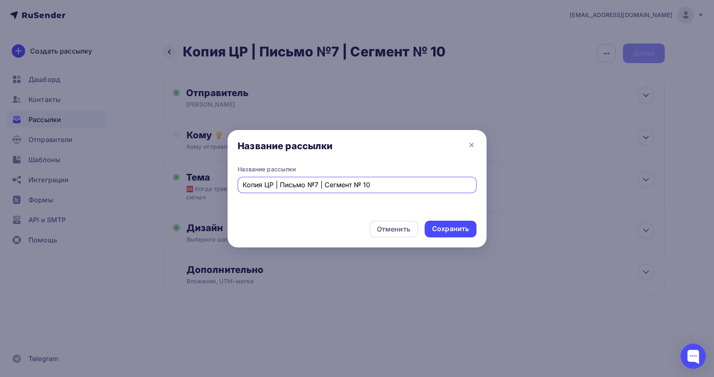
drag, startPoint x: 267, startPoint y: 186, endPoint x: 205, endPoint y: 186, distance: 61.9
click at [205, 186] on div "Название рассылки Название рассылки Копия ЦР | Письмо №7 | Сегмент № 10 Отменит…" at bounding box center [357, 188] width 714 height 377
click at [260, 182] on input "Копия ЦР | Письмо №7 | Сегмент № 10" at bounding box center [357, 185] width 229 height 10
click at [264, 185] on input "Копия ЦР | Письмо №7 | Сегмент № 10" at bounding box center [357, 185] width 229 height 10
click at [339, 193] on div "ЦР | Письмо №7 | Сегмент № 10" at bounding box center [357, 185] width 239 height 16
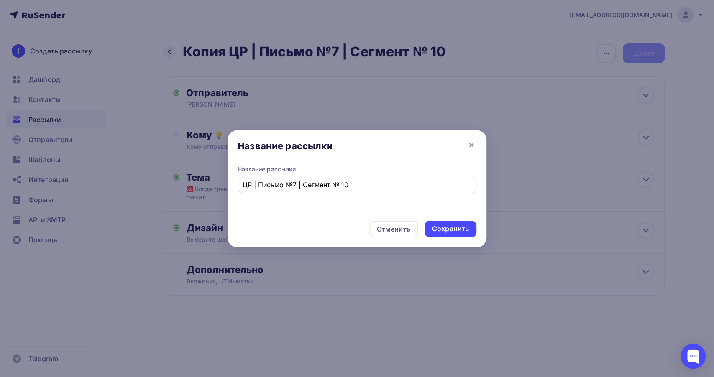
click at [345, 191] on div "ЦР | Письмо №7 | Сегмент № 10" at bounding box center [357, 185] width 239 height 16
click at [346, 191] on div "ЦР | Письмо №7 | Сегмент № 10" at bounding box center [357, 185] width 239 height 16
click at [349, 183] on input "ЦР | Письмо №7 | Сегмент № 10" at bounding box center [357, 185] width 229 height 10
type input "ЦР | Письмо №7 | Сегмент № 11"
click at [449, 228] on div "Сохранить" at bounding box center [450, 229] width 37 height 10
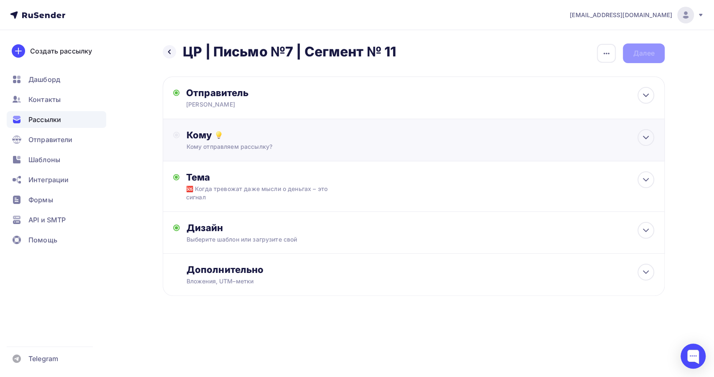
click at [280, 133] on div "Кому" at bounding box center [421, 135] width 468 height 12
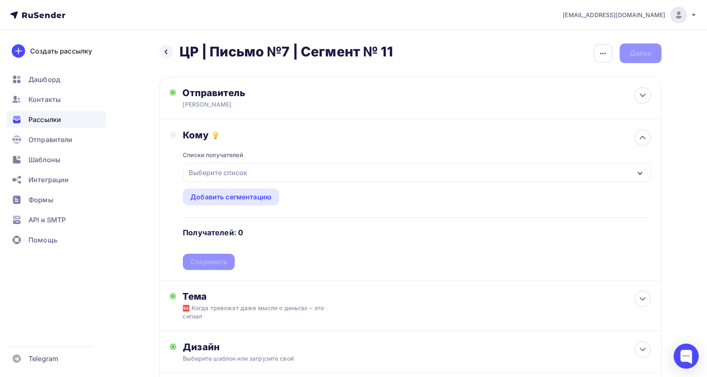
click at [283, 175] on div "Выберите список" at bounding box center [416, 172] width 467 height 19
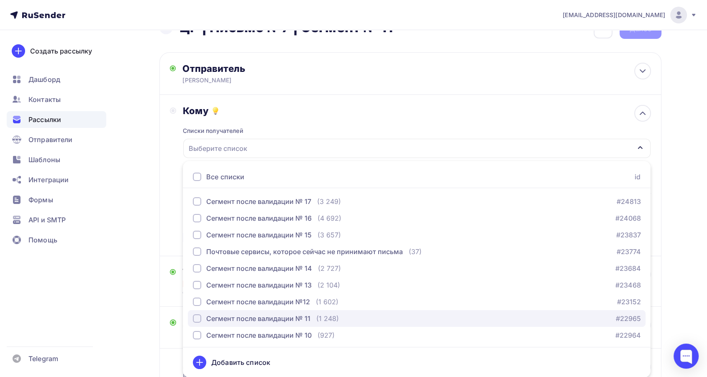
click at [299, 317] on div "Сегмент после валидации № 11" at bounding box center [258, 319] width 104 height 10
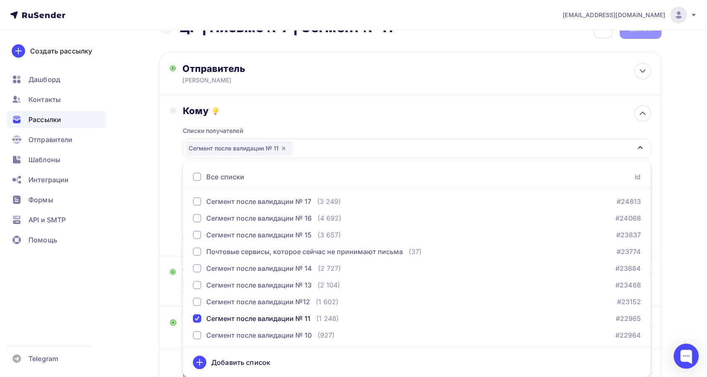
click at [316, 118] on div "Списки получателей Сегмент после валидации № 11 Все списки id Сегмент после вал…" at bounding box center [417, 181] width 468 height 129
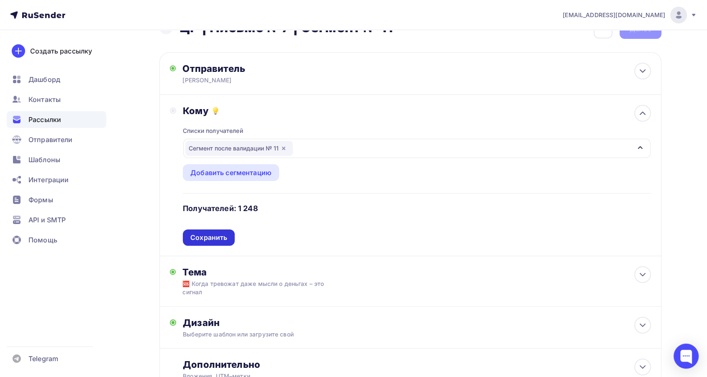
click at [214, 244] on div "Сохранить" at bounding box center [209, 238] width 52 height 16
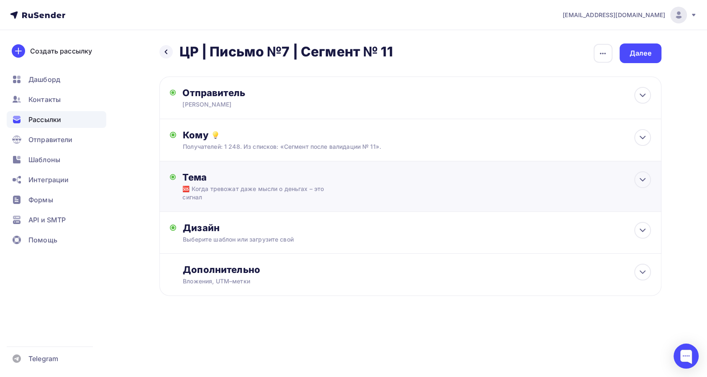
scroll to position [0, 0]
click at [339, 236] on div "Выберите шаблон или загрузите свой" at bounding box center [397, 240] width 421 height 8
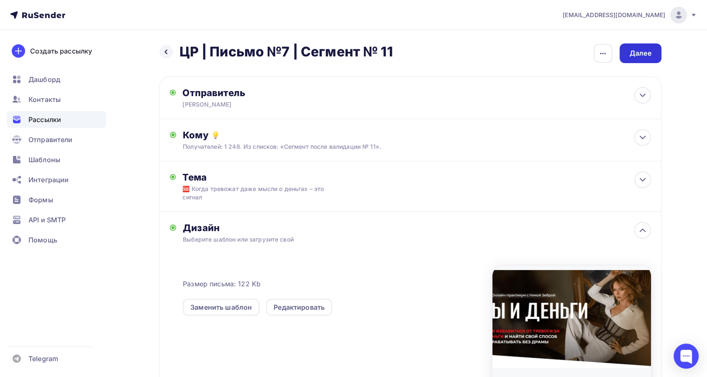
click at [649, 57] on div "Далее" at bounding box center [641, 54] width 22 height 10
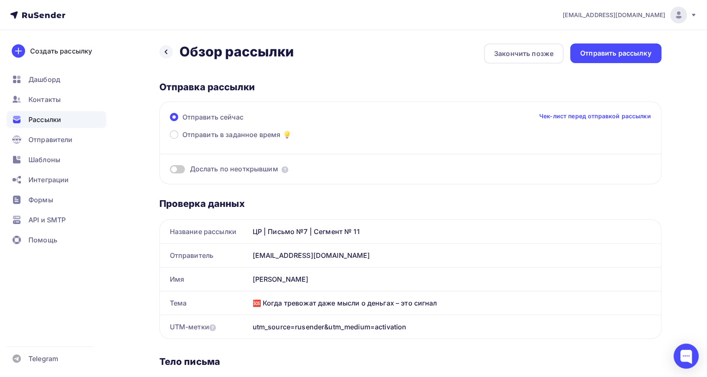
click at [210, 128] on div "Отправить сейчас Чек-лист перед отправкой рассылки" at bounding box center [410, 121] width 481 height 18
click at [210, 136] on span "Отправить в заданное время" at bounding box center [231, 135] width 98 height 10
click at [182, 140] on input "Отправить в заданное время" at bounding box center [182, 140] width 0 height 0
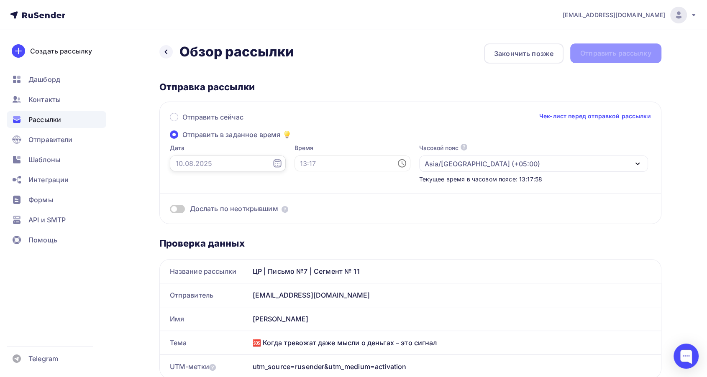
click at [190, 156] on input "text" at bounding box center [228, 164] width 116 height 16
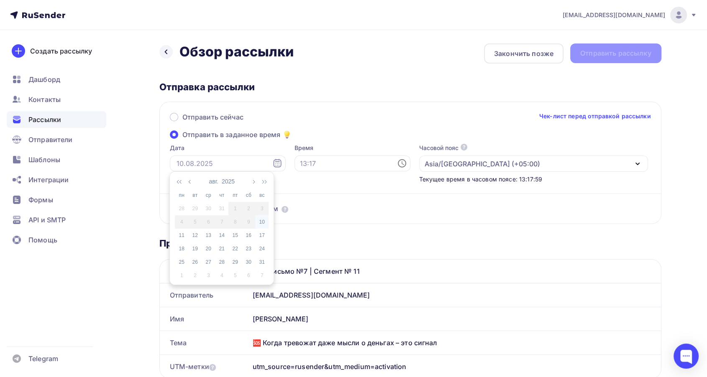
click at [261, 221] on div "10" at bounding box center [261, 222] width 13 height 8
type input "10.08.2025"
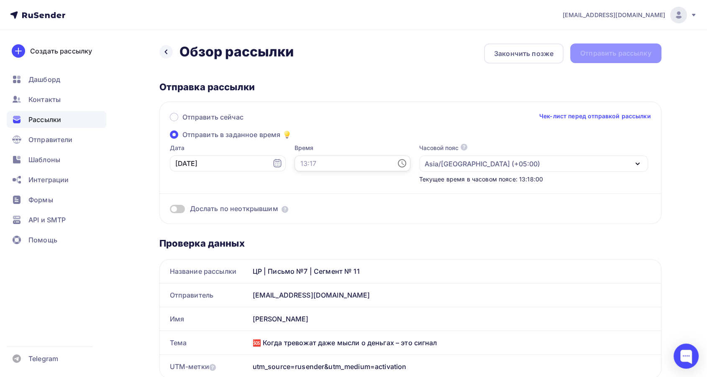
click at [308, 161] on input "text" at bounding box center [353, 164] width 116 height 16
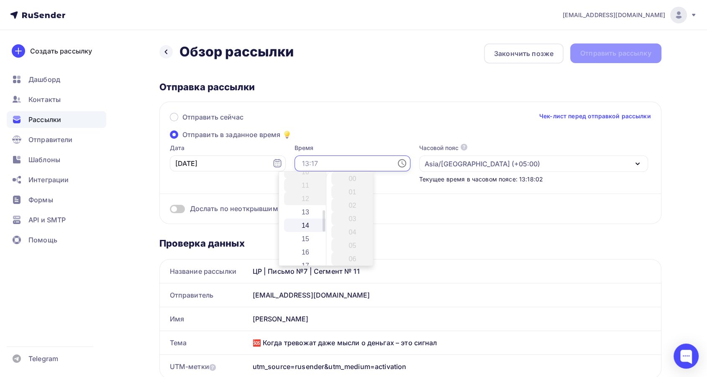
scroll to position [139, 0]
click at [301, 252] on li "16" at bounding box center [306, 253] width 44 height 13
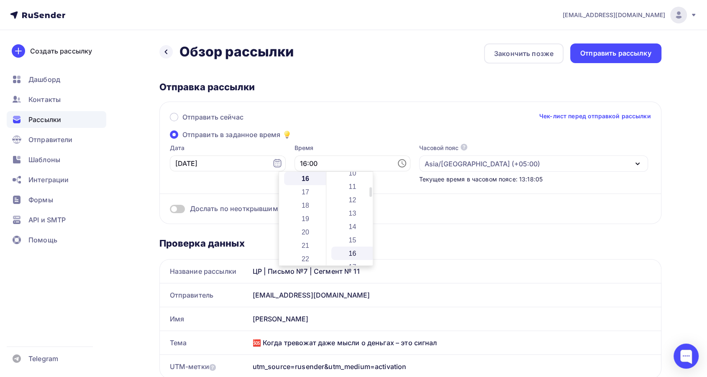
click at [354, 252] on li "16" at bounding box center [353, 253] width 44 height 13
type input "16:16"
click at [326, 144] on label "Время" at bounding box center [353, 148] width 116 height 8
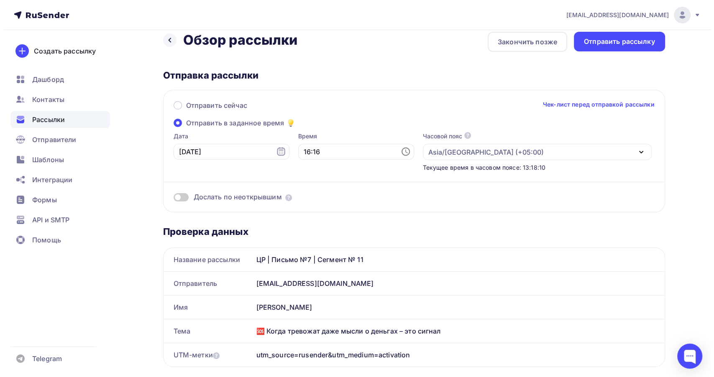
scroll to position [0, 0]
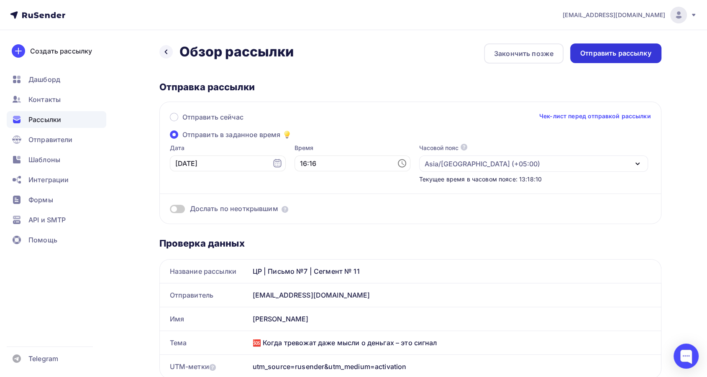
click at [613, 54] on div "Отправить рассылку" at bounding box center [615, 54] width 71 height 10
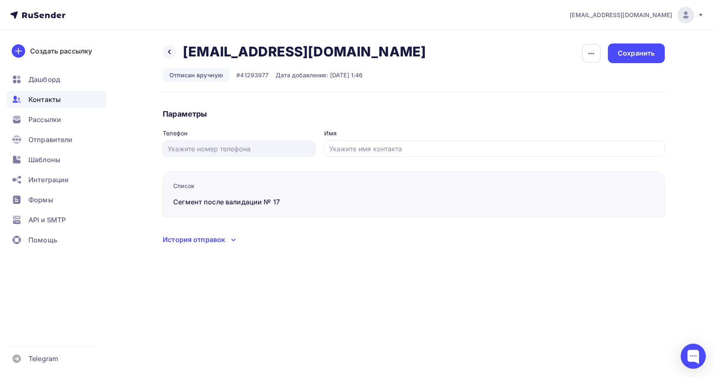
click at [232, 240] on icon at bounding box center [233, 240] width 3 height 2
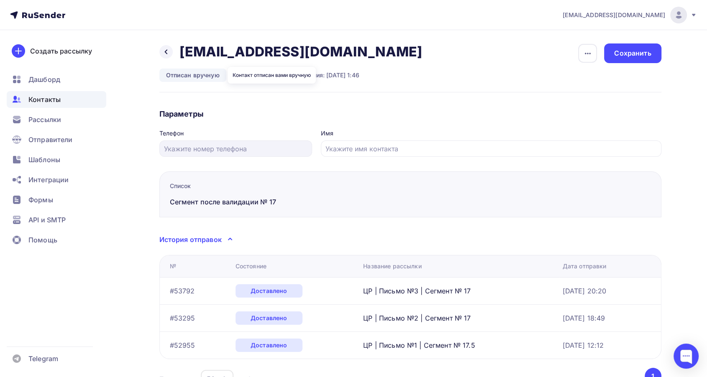
click at [204, 72] on div "Отписан вручную" at bounding box center [192, 75] width 67 height 13
click at [591, 49] on icon "button" at bounding box center [588, 54] width 10 height 10
click at [533, 52] on div "Назад svetlanakouper@gmail.com svetlanakouper@gmail.com Удалить Подписать Отпис…" at bounding box center [410, 68] width 502 height 49
click at [578, 58] on button "button" at bounding box center [588, 54] width 20 height 20
click at [570, 95] on div "Подписать" at bounding box center [556, 96] width 80 height 10
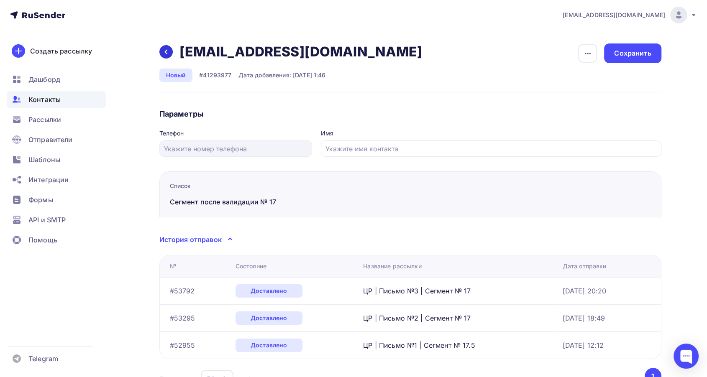
click at [166, 50] on icon at bounding box center [165, 52] width 3 height 5
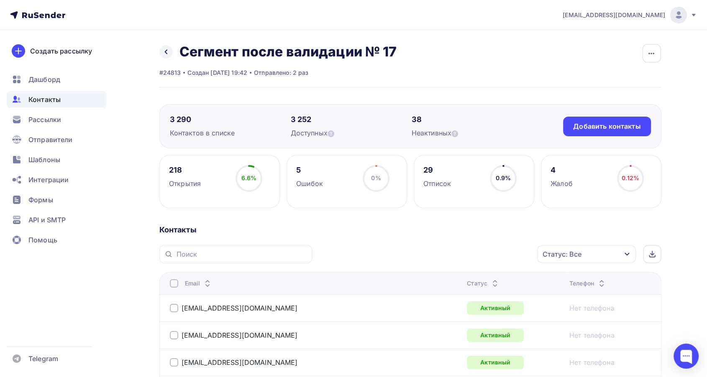
click at [490, 278] on icon at bounding box center [495, 282] width 10 height 10
click at [467, 280] on div "Статус" at bounding box center [483, 284] width 33 height 8
click at [472, 281] on div "Статус" at bounding box center [518, 284] width 93 height 8
click at [495, 281] on icon at bounding box center [500, 286] width 10 height 10
click at [44, 122] on span "Рассылки" at bounding box center [44, 120] width 33 height 10
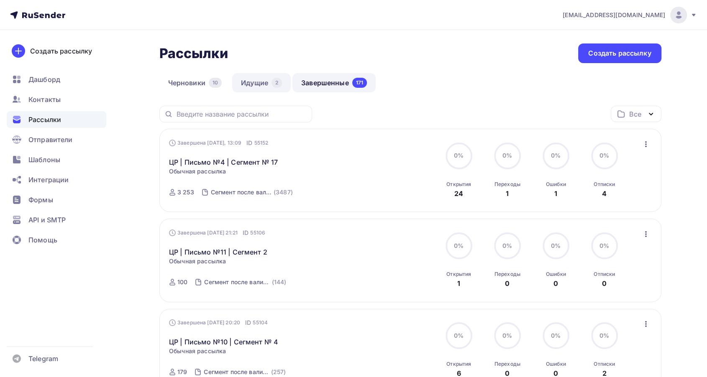
click at [257, 84] on link "Идущие 2" at bounding box center [261, 82] width 59 height 19
